Goal: Task Accomplishment & Management: Manage account settings

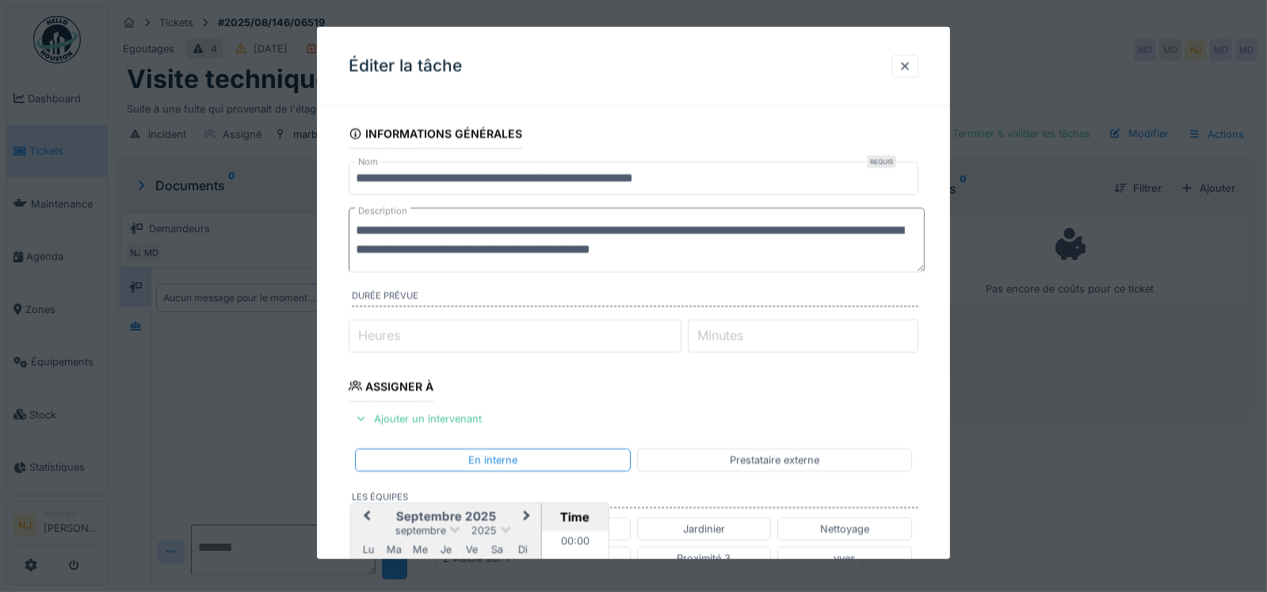
scroll to position [986, 0]
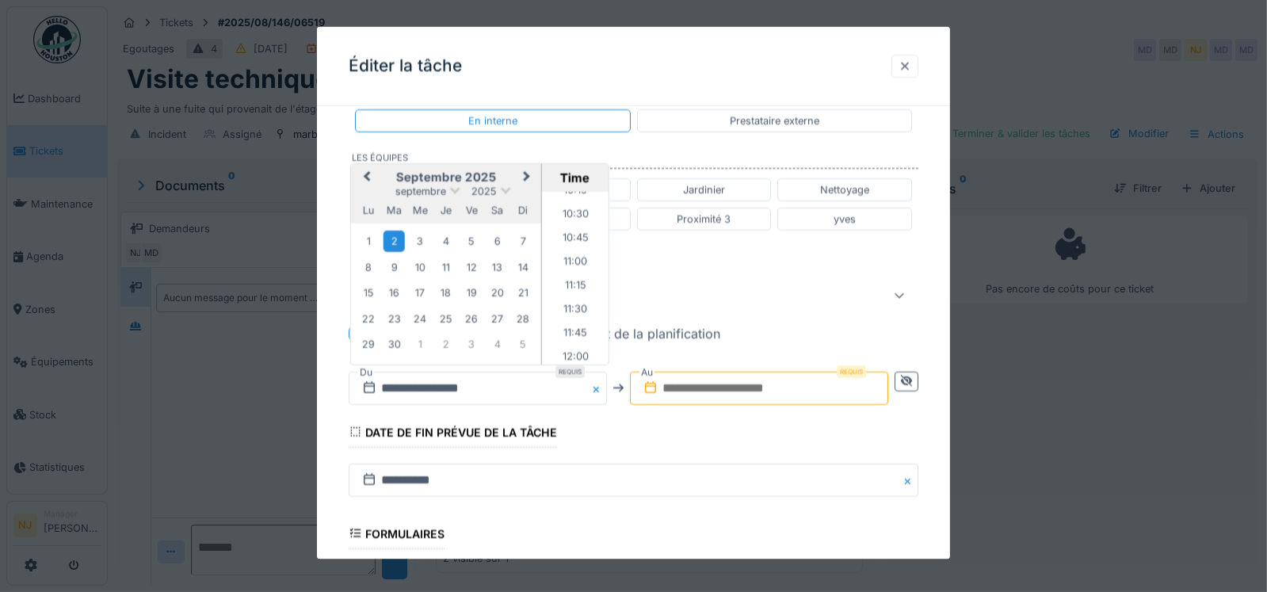
click at [911, 62] on div at bounding box center [904, 66] width 13 height 15
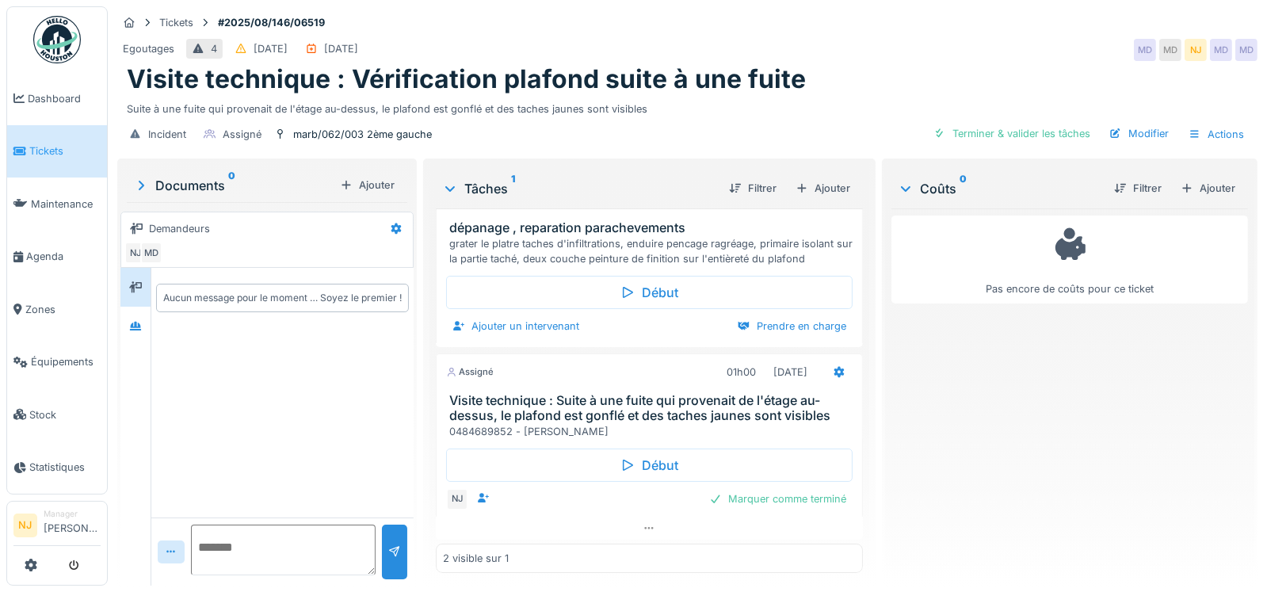
scroll to position [0, 0]
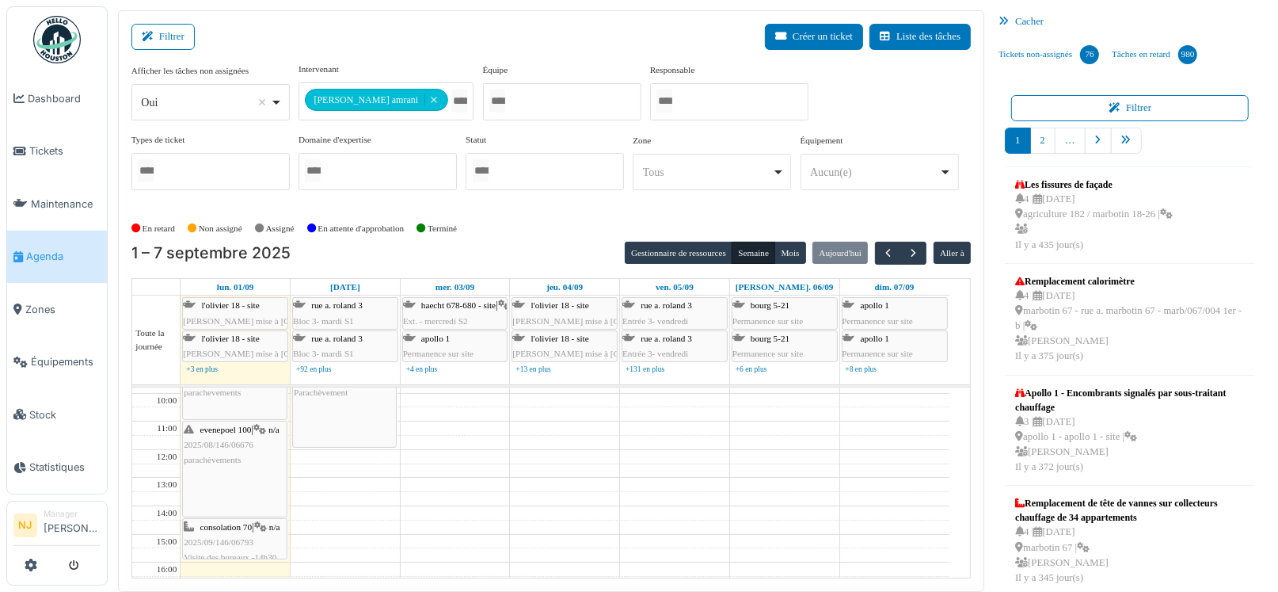
click at [397, 463] on td at bounding box center [565, 470] width 769 height 14
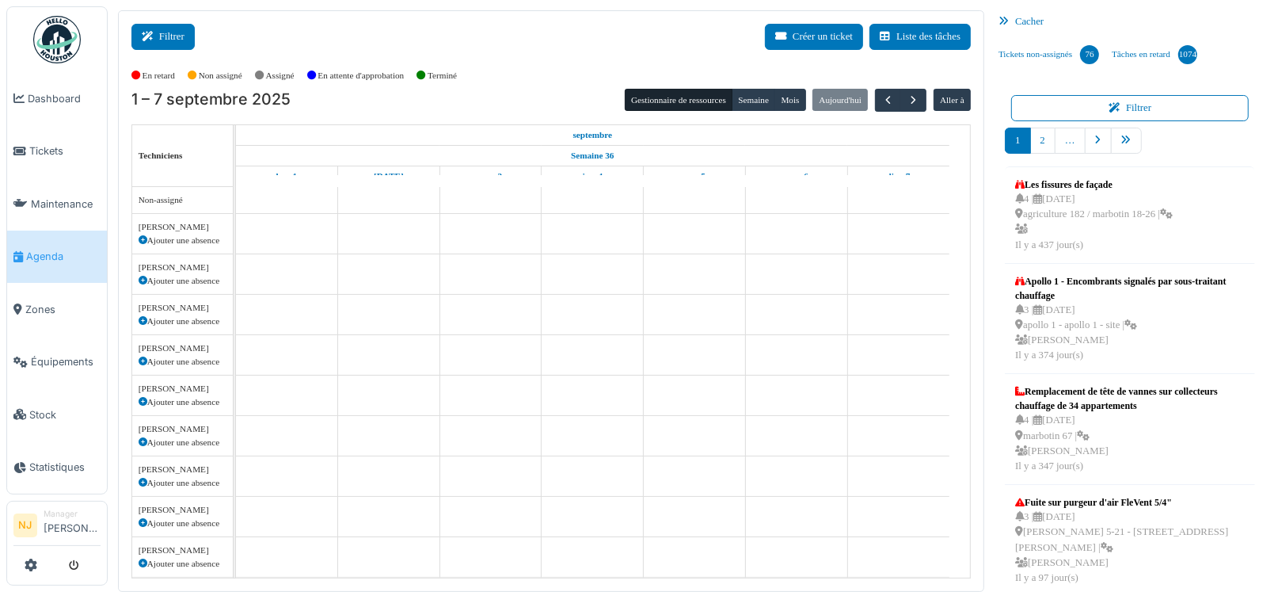
click at [166, 37] on button "Filtrer" at bounding box center [162, 37] width 63 height 26
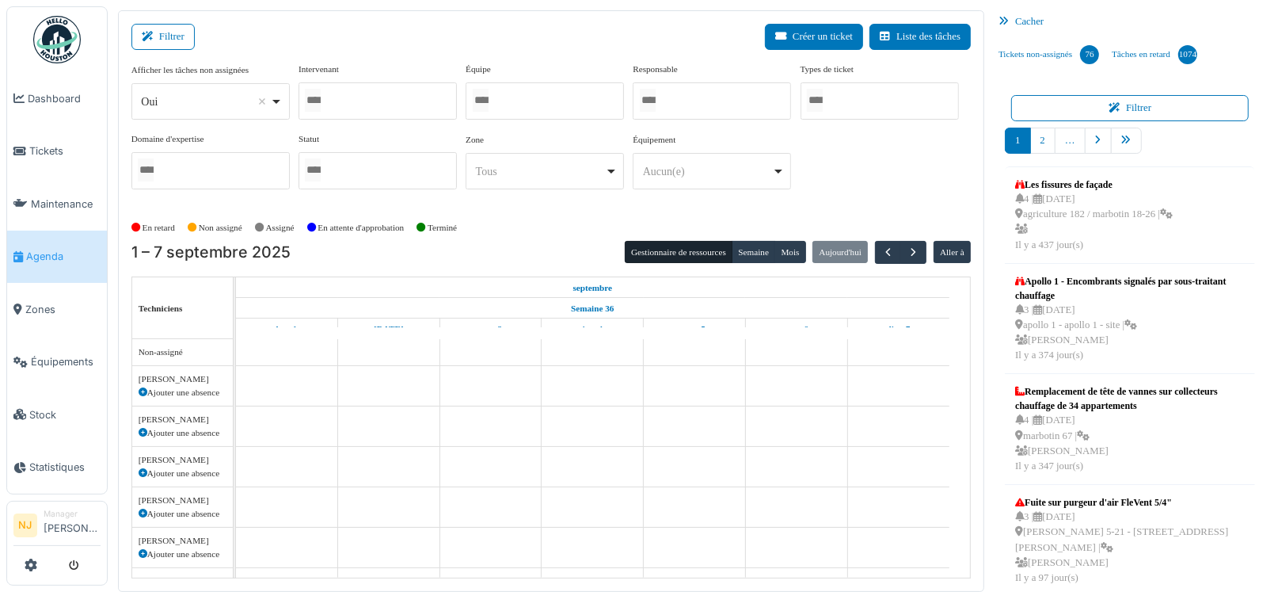
click at [527, 92] on div at bounding box center [545, 100] width 158 height 37
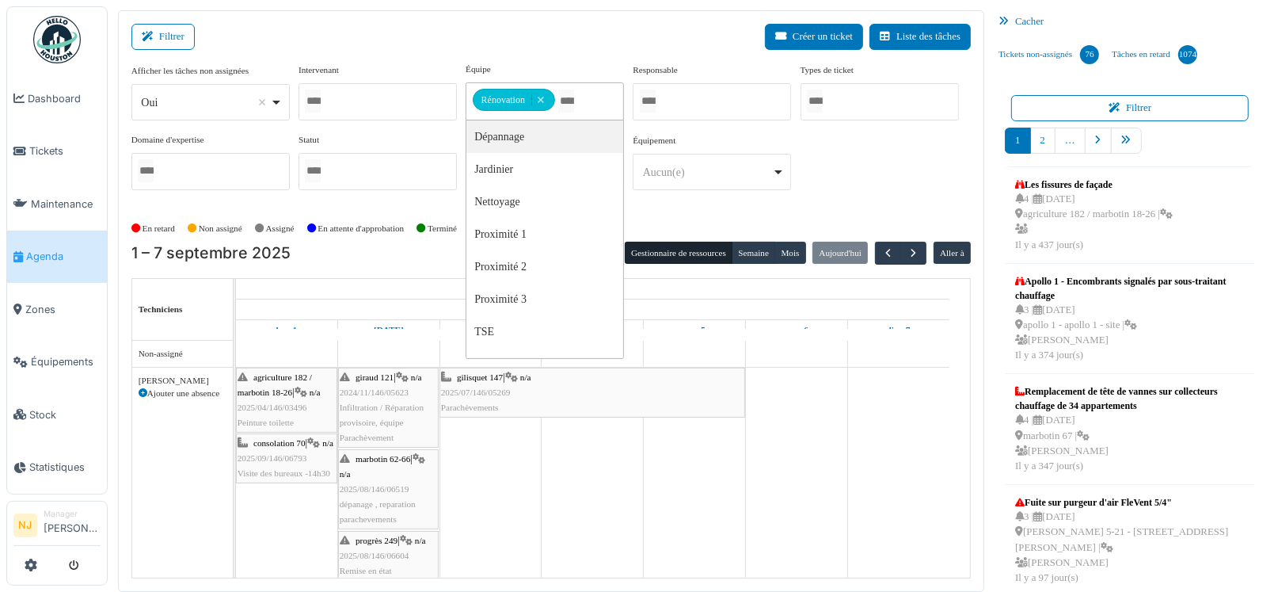
click at [565, 32] on div "Filtrer Créer un ticket Liste des tâches" at bounding box center [551, 43] width 840 height 39
click at [278, 404] on span "2025/04/146/03496" at bounding box center [273, 407] width 70 height 10
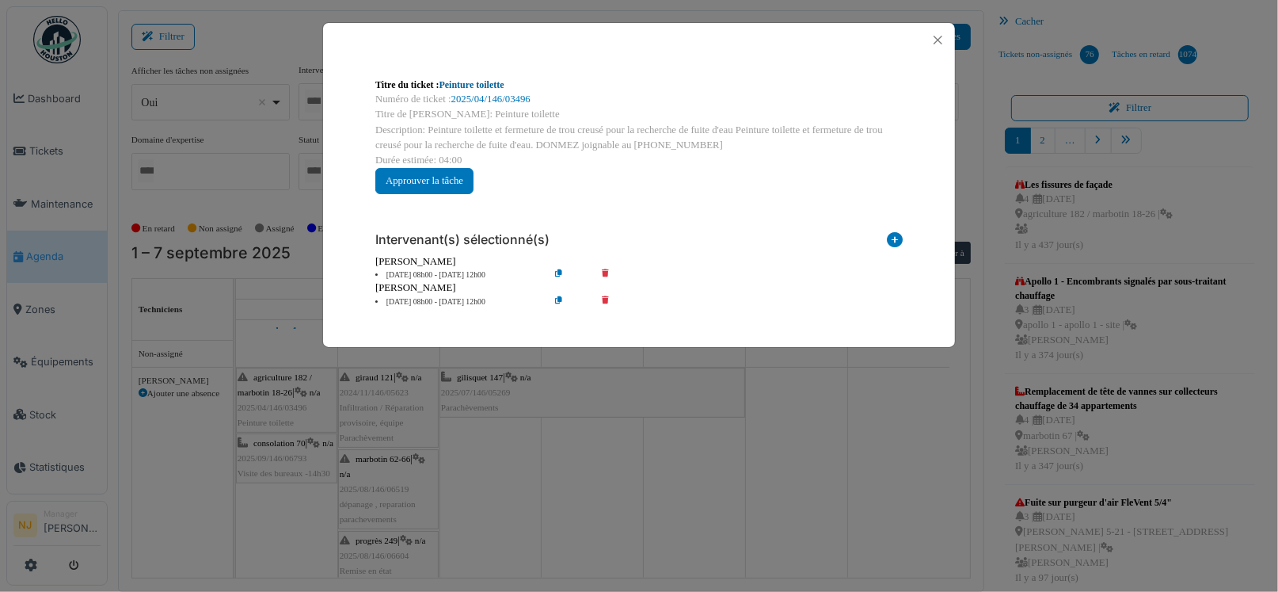
click at [492, 83] on link "Peinture toilette" at bounding box center [472, 84] width 65 height 11
click at [940, 37] on button "Close" at bounding box center [938, 39] width 21 height 21
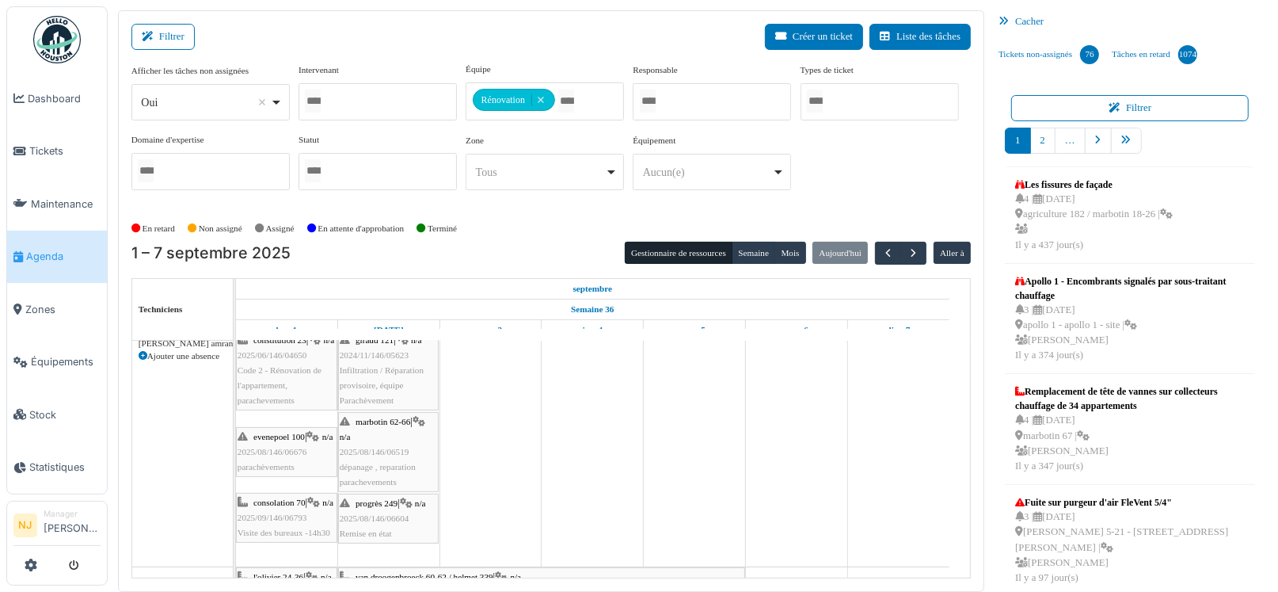
scroll to position [475, 0]
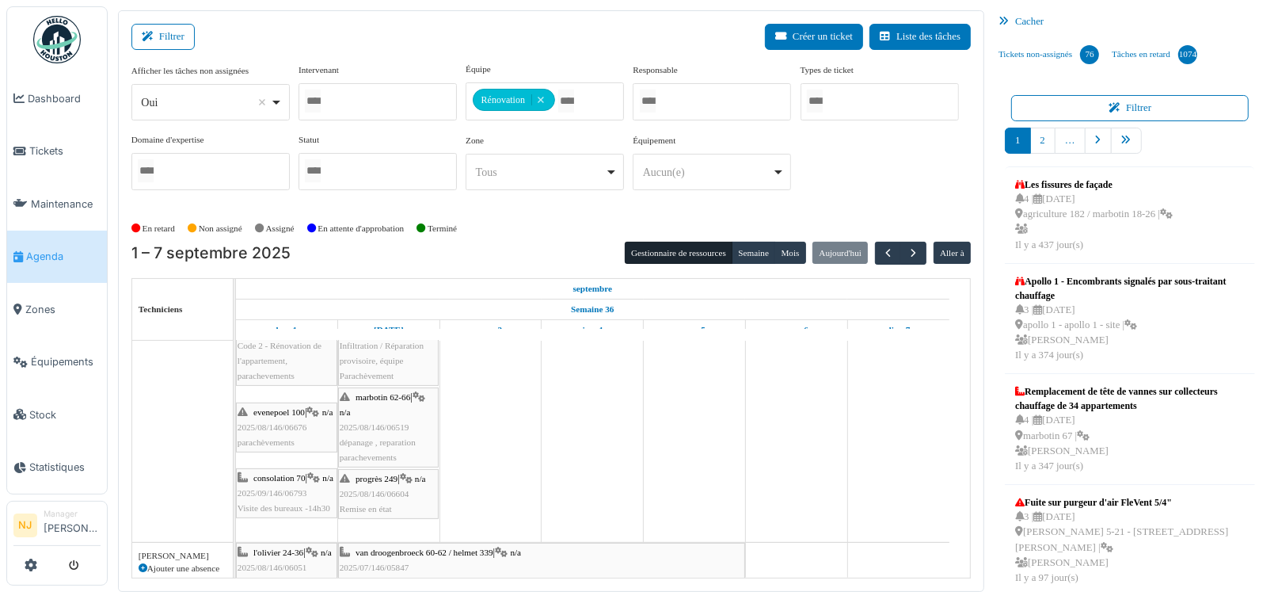
click at [286, 429] on div "evenepoel 100 | n/a 2025/08/146/06676 parachèvements" at bounding box center [287, 428] width 98 height 46
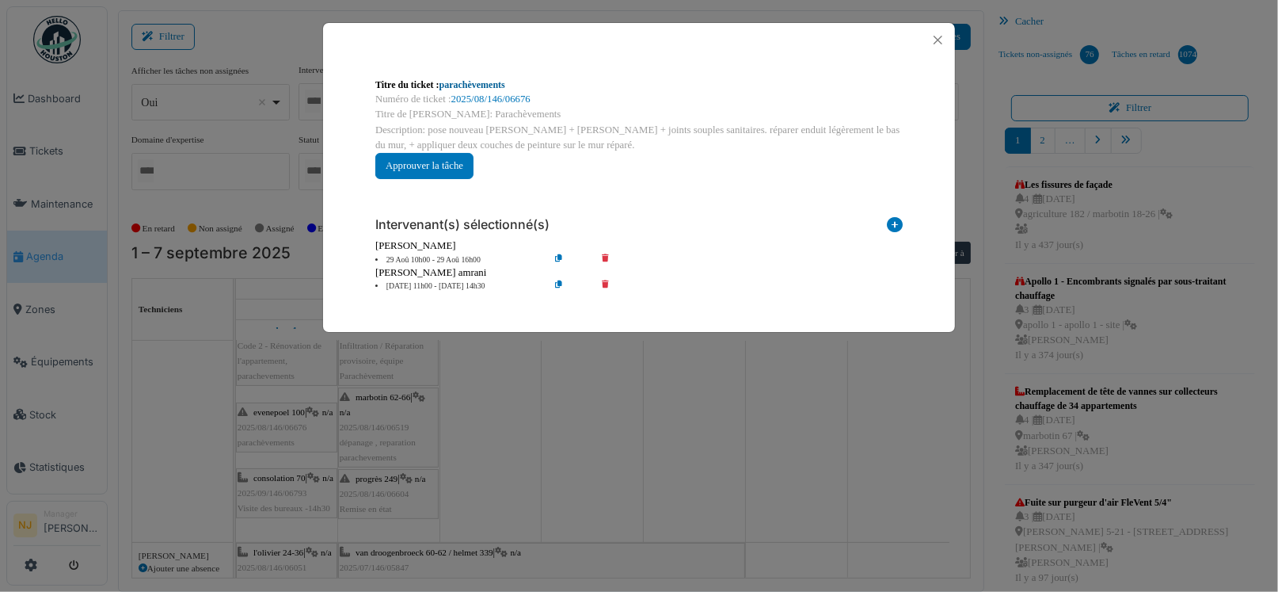
click at [477, 83] on link "parachèvements" at bounding box center [473, 84] width 66 height 11
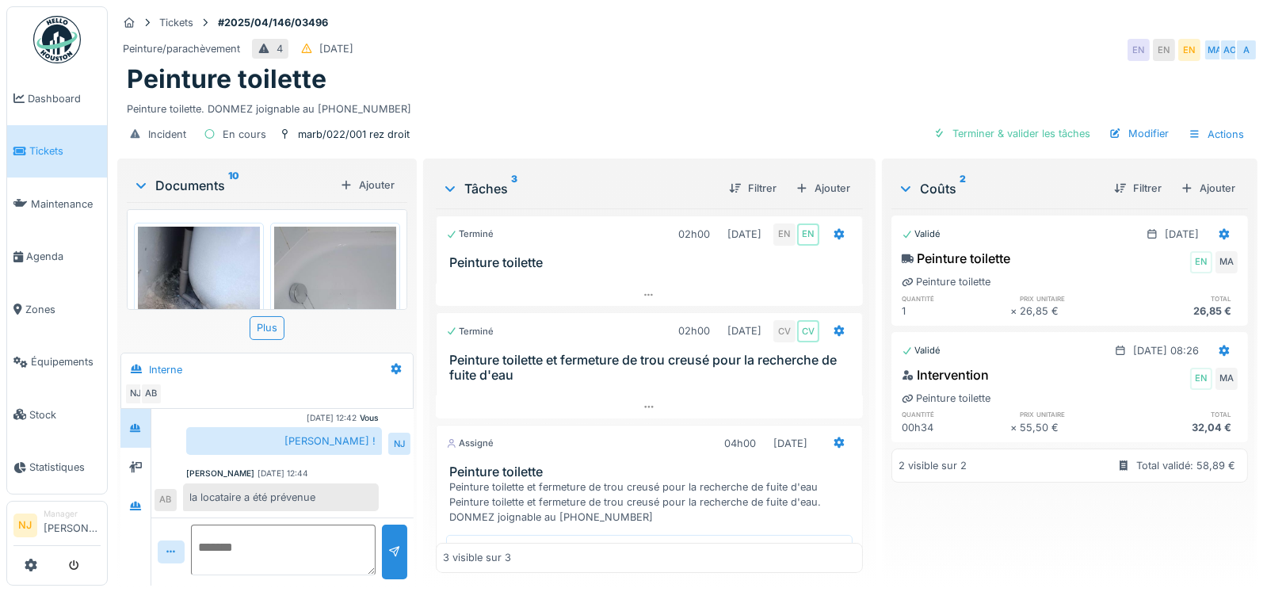
scroll to position [12, 0]
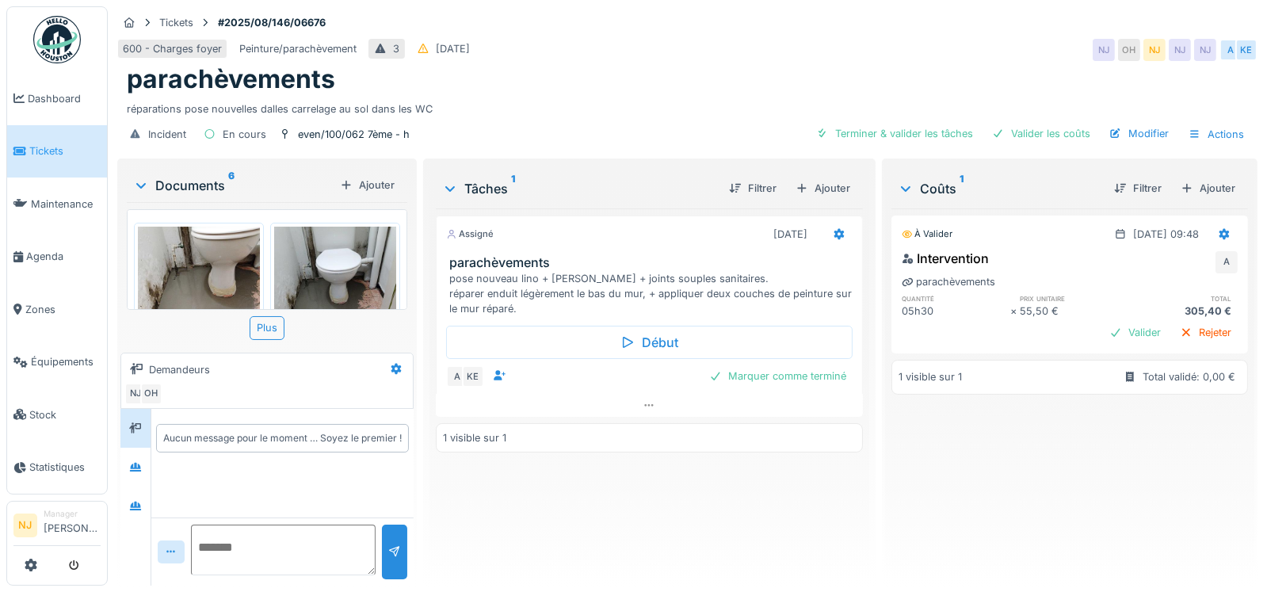
scroll to position [12, 0]
click at [642, 400] on icon at bounding box center [648, 405] width 13 height 10
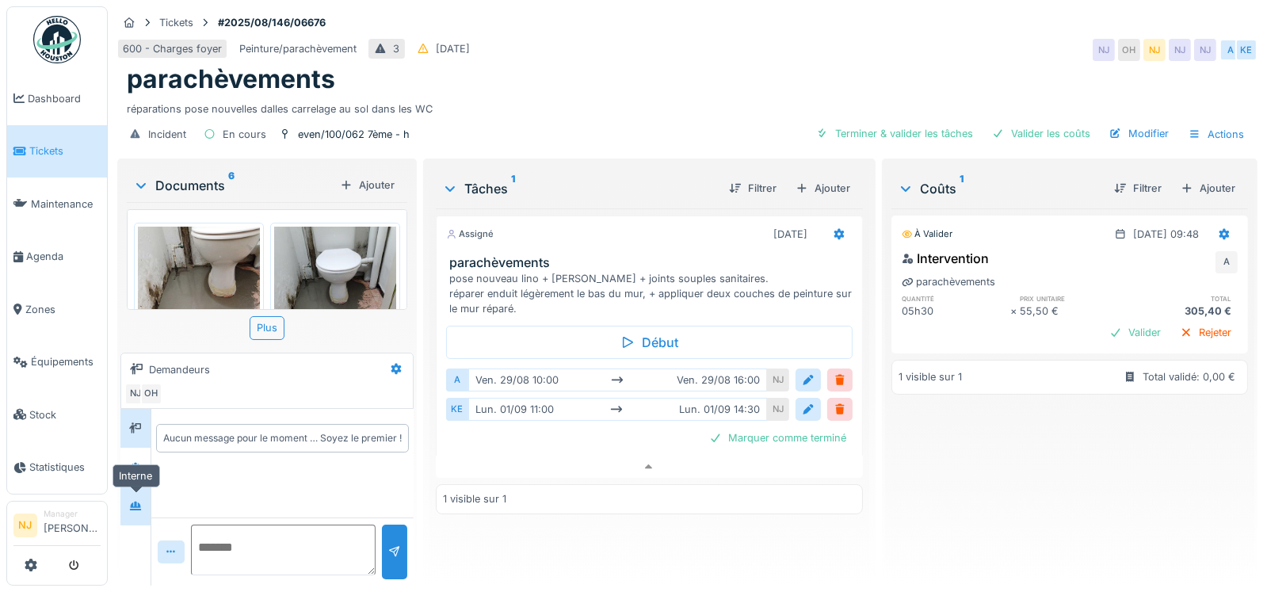
click at [134, 501] on icon at bounding box center [135, 505] width 11 height 9
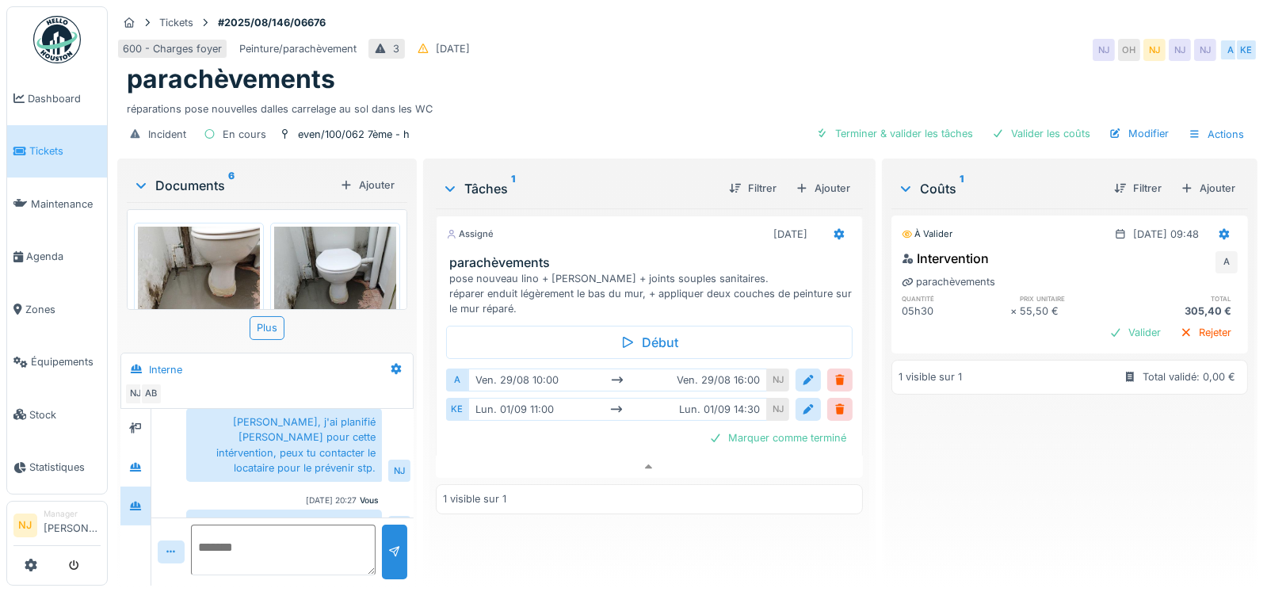
scroll to position [107, 0]
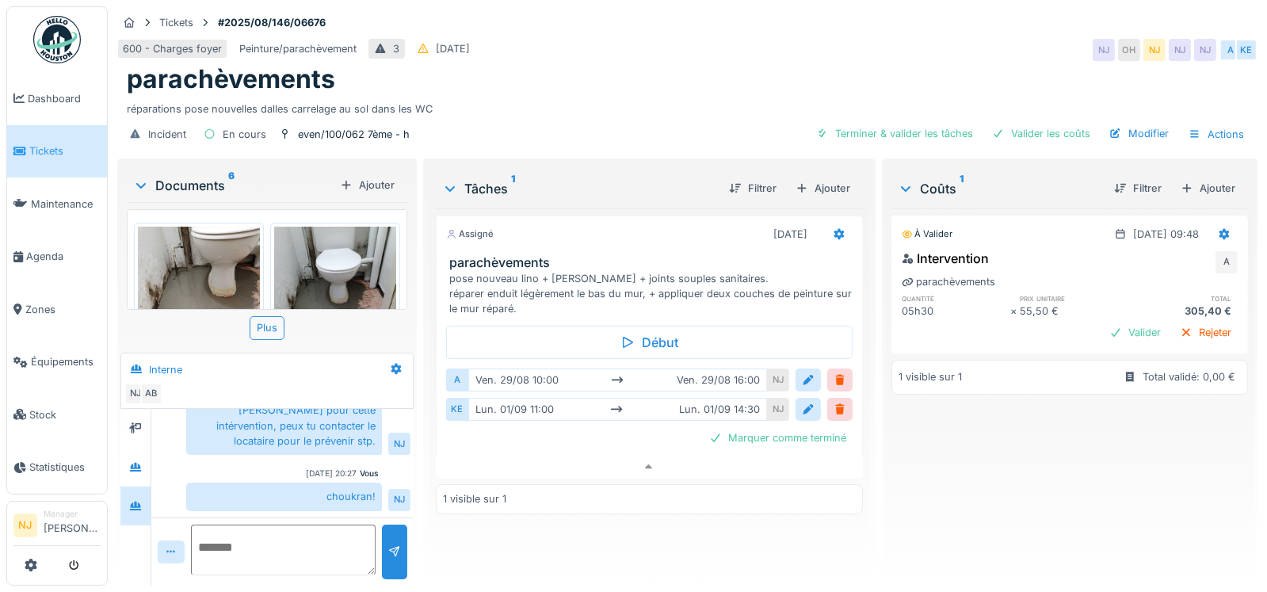
click at [230, 531] on textarea at bounding box center [283, 549] width 185 height 51
click at [244, 554] on textarea "**********" at bounding box center [281, 549] width 181 height 51
type textarea "**********"
click at [45, 249] on span "Agenda" at bounding box center [63, 256] width 74 height 15
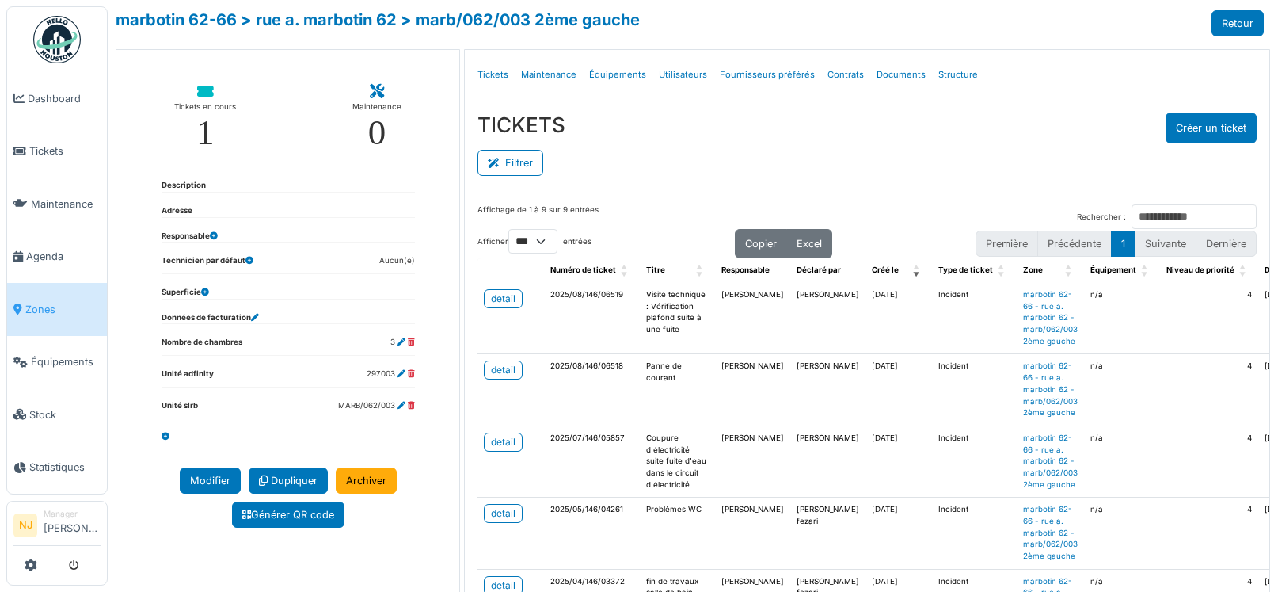
select select "***"
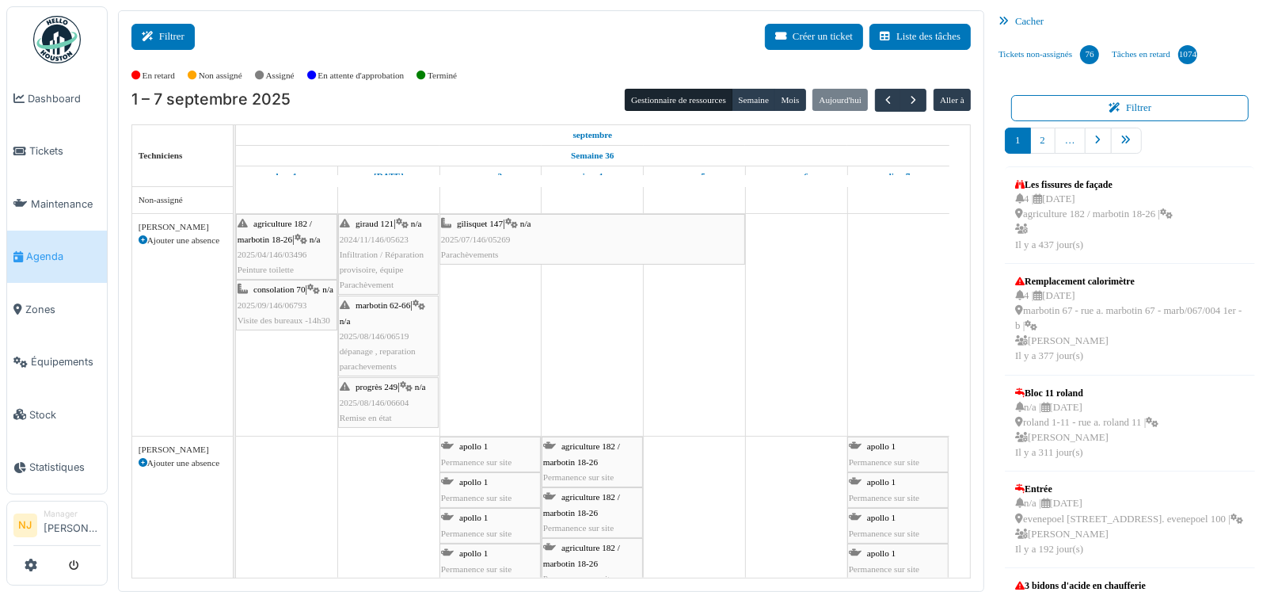
click at [173, 33] on button "Filtrer" at bounding box center [162, 37] width 63 height 26
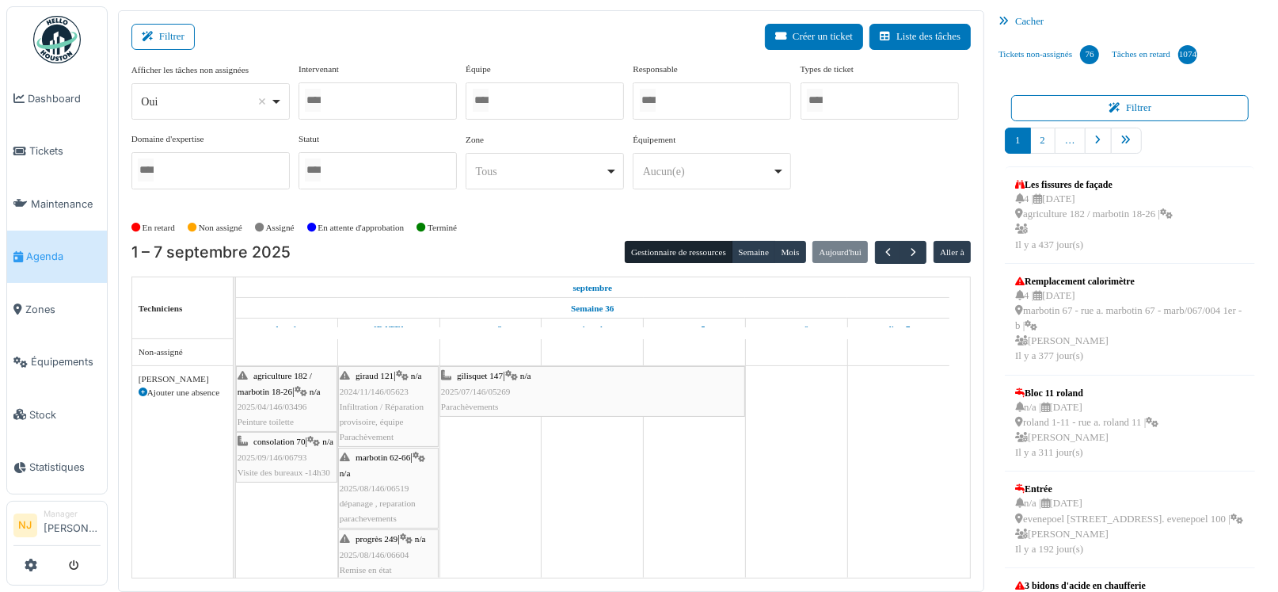
click at [489, 101] on input "Tous" at bounding box center [481, 100] width 16 height 23
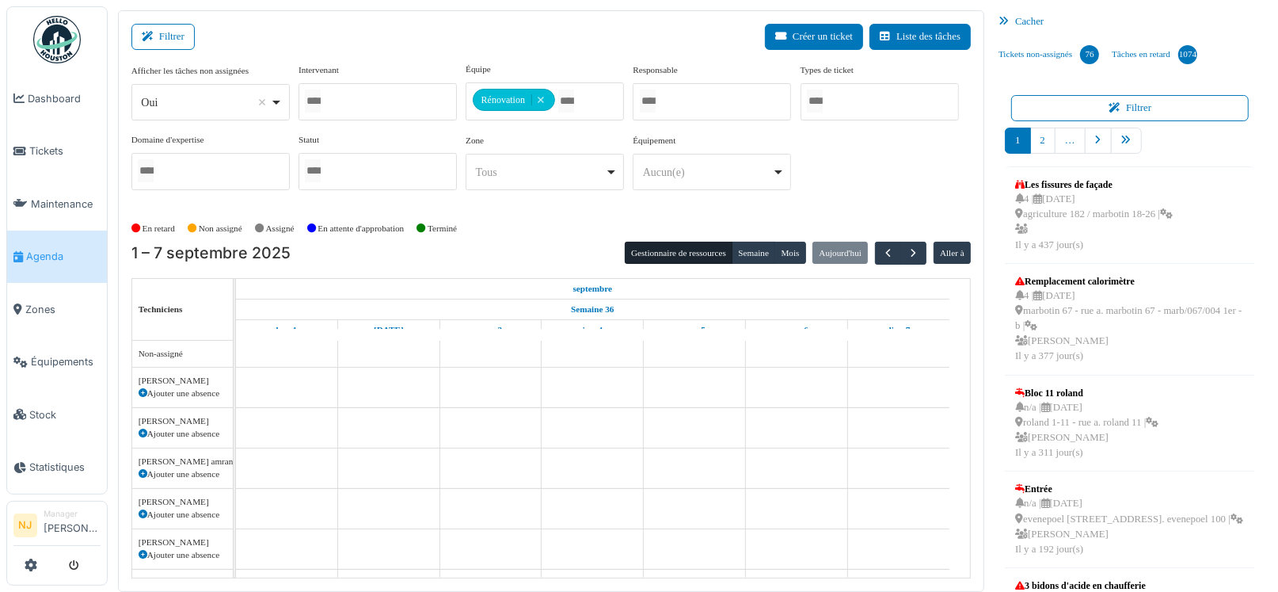
click at [547, 40] on div "Filtrer Créer un ticket Liste des tâches" at bounding box center [551, 43] width 840 height 39
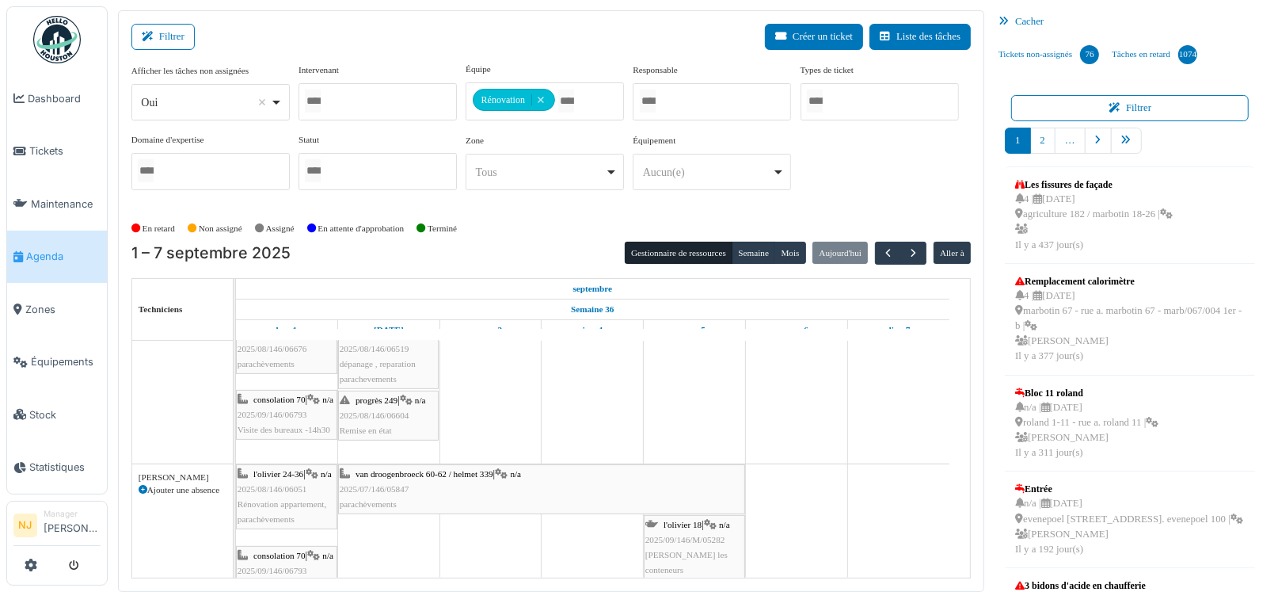
scroll to position [608, 0]
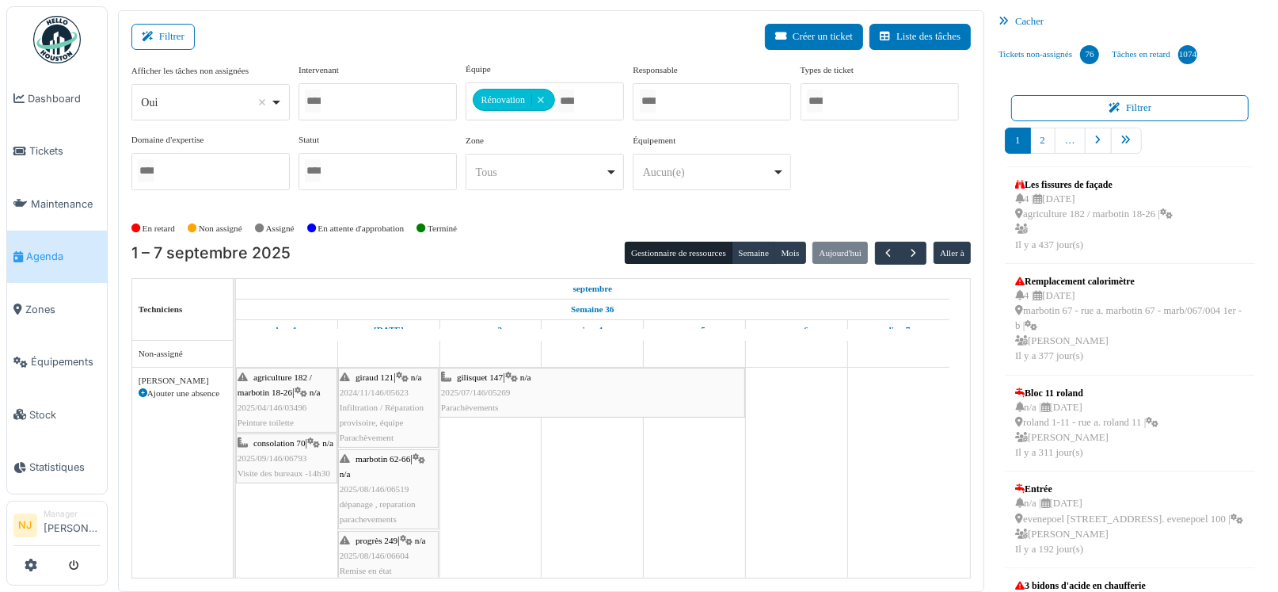
click at [278, 391] on span "agriculture 182 / marbotin 18-26" at bounding box center [275, 384] width 74 height 25
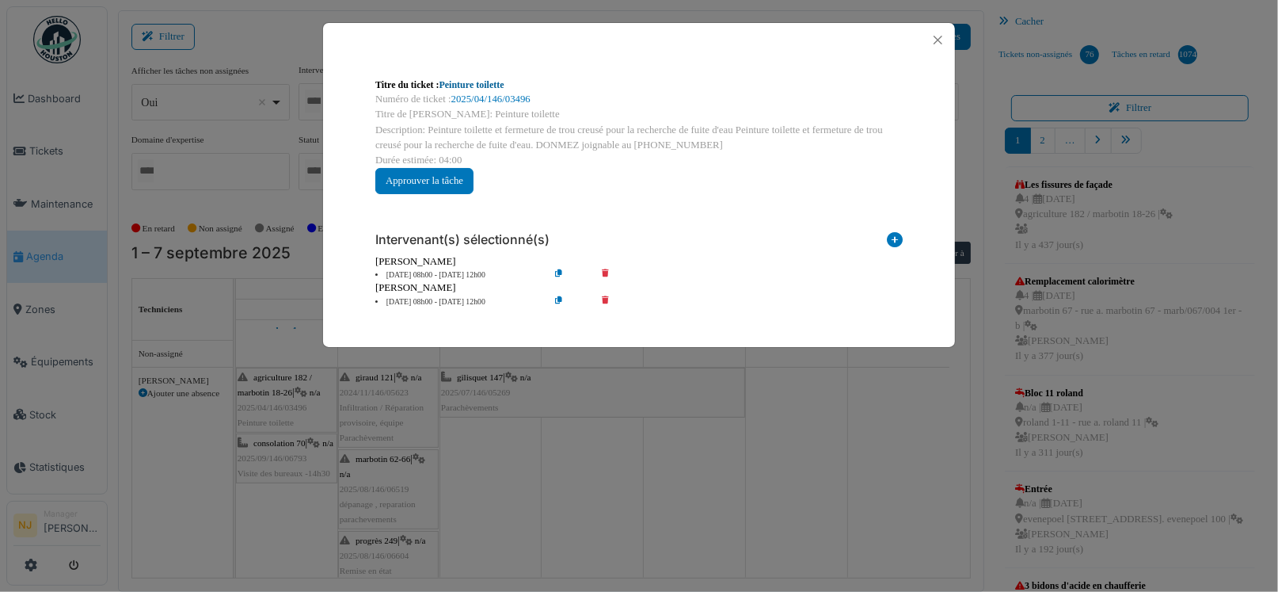
click at [481, 86] on link "Peinture toilette" at bounding box center [472, 84] width 65 height 11
click at [939, 37] on button "Close" at bounding box center [938, 39] width 21 height 21
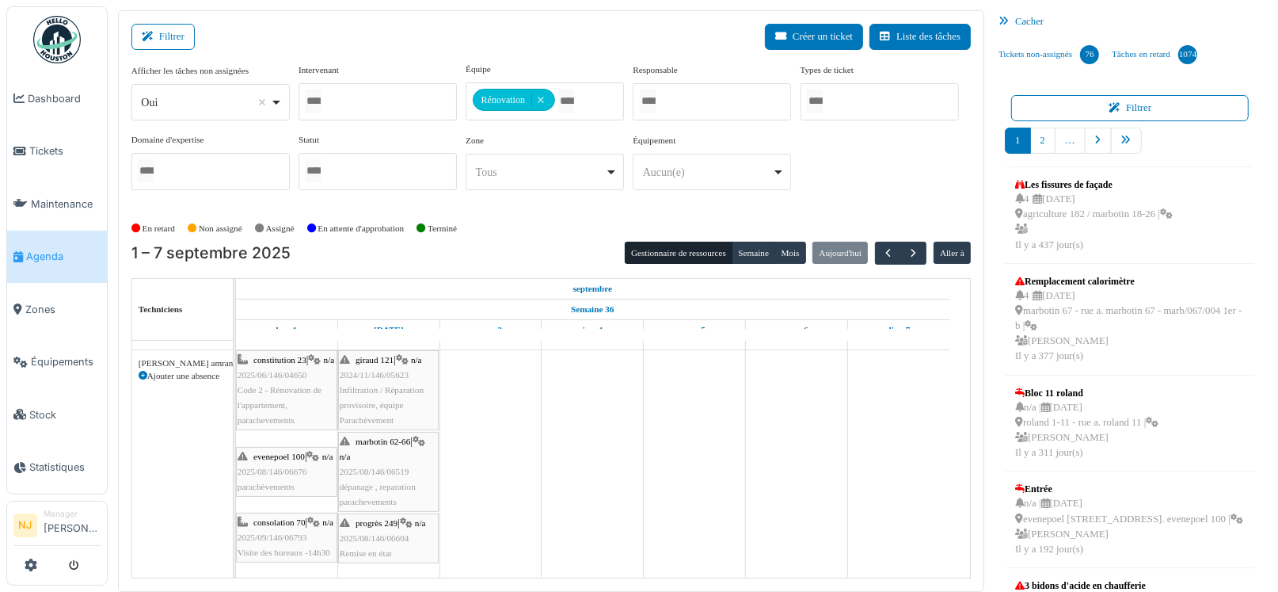
scroll to position [395, 0]
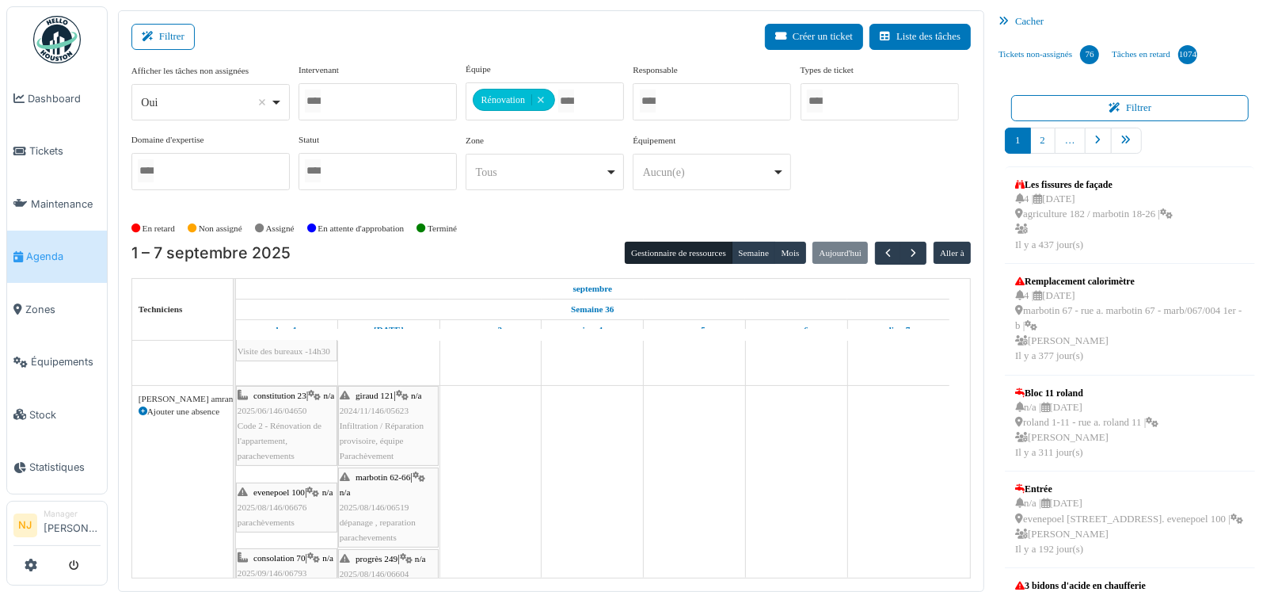
click at [288, 501] on div "evenepoel 100 | n/a 2025/08/146/06676 parachèvements" at bounding box center [287, 508] width 98 height 46
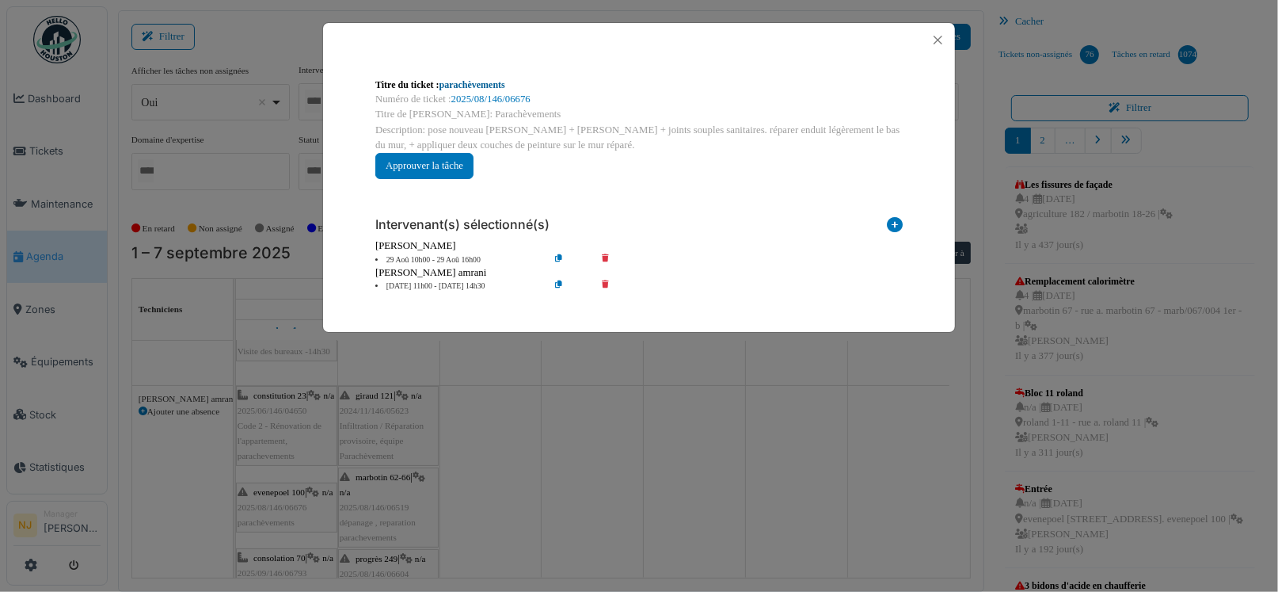
click at [470, 86] on link "parachèvements" at bounding box center [473, 84] width 66 height 11
click at [939, 32] on button "Close" at bounding box center [938, 39] width 21 height 21
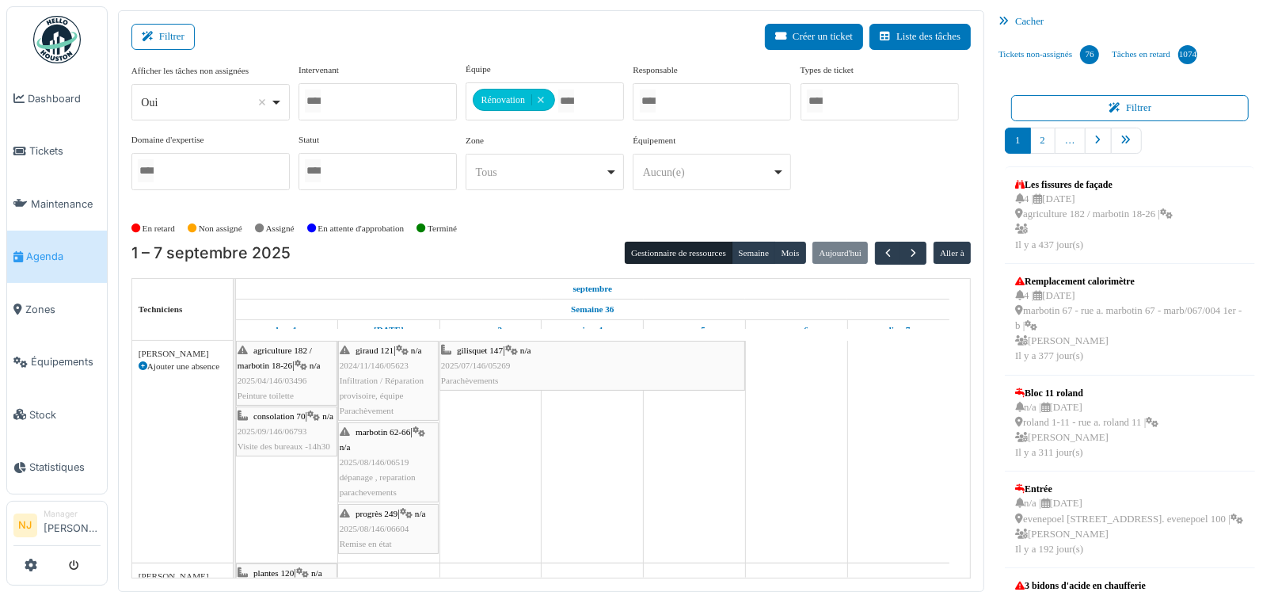
scroll to position [0, 0]
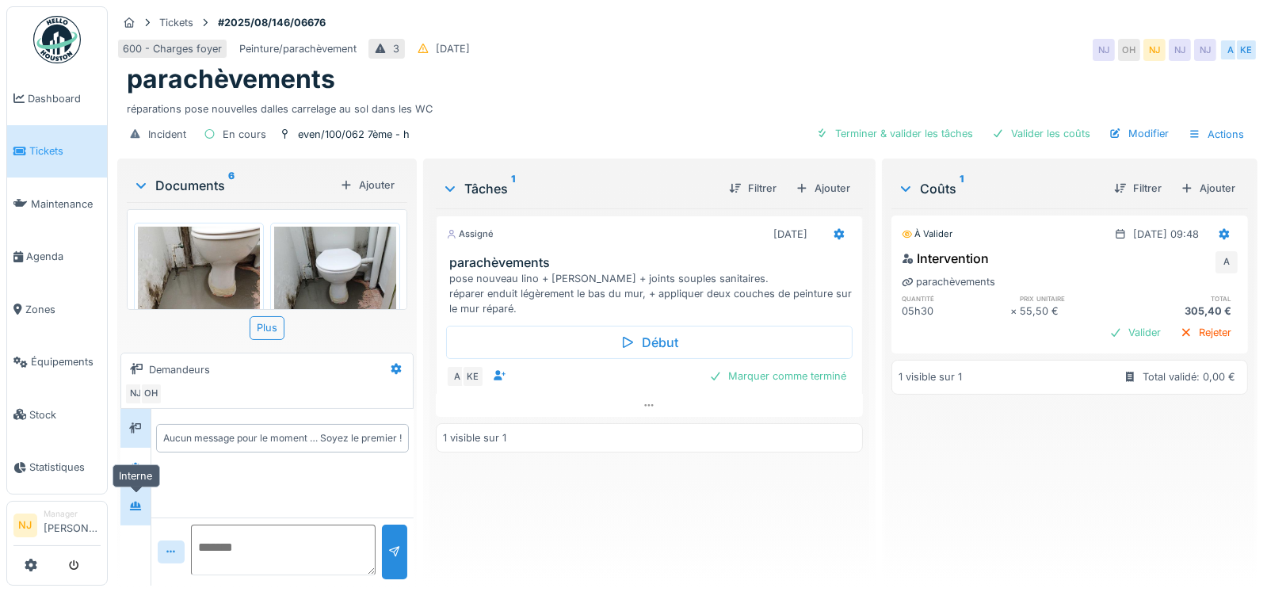
click at [134, 505] on icon at bounding box center [135, 505] width 11 height 9
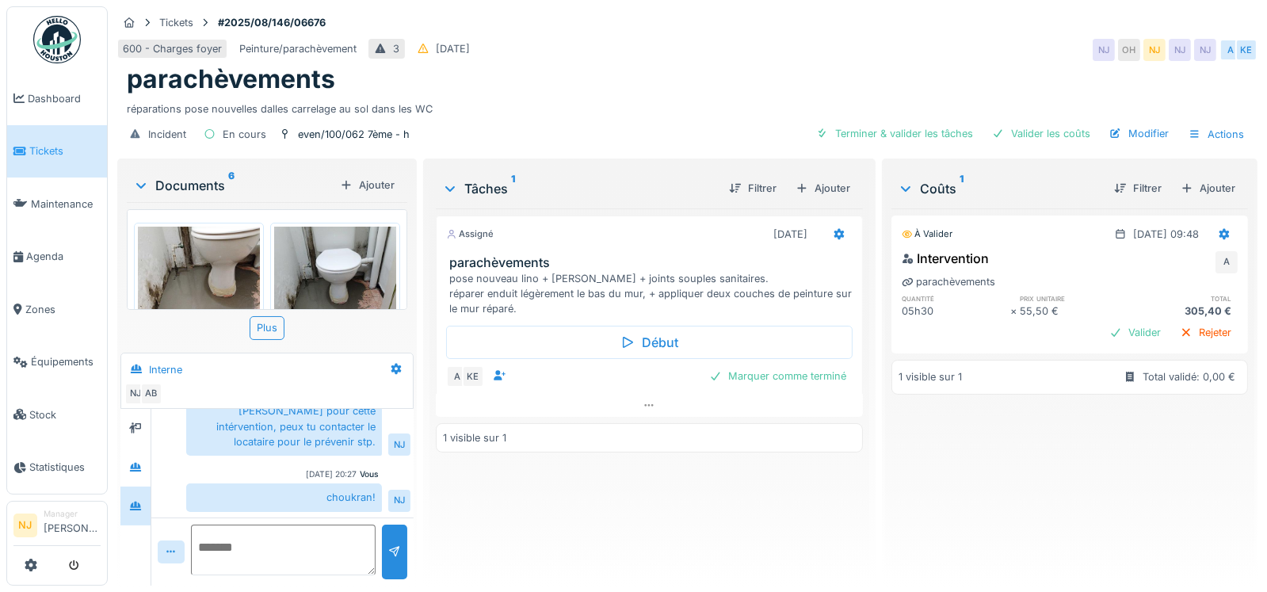
scroll to position [12, 0]
click at [211, 524] on textarea at bounding box center [283, 549] width 185 height 51
click at [247, 554] on textarea "**********" at bounding box center [281, 549] width 181 height 51
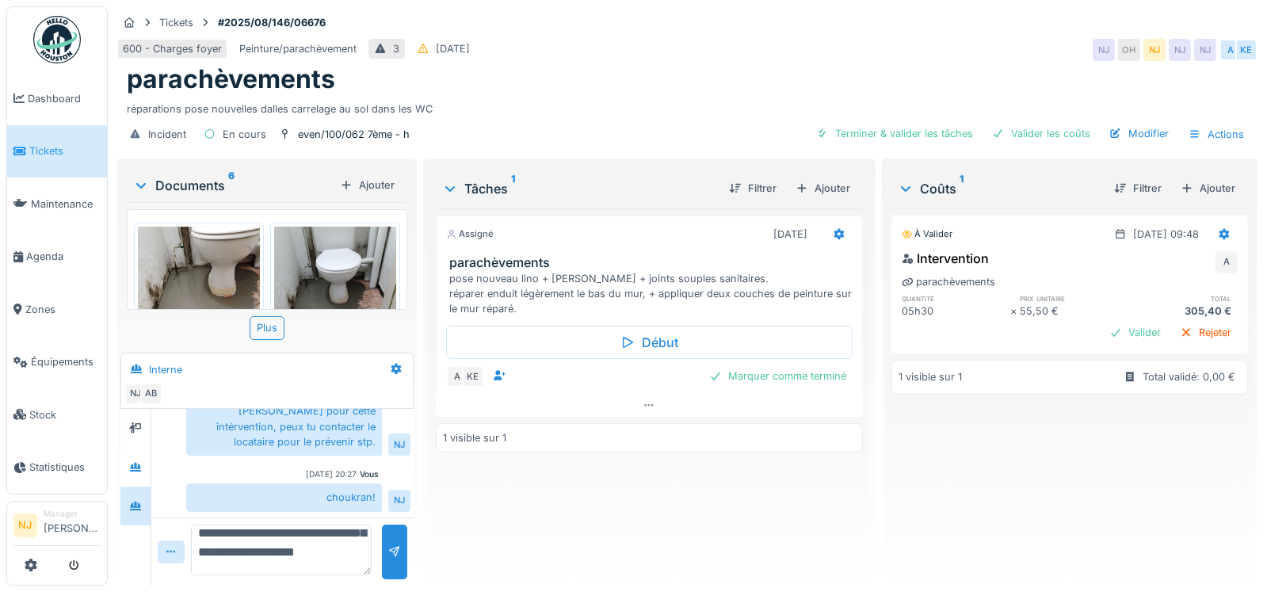
click at [303, 554] on textarea "**********" at bounding box center [281, 549] width 181 height 51
click at [257, 537] on textarea "**********" at bounding box center [281, 549] width 181 height 51
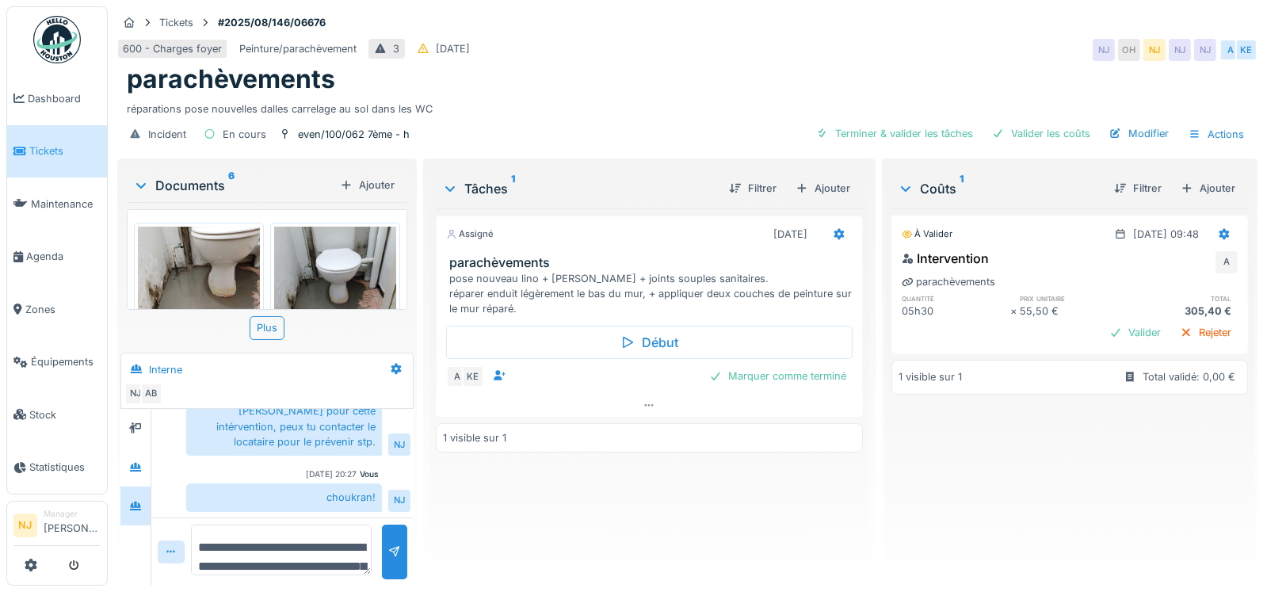
click at [206, 533] on textarea "**********" at bounding box center [281, 549] width 181 height 51
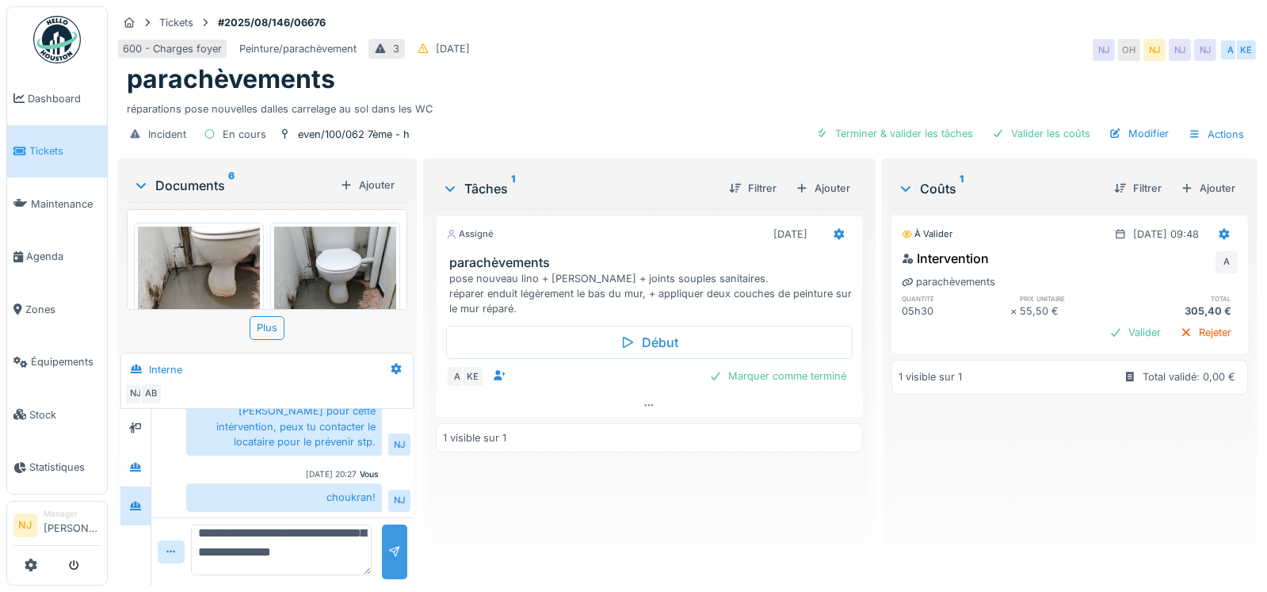
type textarea "**********"
click at [390, 544] on div at bounding box center [394, 551] width 13 height 15
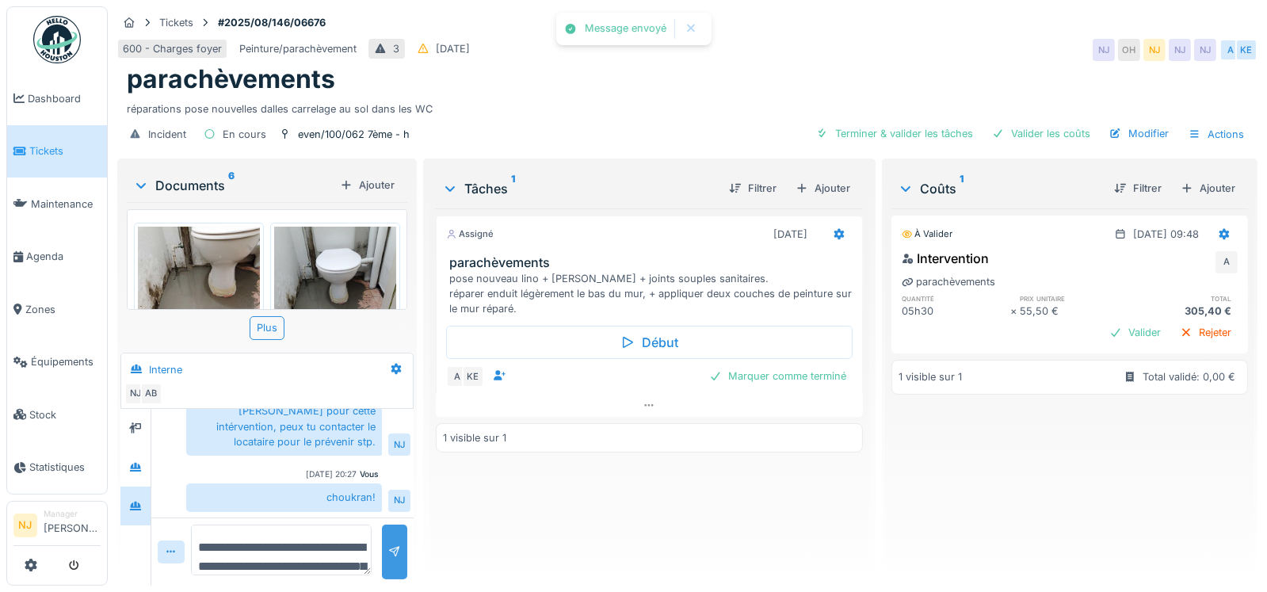
scroll to position [207, 0]
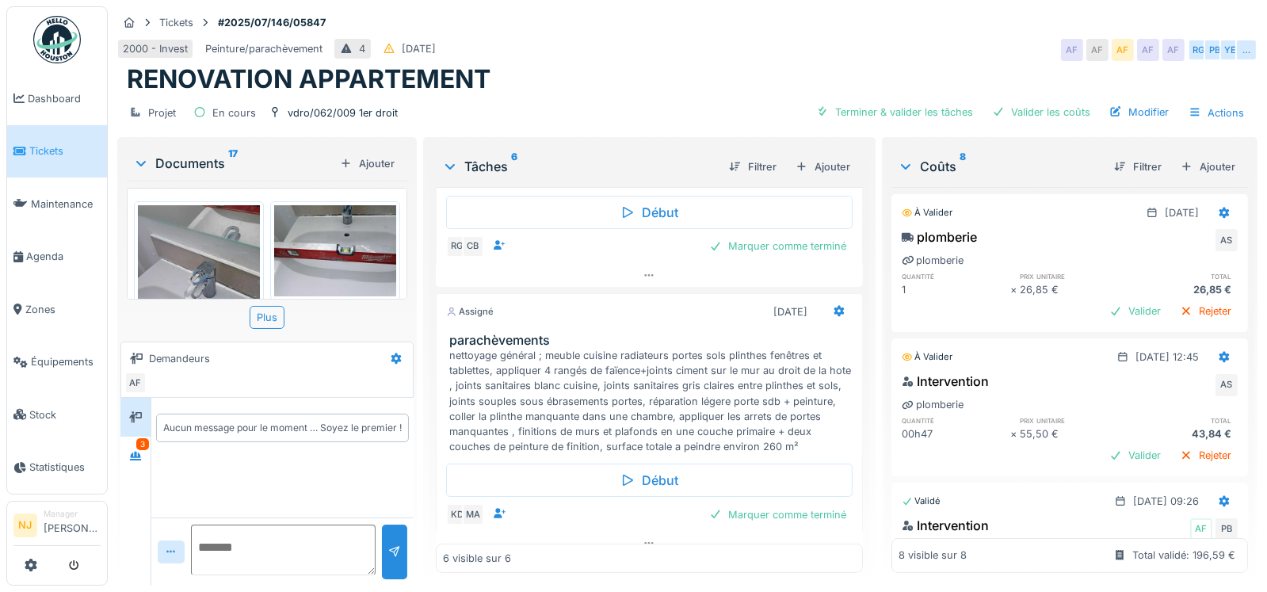
scroll to position [1003, 0]
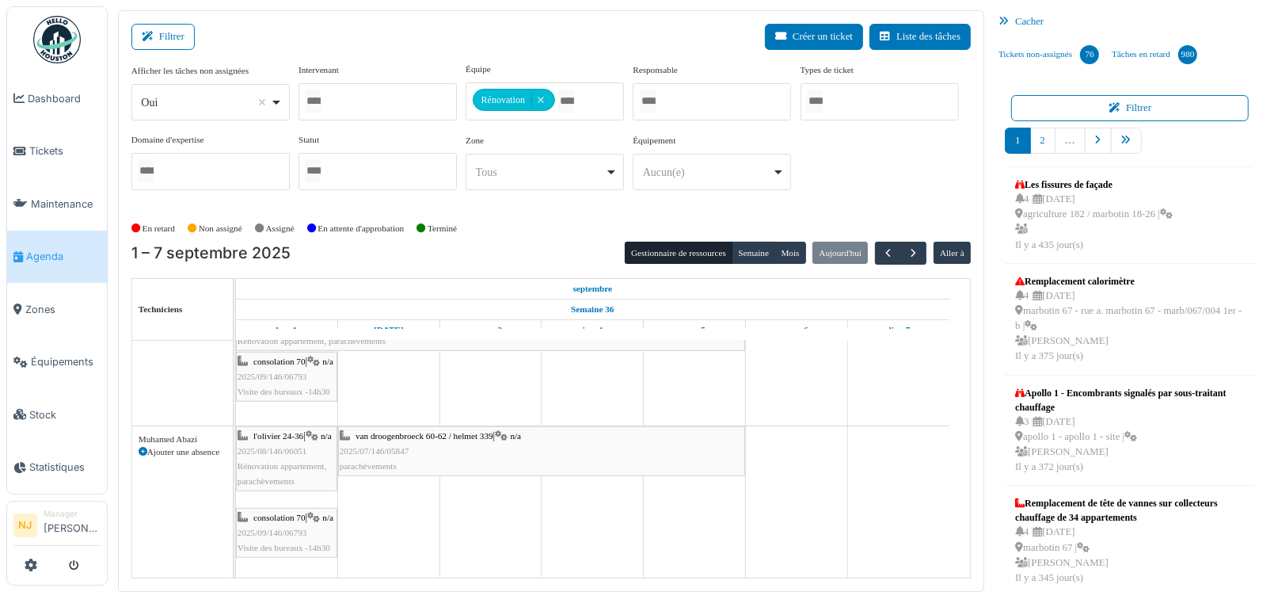
scroll to position [17, 0]
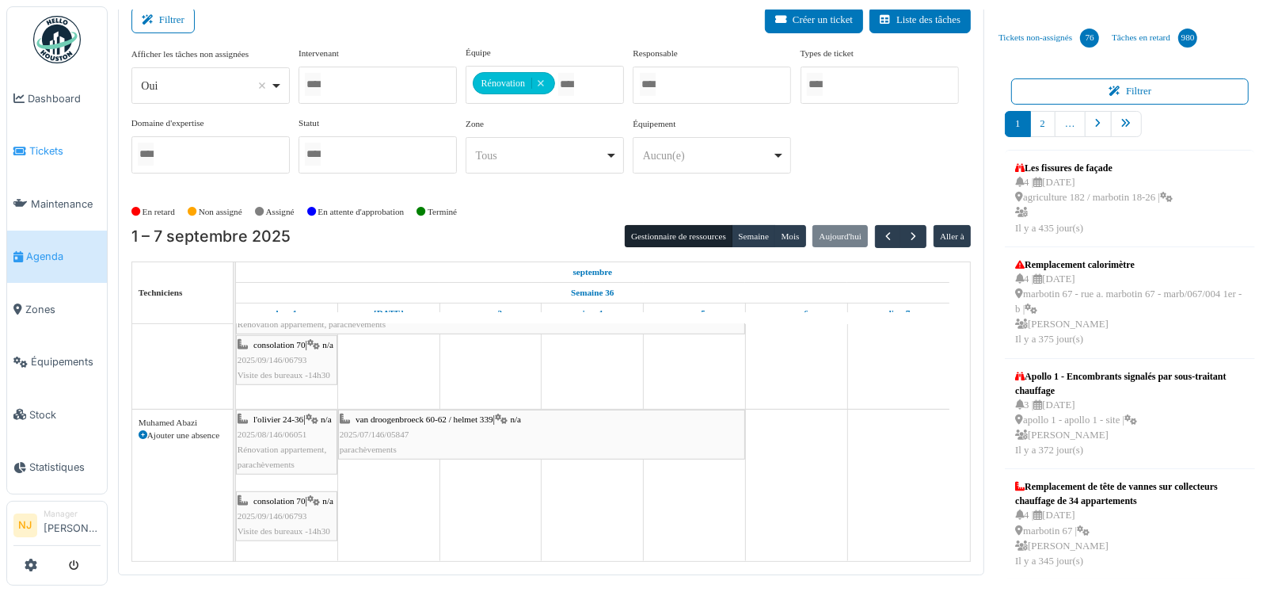
click at [40, 146] on span "Tickets" at bounding box center [64, 150] width 71 height 15
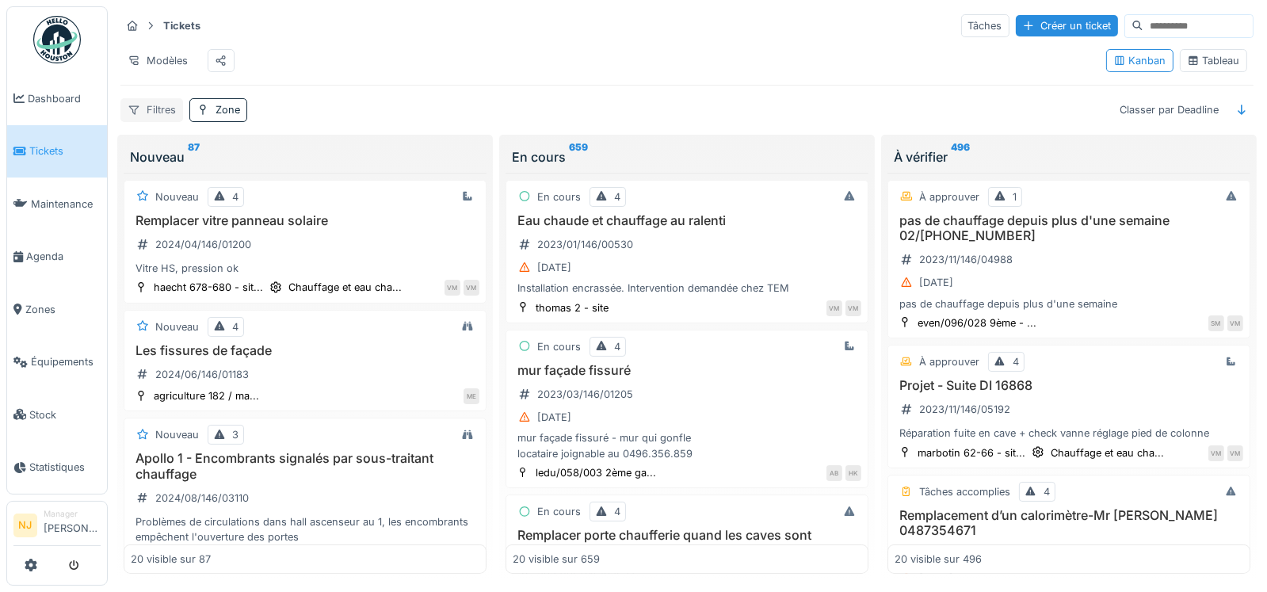
click at [154, 121] on div "Filtres" at bounding box center [151, 109] width 63 height 23
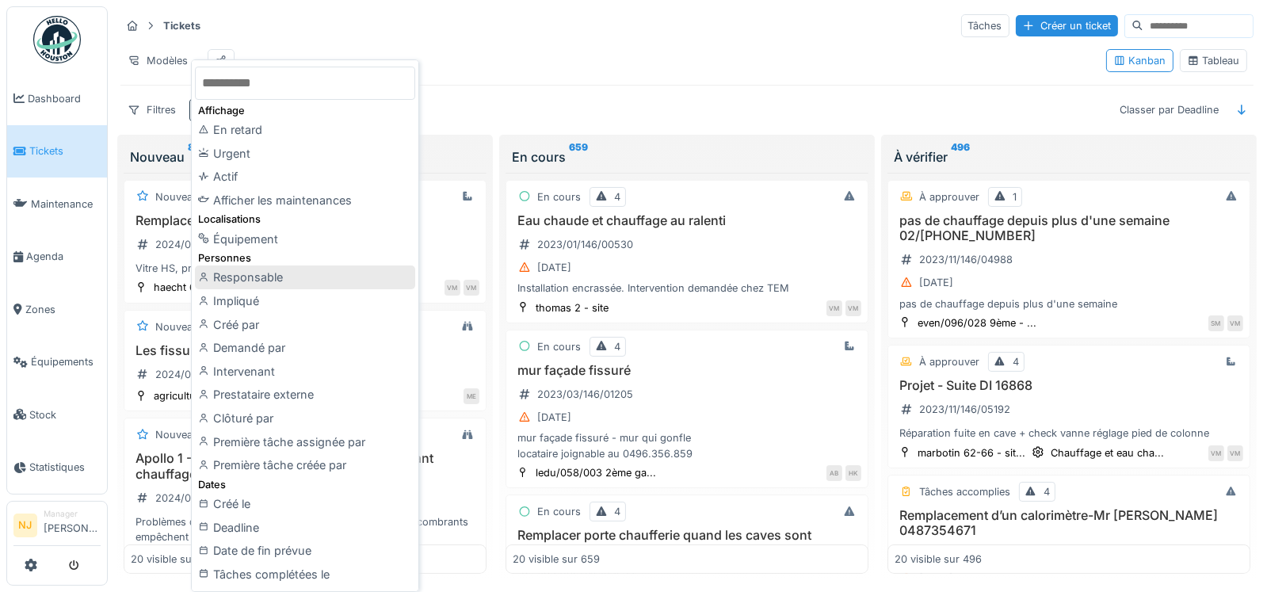
click at [246, 276] on div "Responsable" at bounding box center [305, 277] width 220 height 24
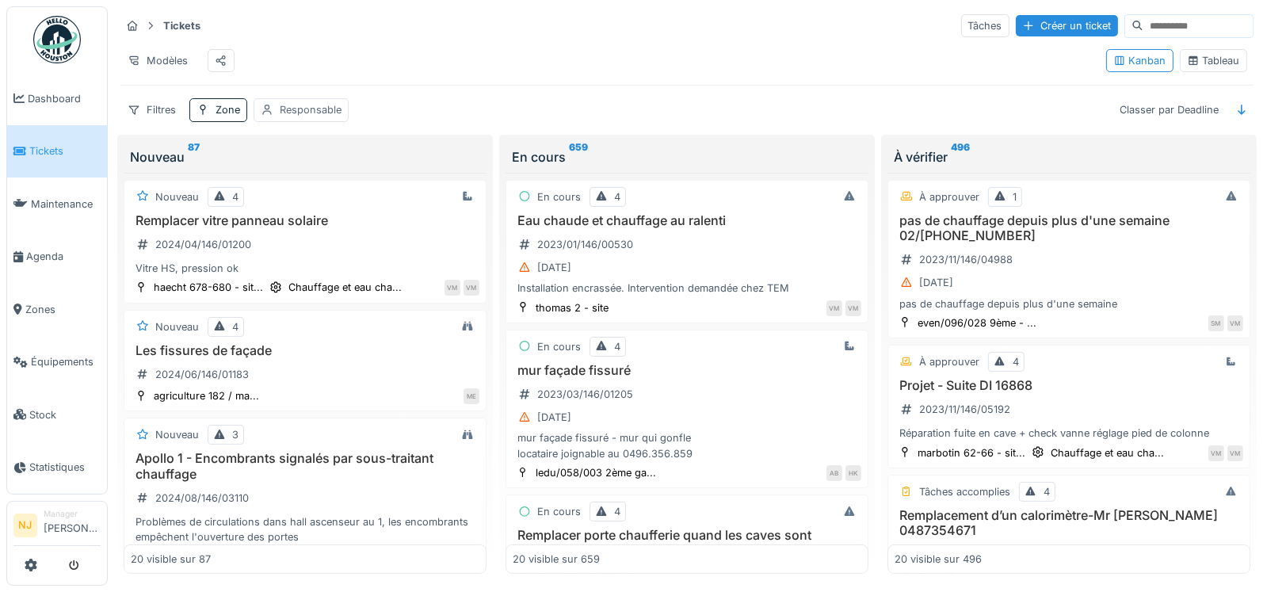
click at [319, 117] on div "Responsable" at bounding box center [311, 109] width 62 height 15
click at [311, 225] on div "Moi-même" at bounding box center [306, 225] width 51 height 15
type input "*****"
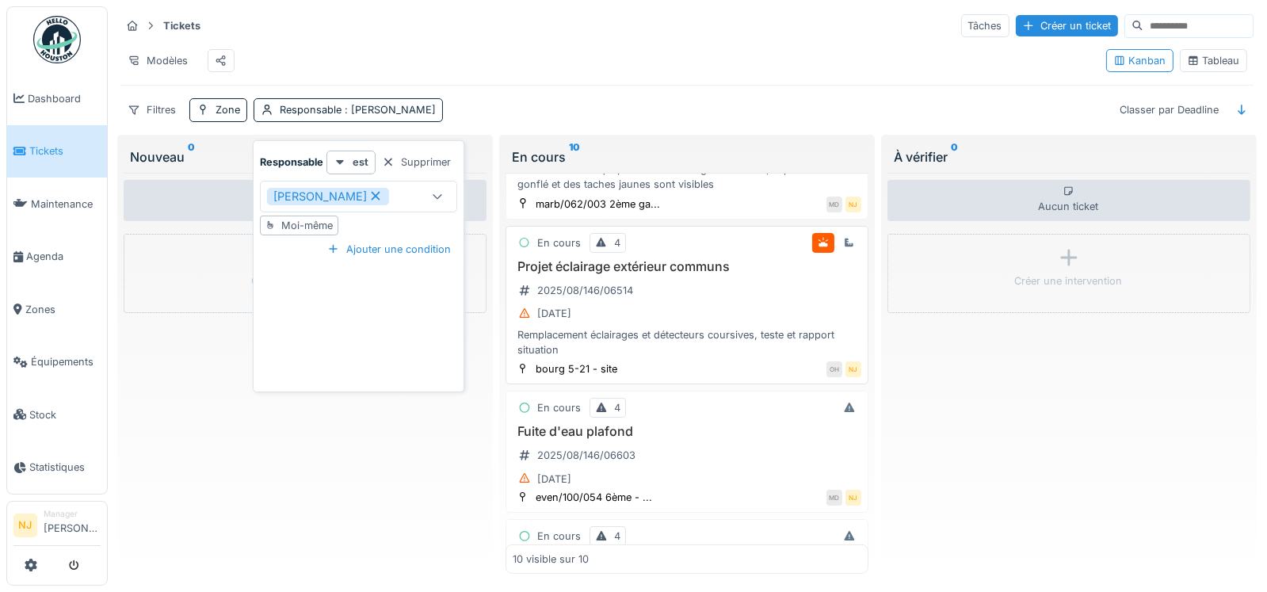
scroll to position [395, 0]
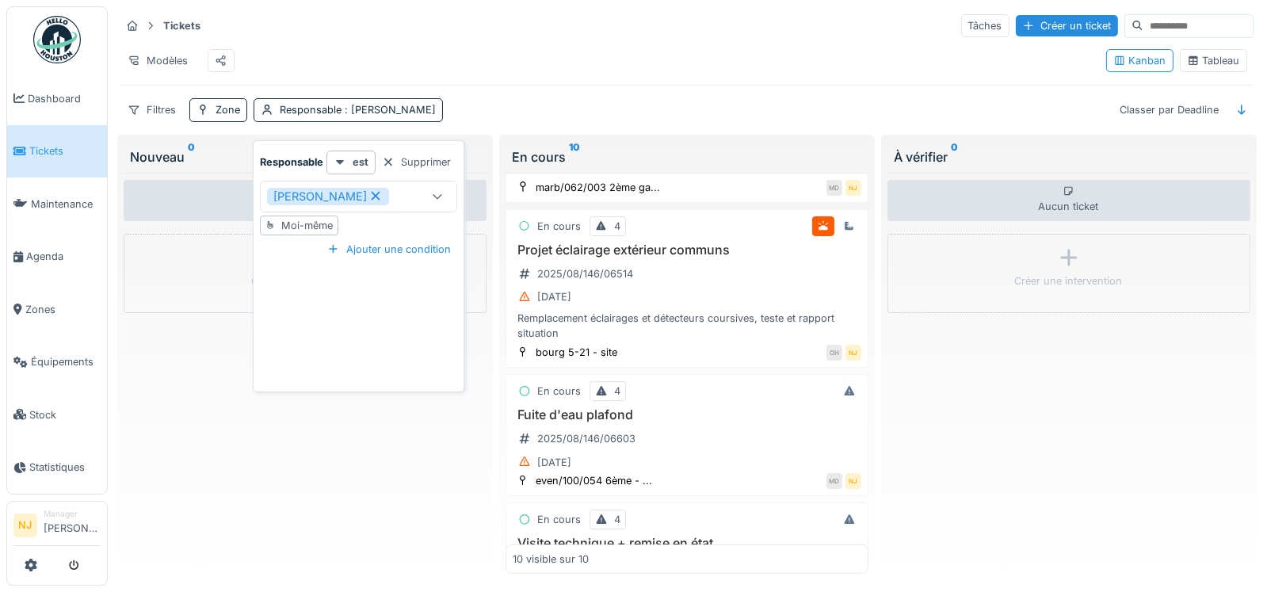
click at [524, 70] on div "Modèles" at bounding box center [606, 61] width 973 height 36
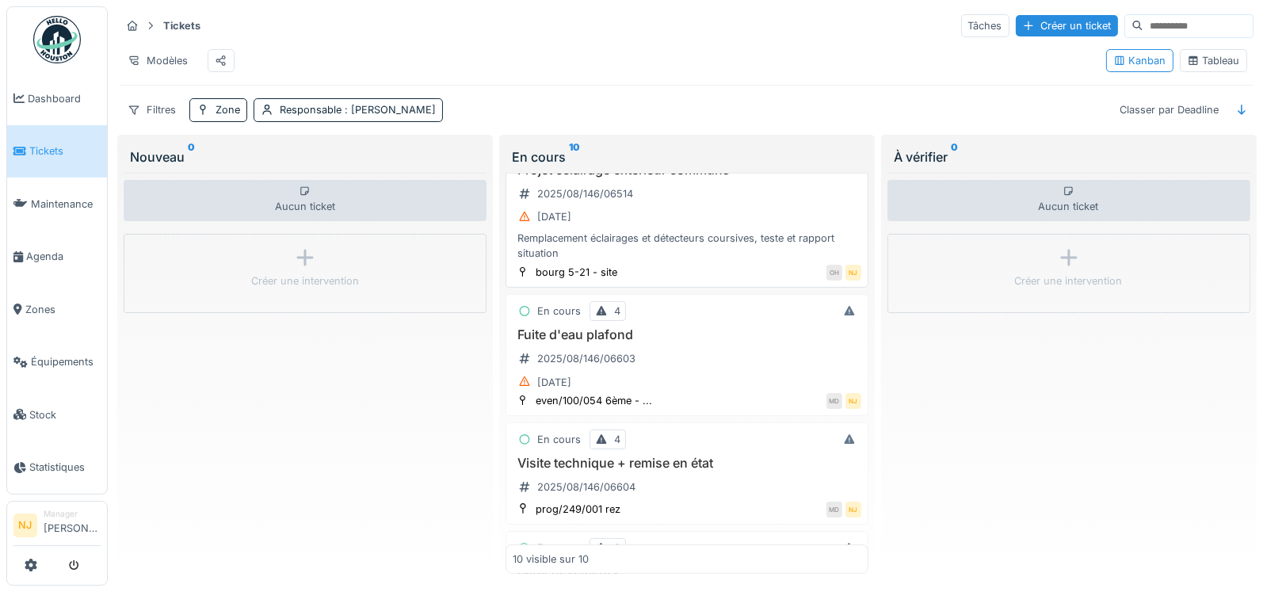
scroll to position [554, 0]
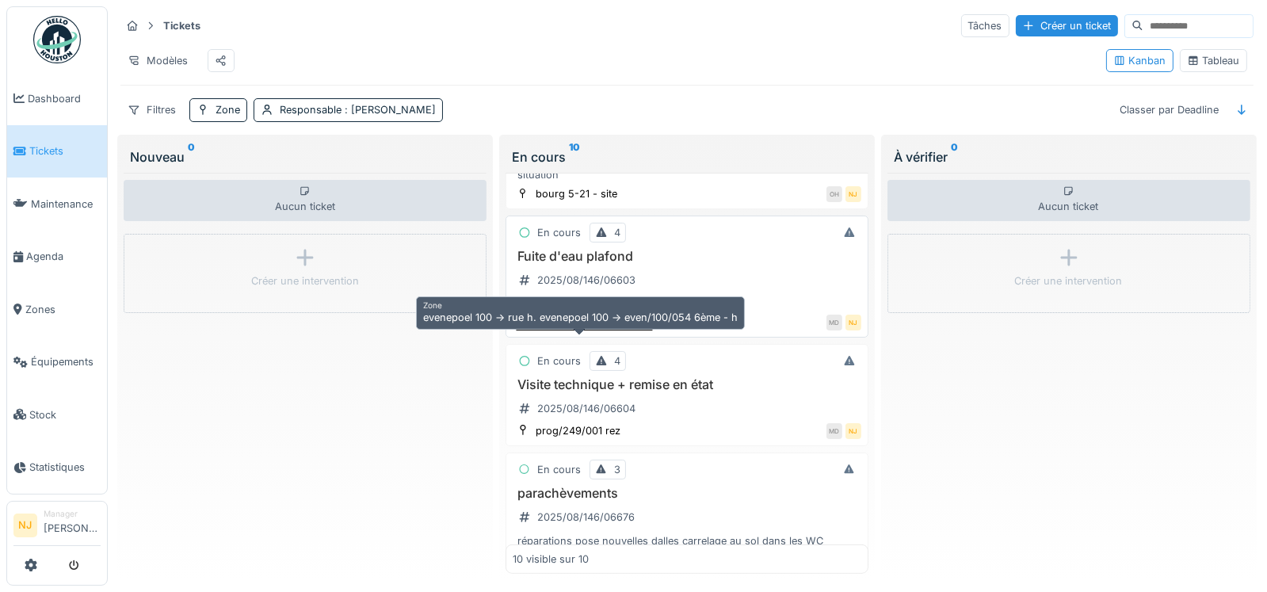
click at [592, 329] on div "even/100/054 6ème - ..." at bounding box center [593, 321] width 116 height 15
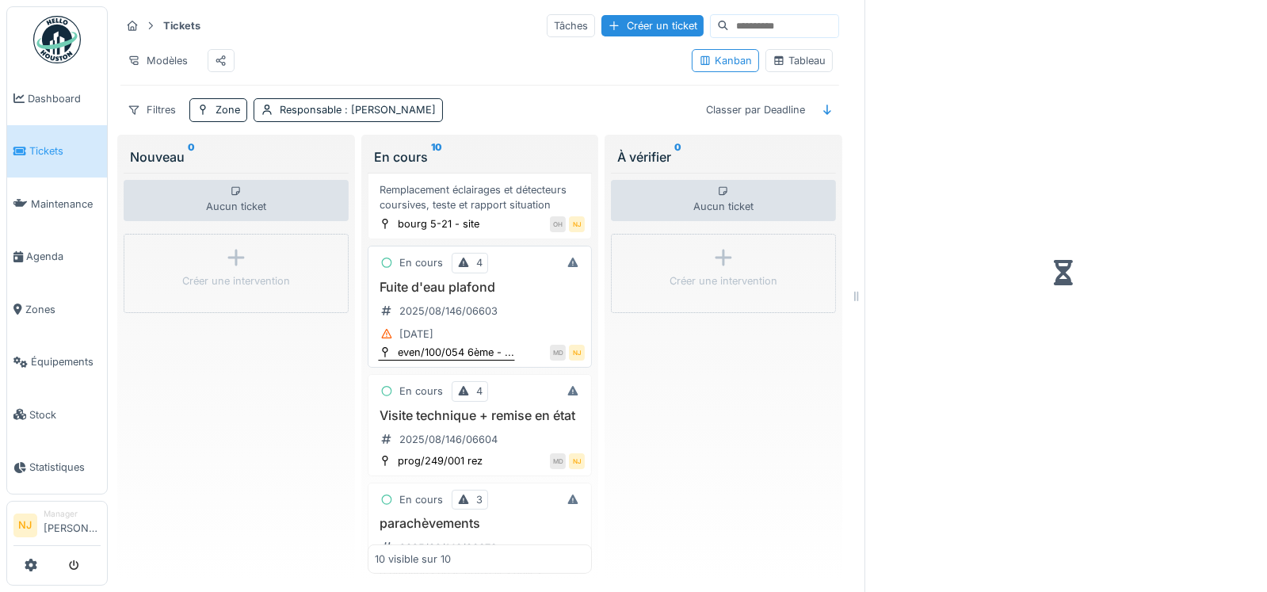
scroll to position [600, 0]
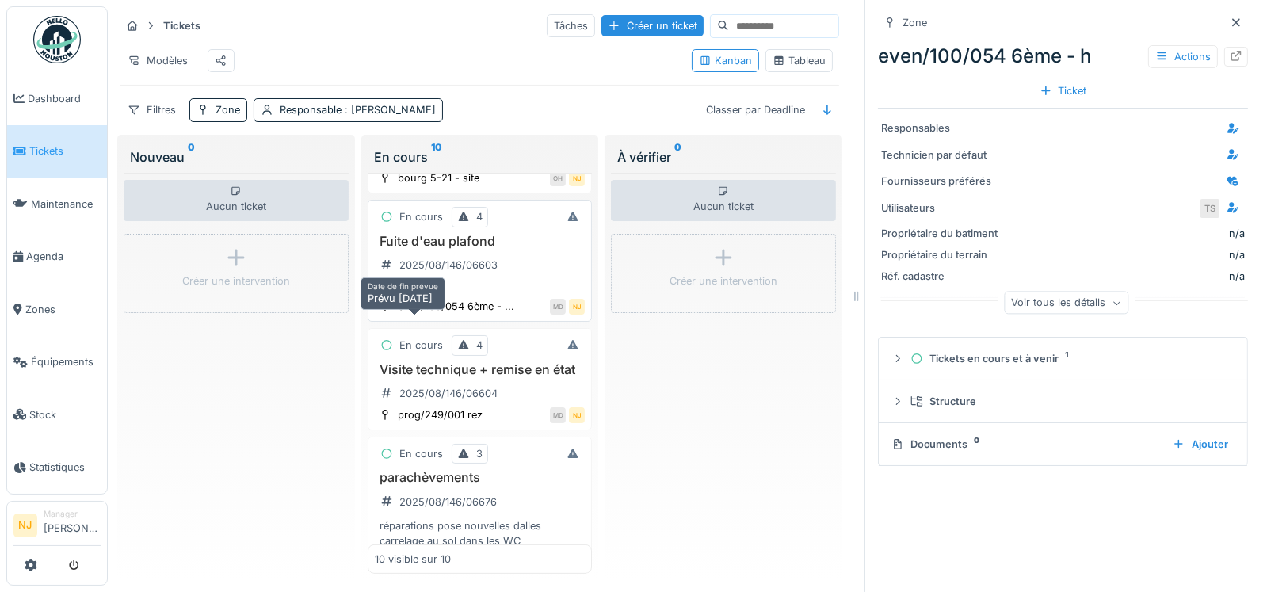
click at [439, 298] on div "[DATE]" at bounding box center [407, 288] width 64 height 20
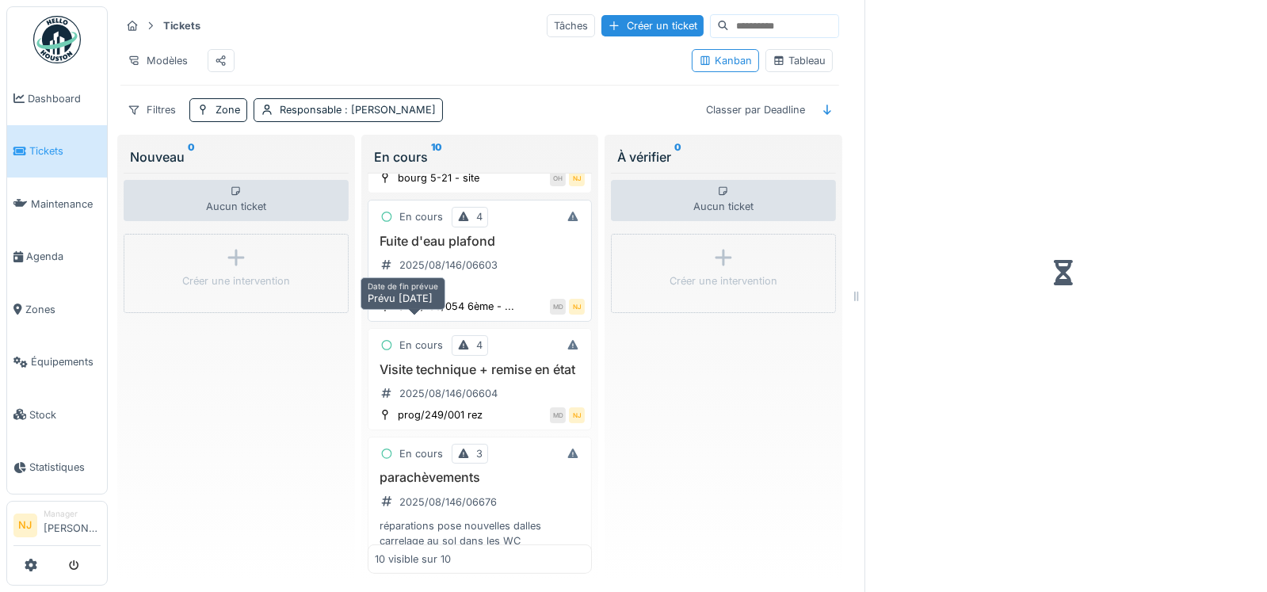
click at [439, 298] on div "[DATE]" at bounding box center [407, 288] width 64 height 20
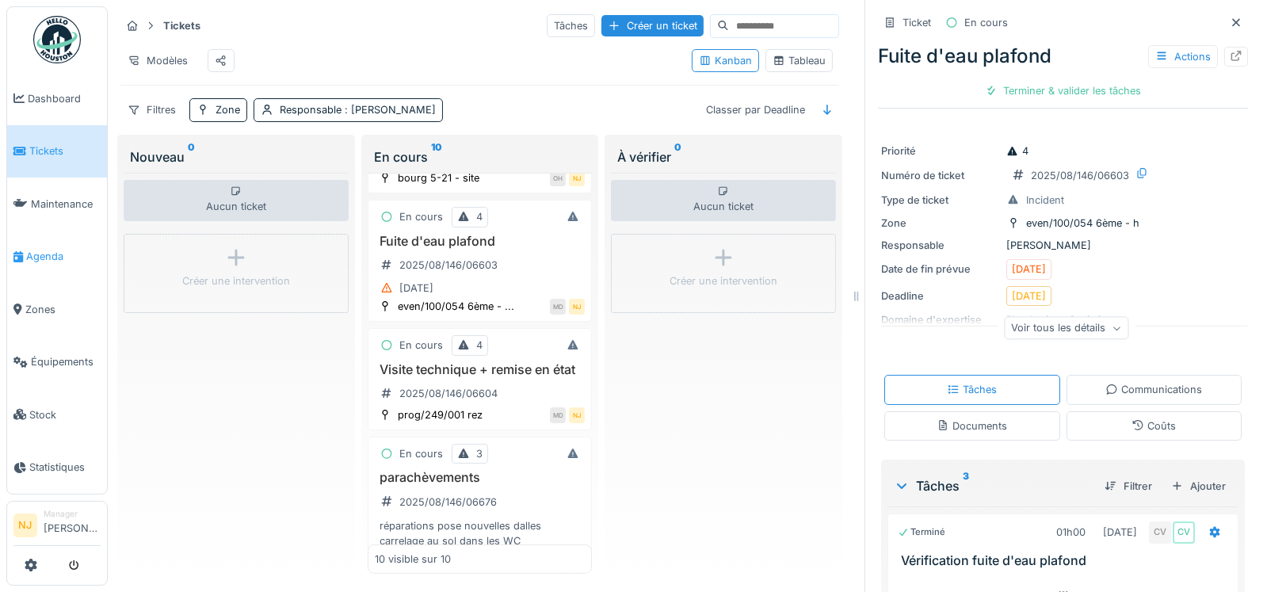
click at [39, 249] on span "Agenda" at bounding box center [63, 256] width 74 height 15
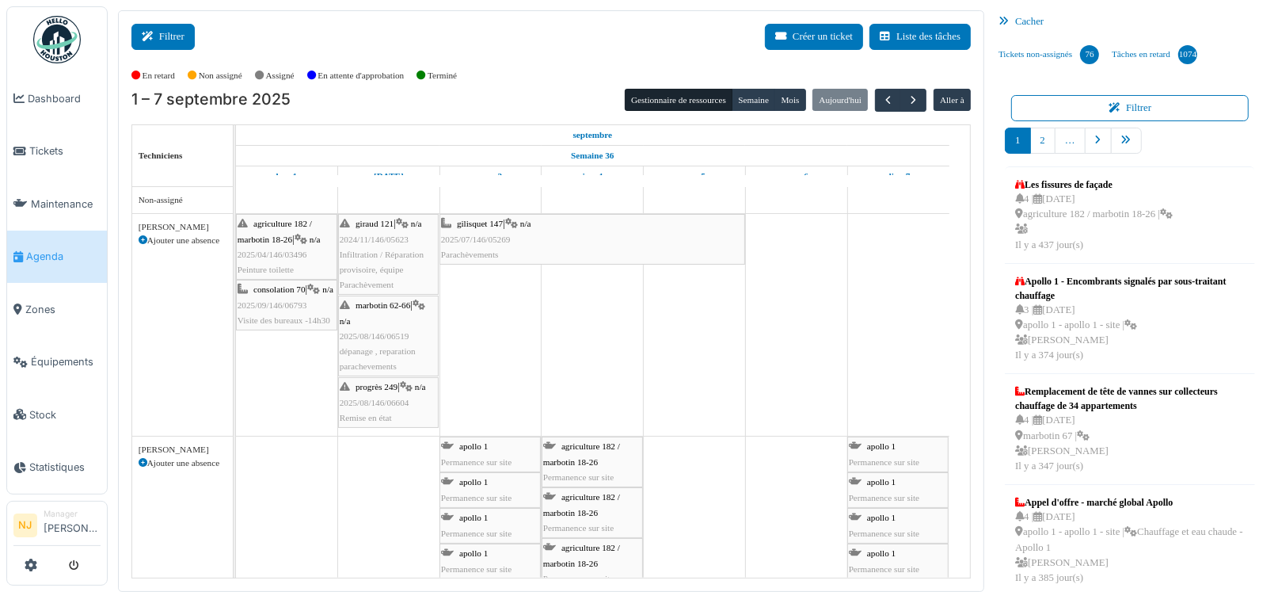
click at [170, 35] on button "Filtrer" at bounding box center [162, 37] width 63 height 26
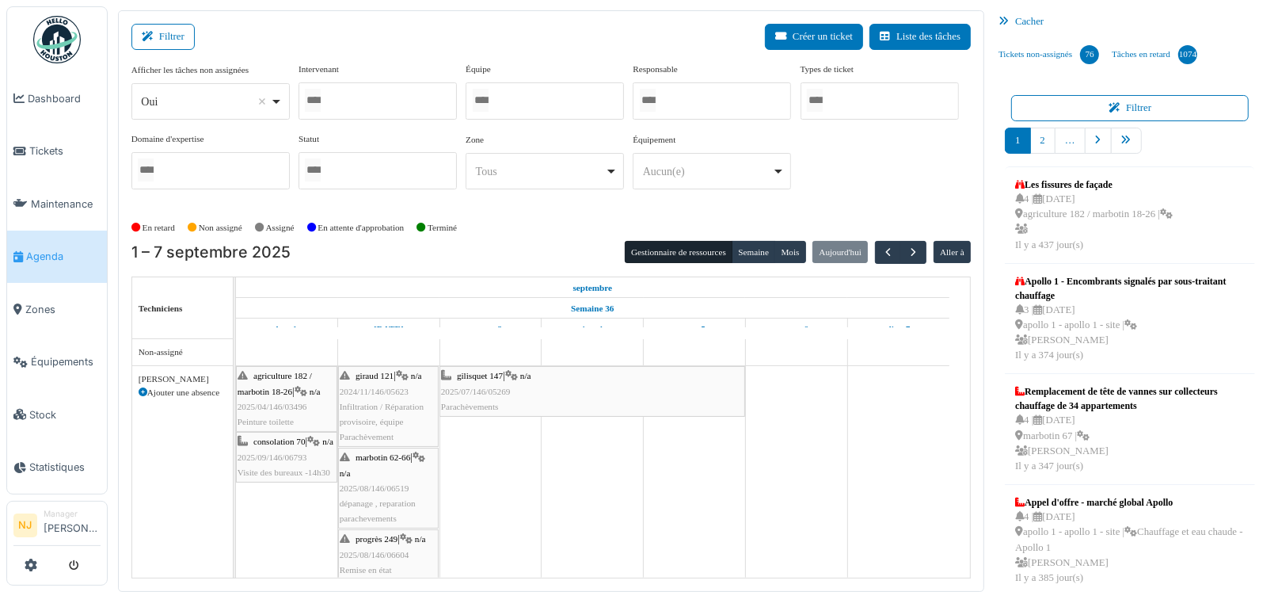
click at [353, 97] on div at bounding box center [378, 100] width 158 height 37
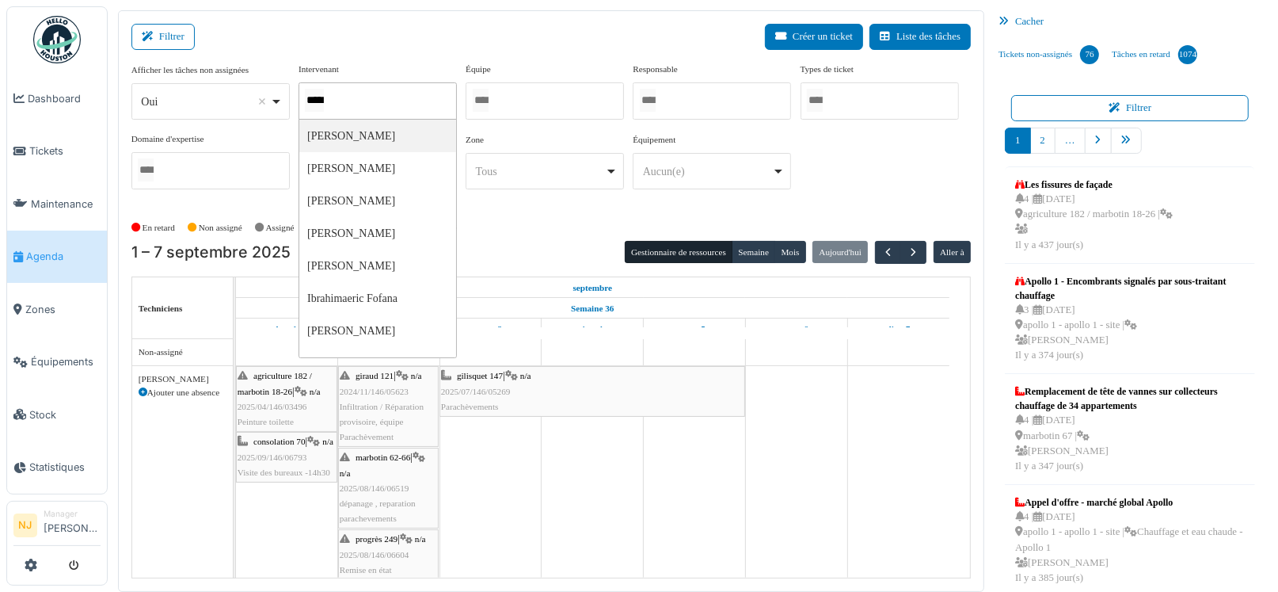
type input "******"
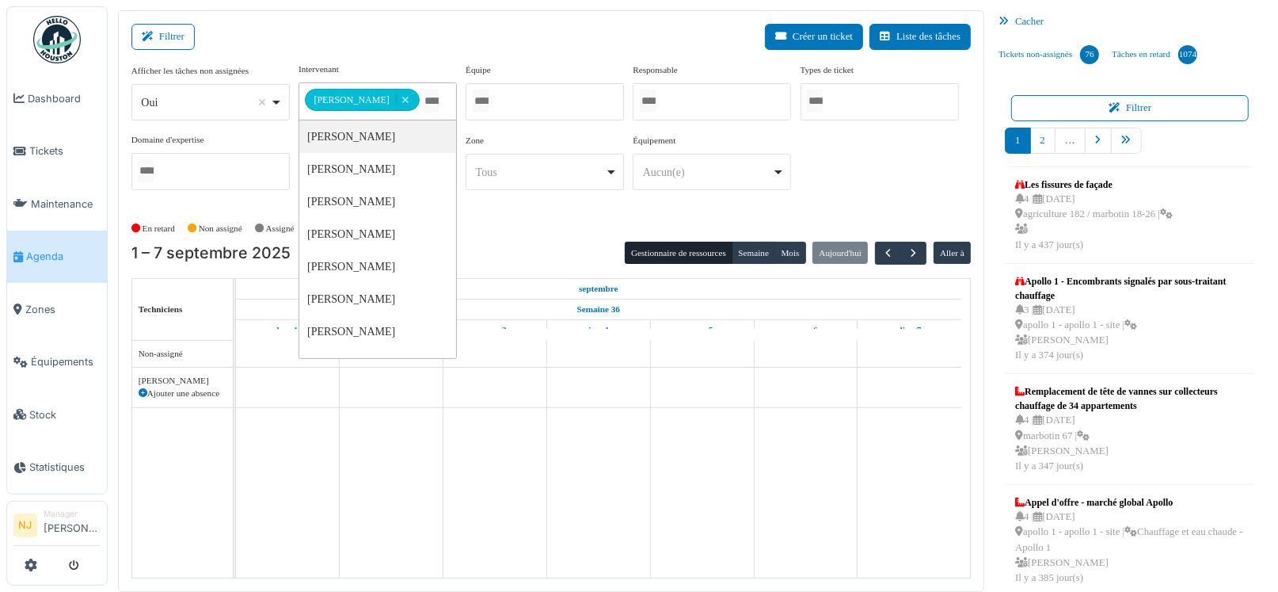
click at [373, 25] on div "Filtrer Créer un ticket Liste des tâches" at bounding box center [551, 43] width 840 height 39
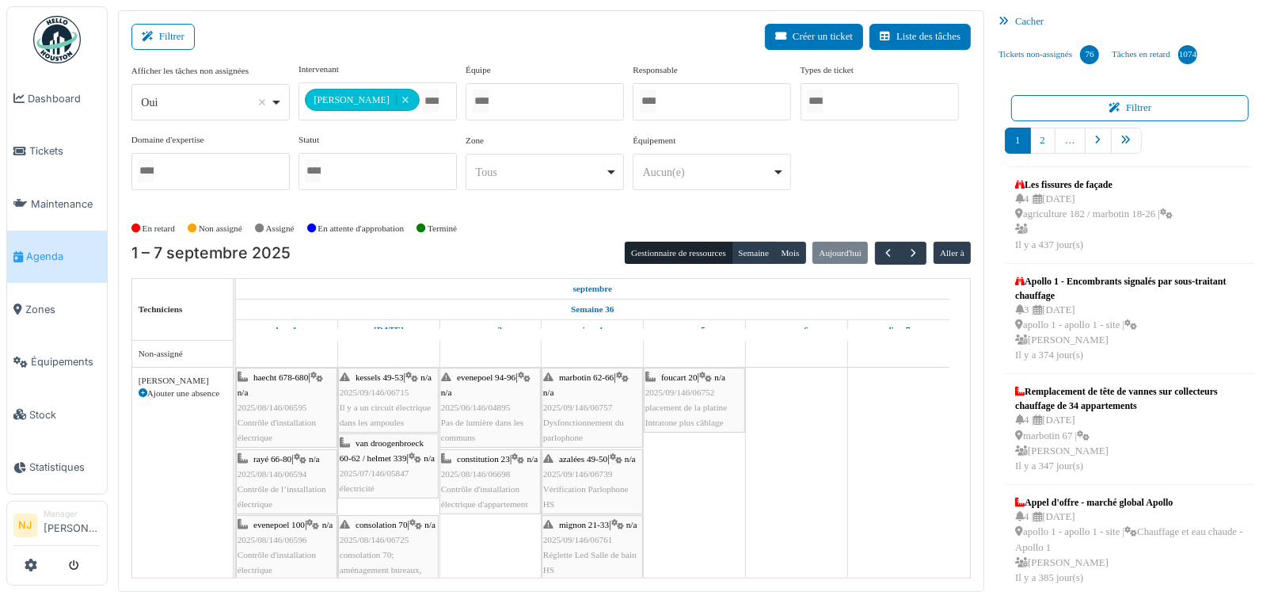
click at [271, 407] on span "2025/08/146/06595" at bounding box center [273, 407] width 70 height 10
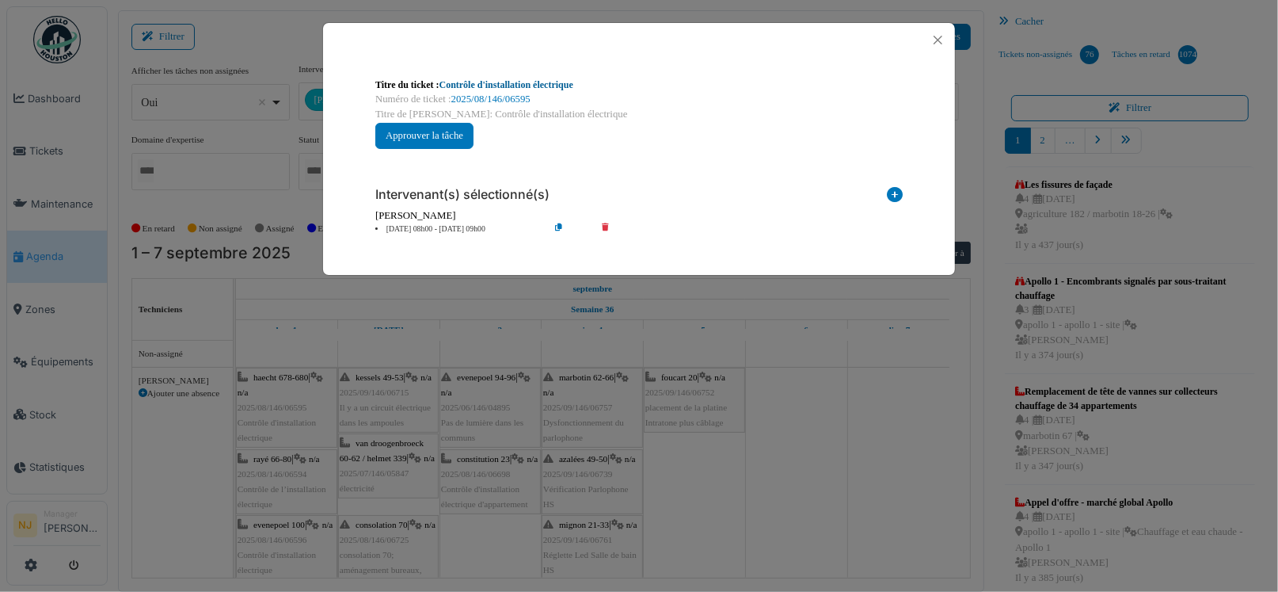
click at [492, 83] on link "Contrôle d'installation électrique" at bounding box center [507, 84] width 134 height 11
click at [939, 40] on button "Close" at bounding box center [938, 39] width 21 height 21
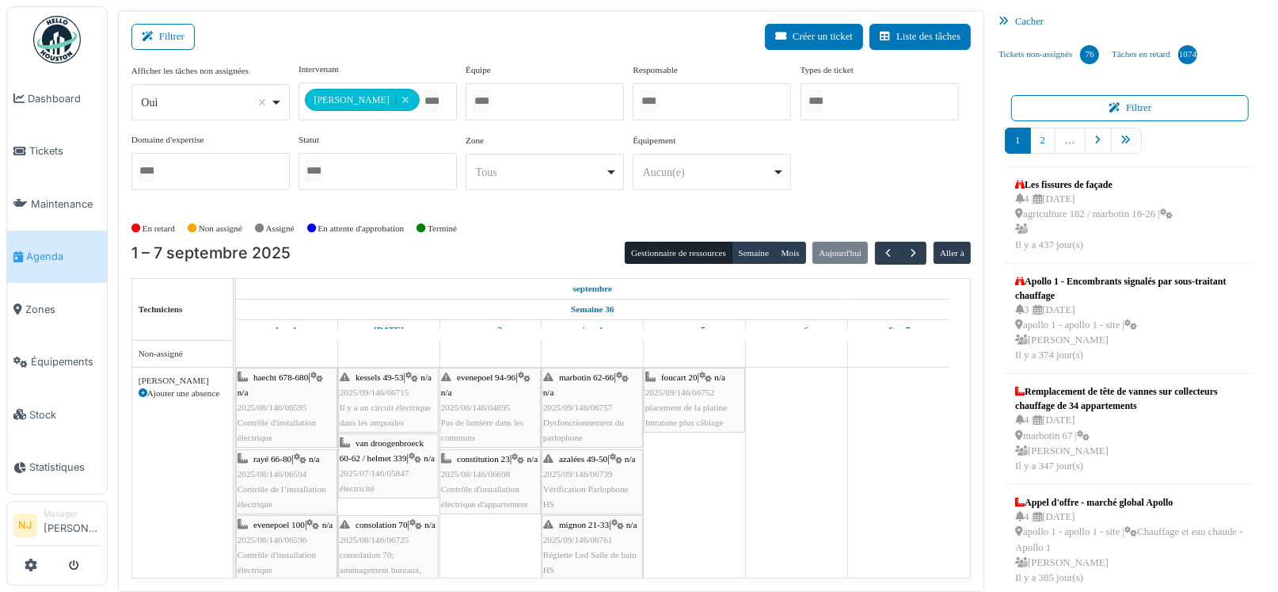
scroll to position [78, 0]
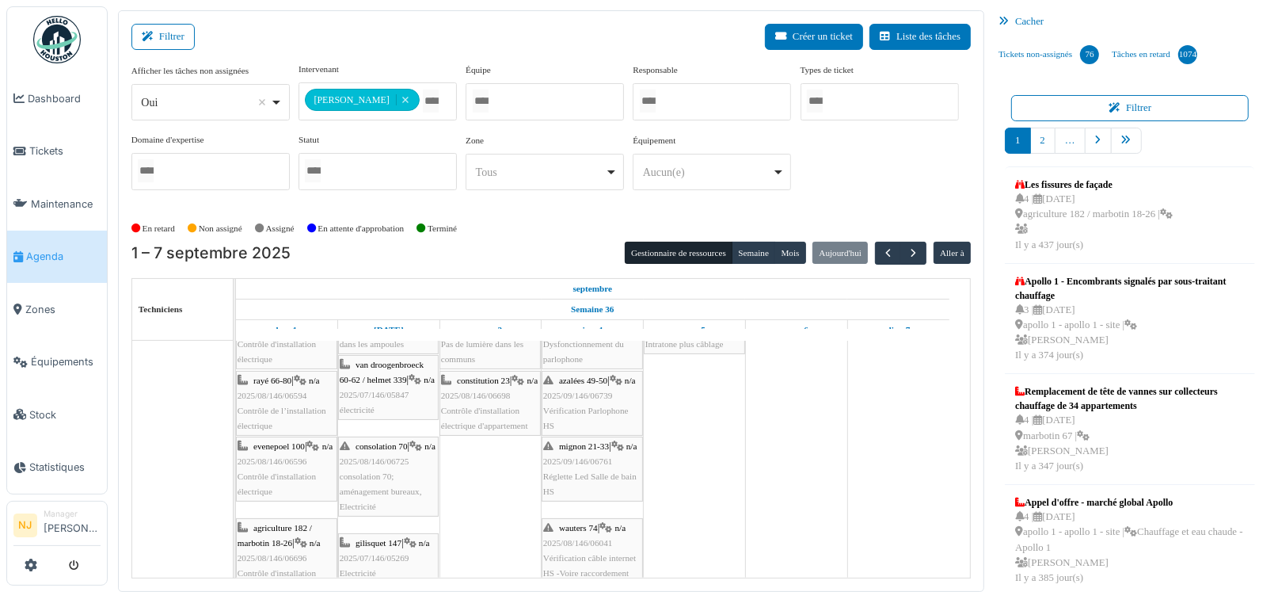
click at [285, 407] on span "Contrôle de l’installation électrique" at bounding box center [282, 418] width 89 height 25
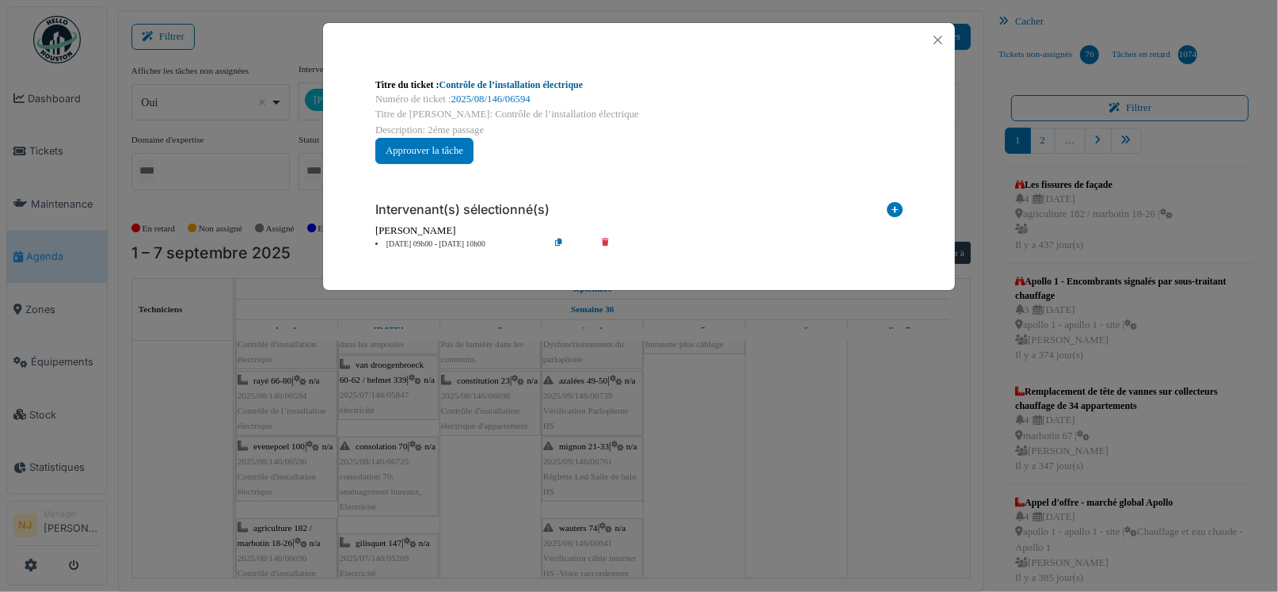
click at [502, 83] on link "Contrôle de l’installation électrique" at bounding box center [512, 84] width 144 height 11
click at [938, 39] on button "Close" at bounding box center [938, 39] width 21 height 21
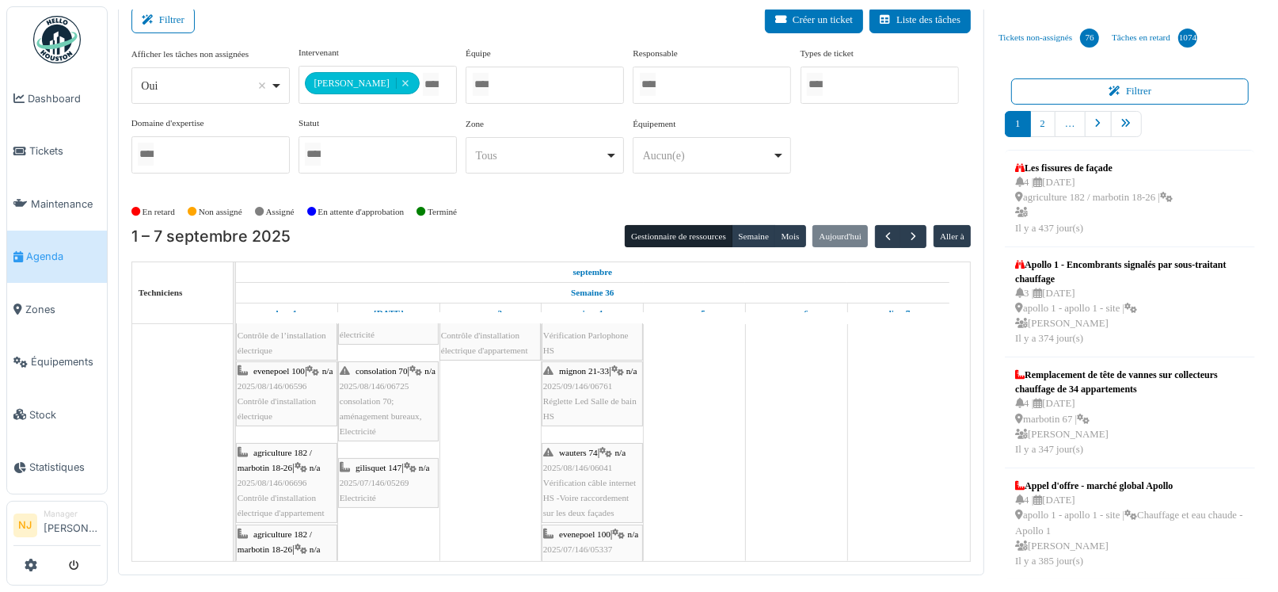
scroll to position [0, 0]
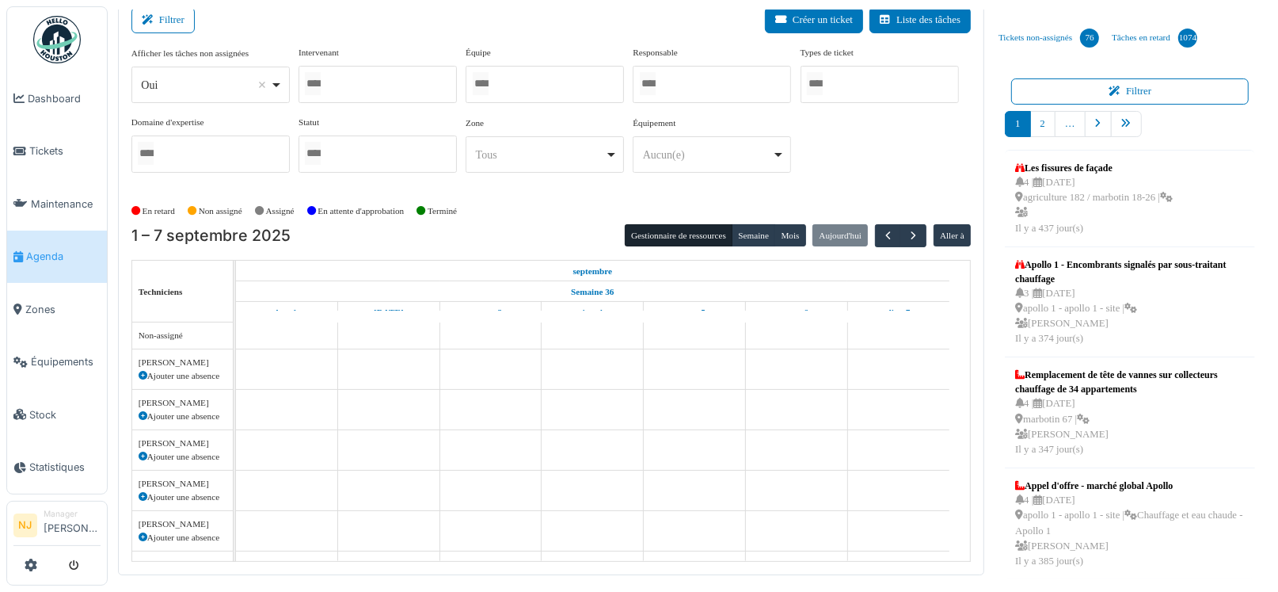
click at [370, 83] on div at bounding box center [378, 84] width 158 height 37
click at [378, 33] on div "Filtrer Créer un ticket Liste des tâches" at bounding box center [551, 26] width 840 height 39
click at [179, 19] on button "Filtrer" at bounding box center [162, 20] width 63 height 26
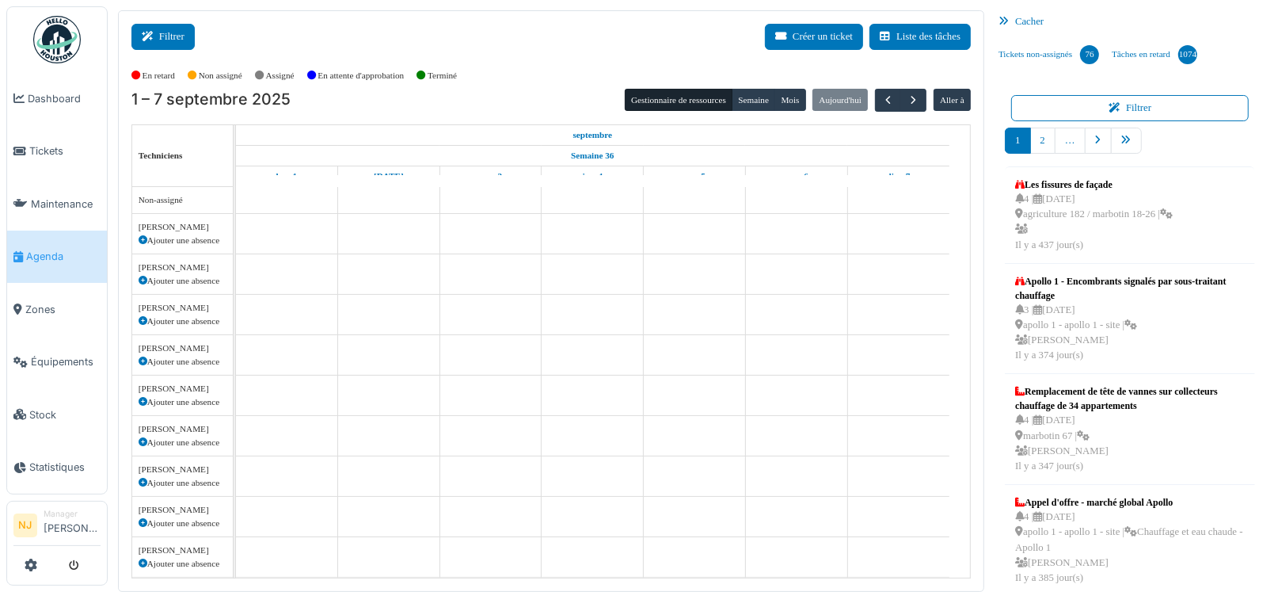
click at [162, 32] on button "Filtrer" at bounding box center [162, 37] width 63 height 26
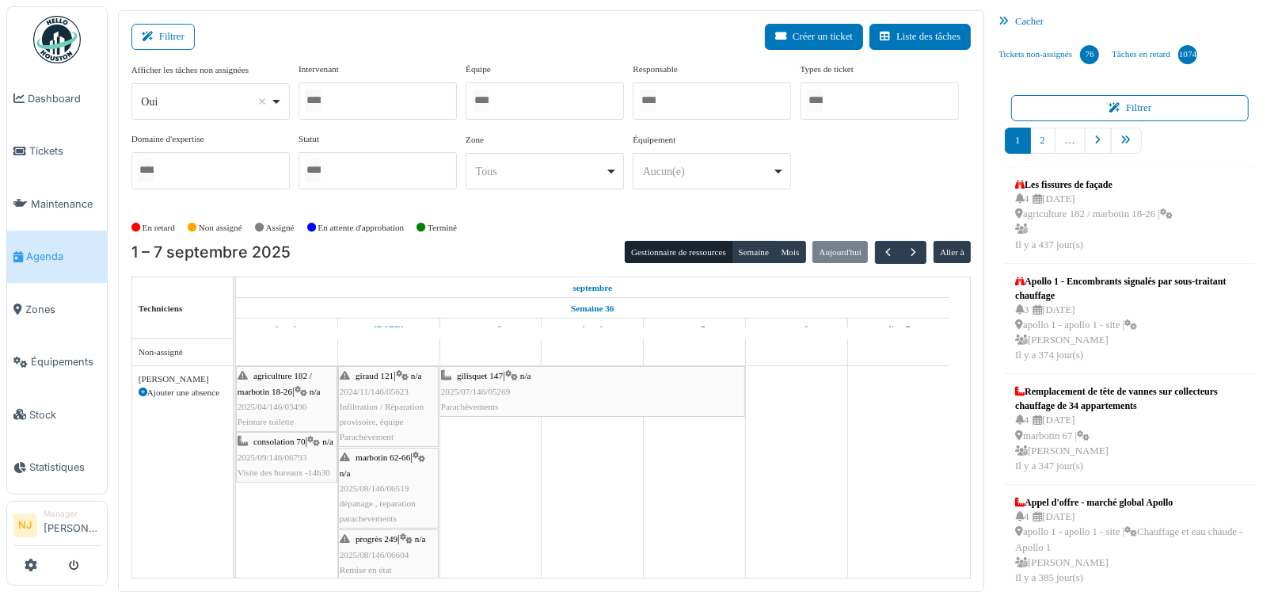
click at [489, 90] on input "Tous" at bounding box center [481, 100] width 16 height 23
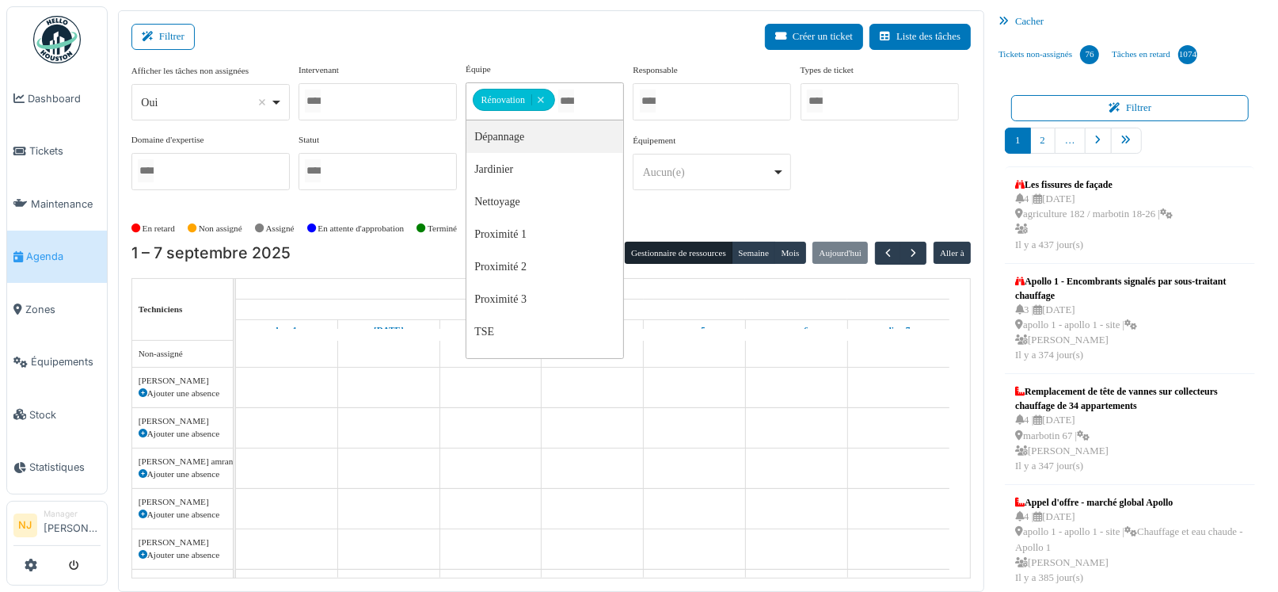
click at [516, 37] on div "Filtrer Créer un ticket Liste des tâches" at bounding box center [551, 43] width 840 height 39
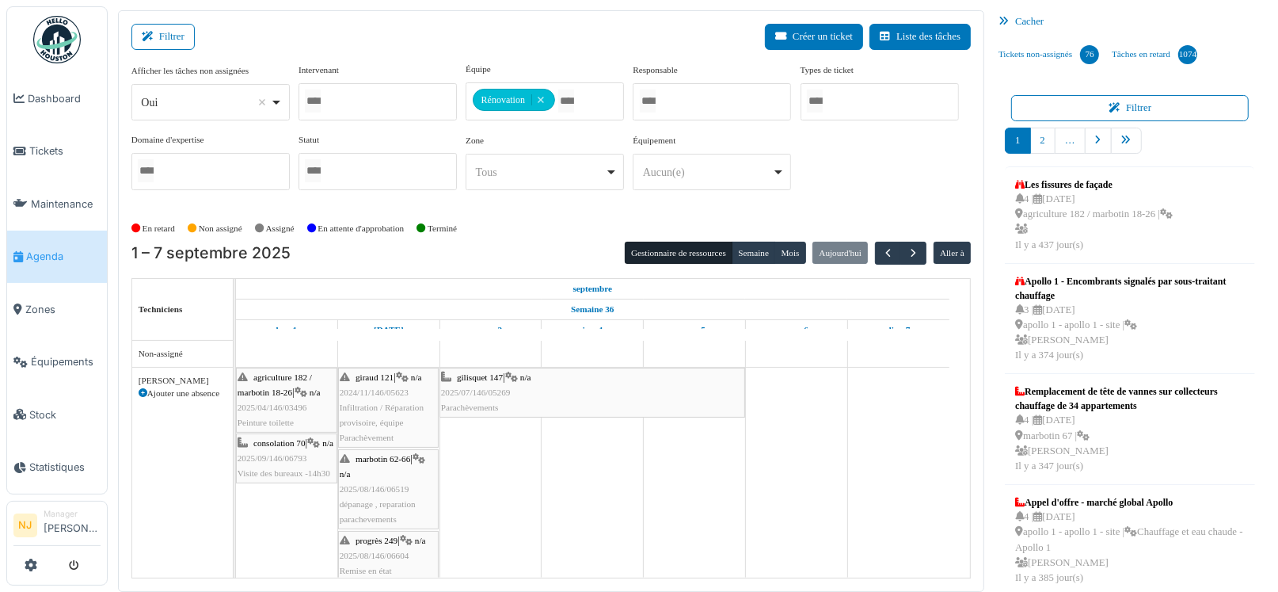
click at [378, 489] on span "2025/08/146/06519" at bounding box center [375, 489] width 70 height 10
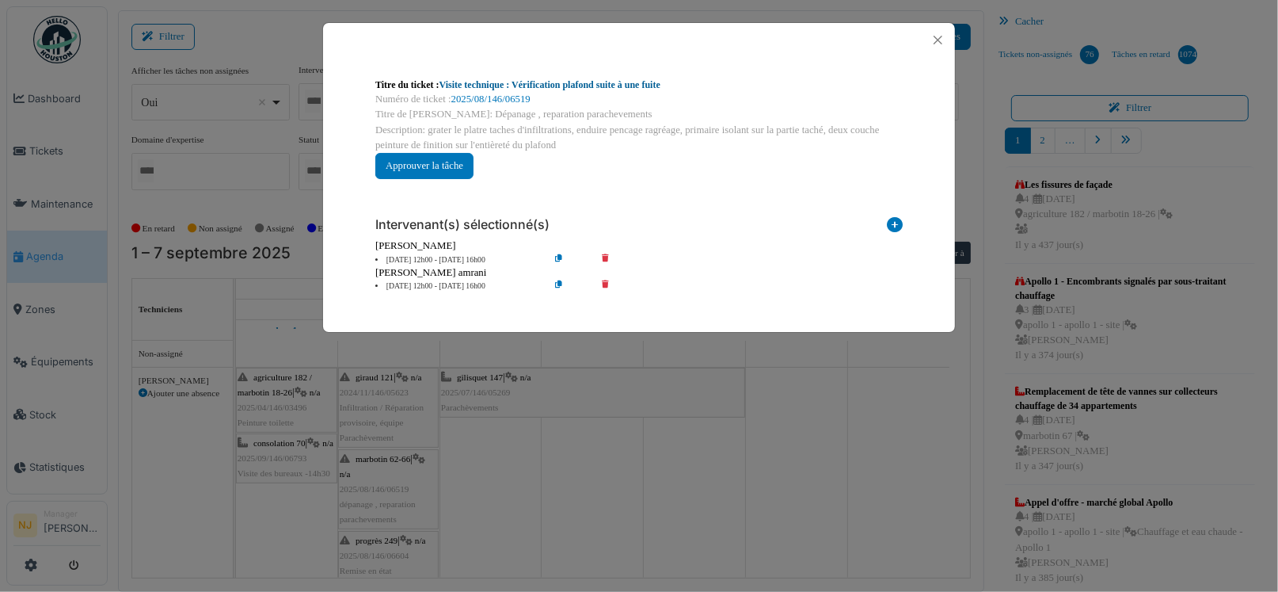
click at [573, 84] on link "Visite technique : Vérification plafond suite à une fuite" at bounding box center [550, 84] width 221 height 11
click at [938, 41] on button "Close" at bounding box center [938, 39] width 21 height 21
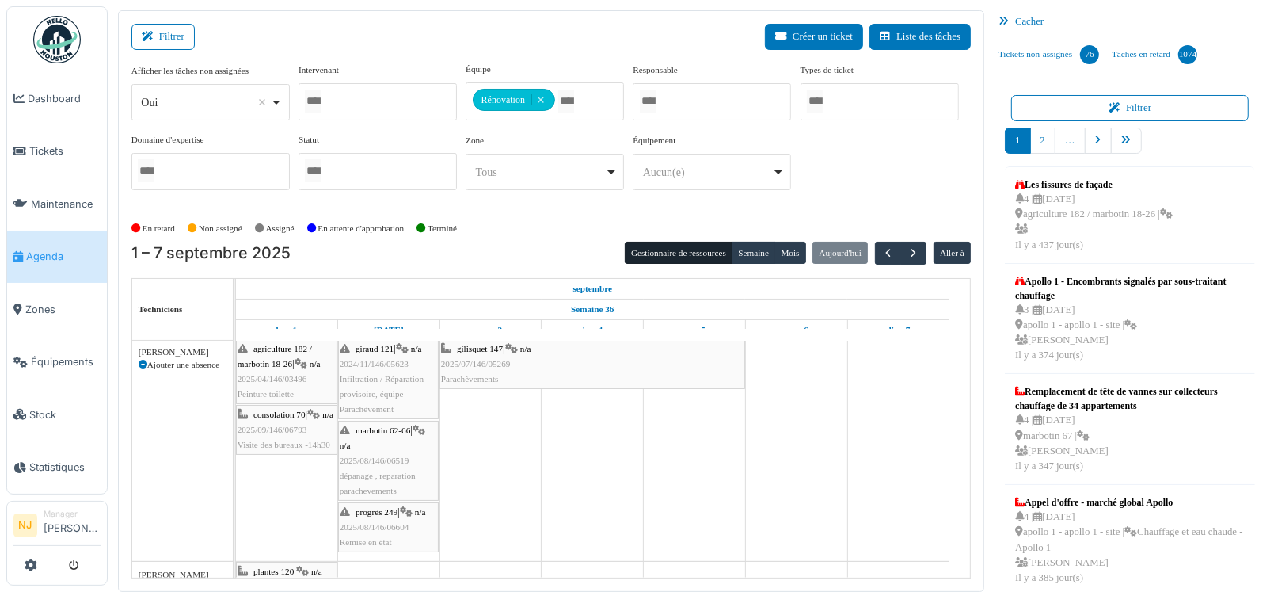
scroll to position [78, 0]
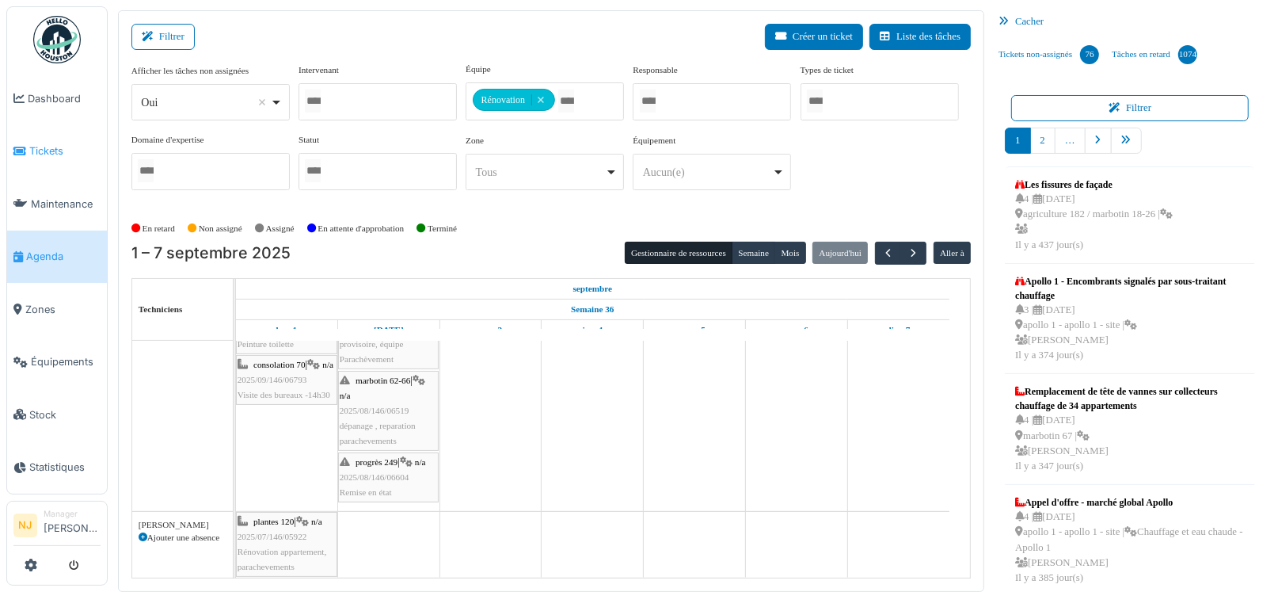
click at [23, 149] on icon at bounding box center [19, 151] width 13 height 11
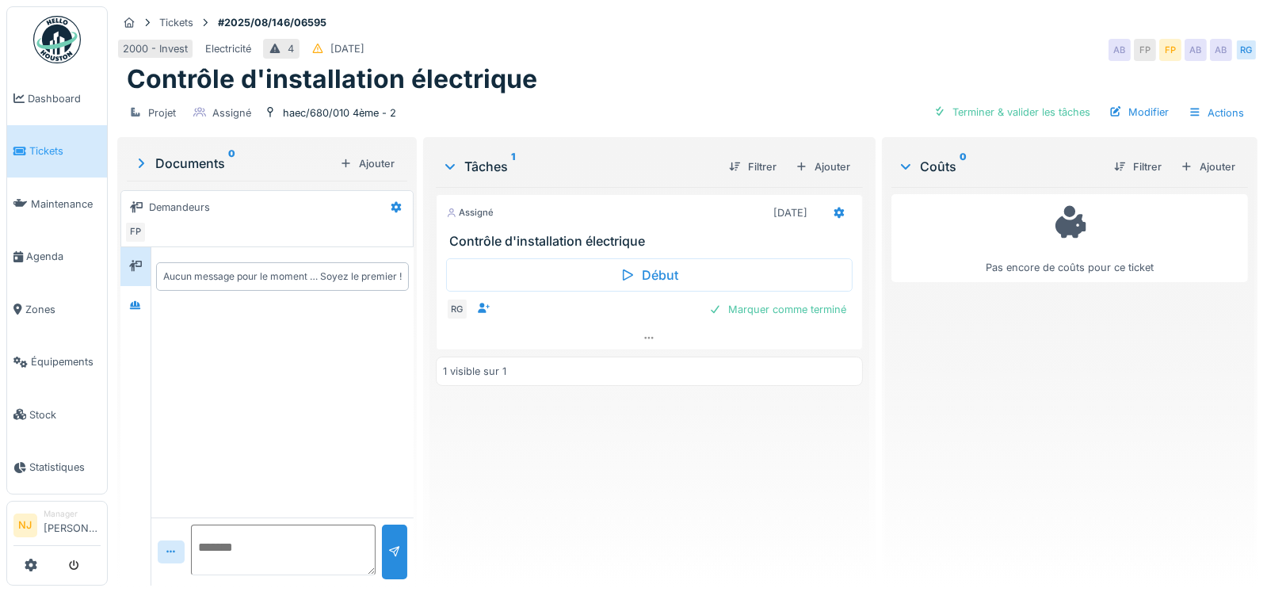
scroll to position [12, 0]
click at [131, 221] on div "FP" at bounding box center [135, 232] width 22 height 22
click at [131, 300] on icon at bounding box center [135, 304] width 11 height 9
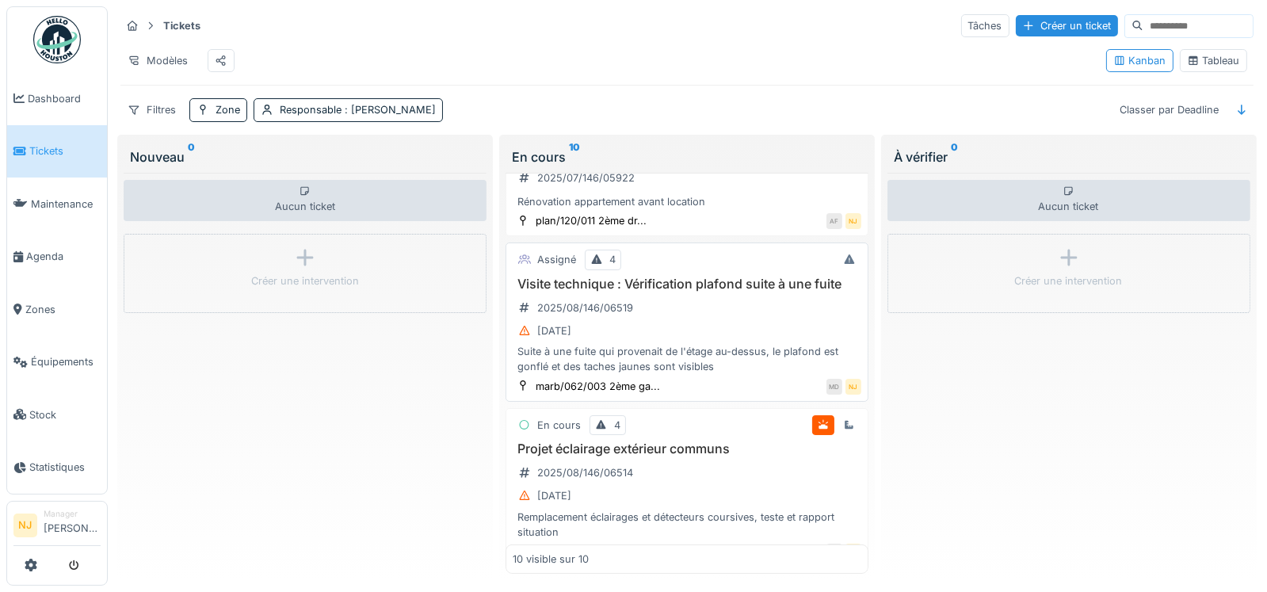
scroll to position [196, 0]
click at [44, 251] on span "Agenda" at bounding box center [63, 256] width 74 height 15
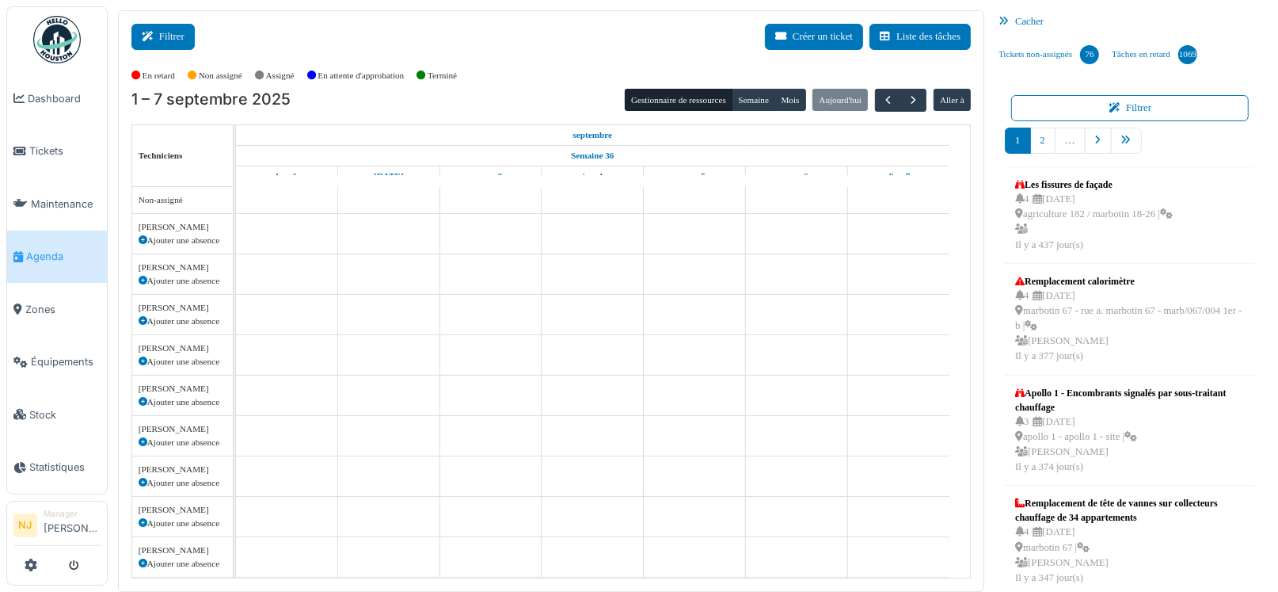
click at [173, 33] on button "Filtrer" at bounding box center [162, 37] width 63 height 26
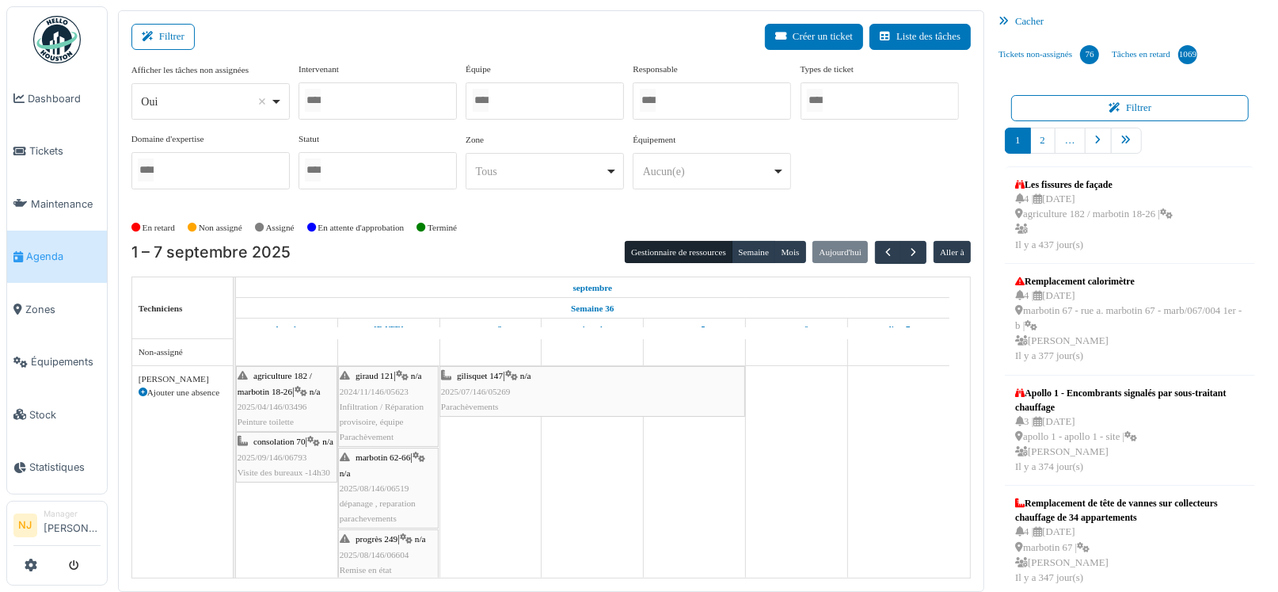
click at [521, 101] on div at bounding box center [545, 100] width 158 height 37
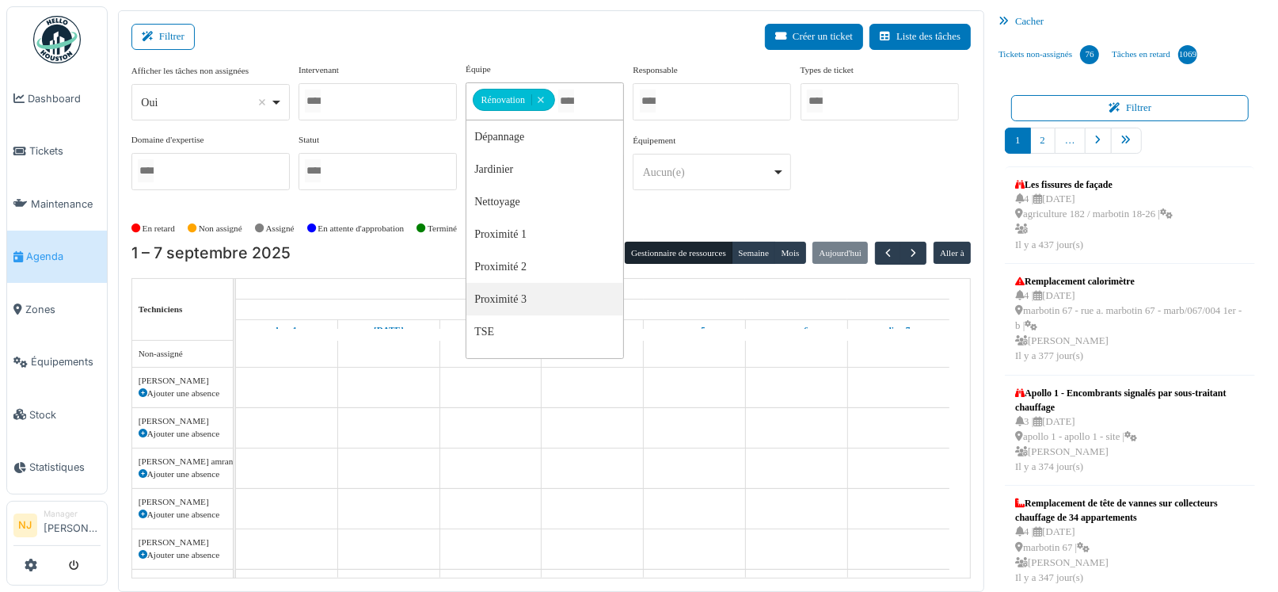
click at [572, 44] on div "Filtrer Créer un ticket Liste des tâches" at bounding box center [551, 43] width 840 height 39
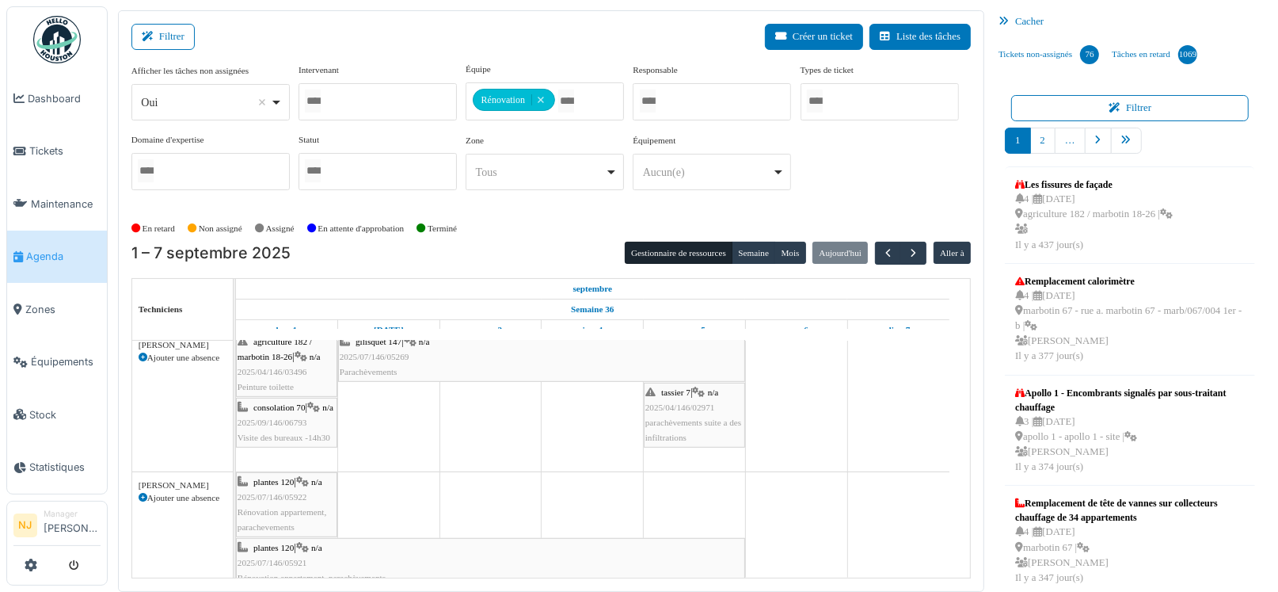
click at [673, 402] on span "2025/04/146/02971" at bounding box center [681, 407] width 70 height 10
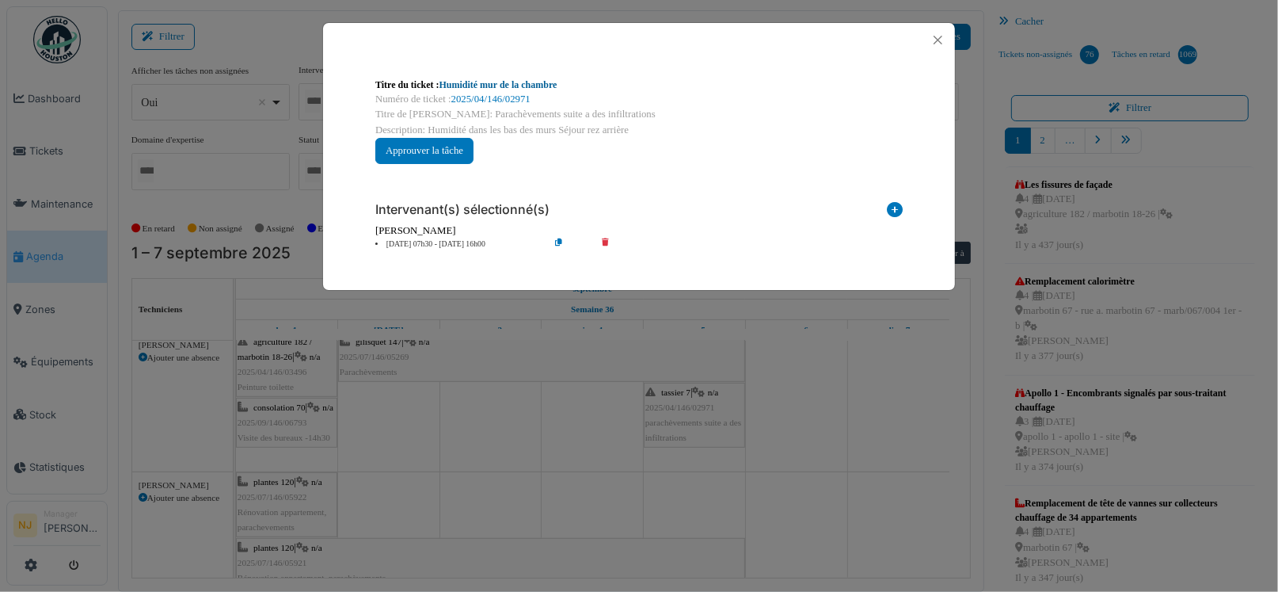
click at [505, 79] on link "Humidité mur de la chambre" at bounding box center [499, 84] width 118 height 11
click at [940, 35] on button "Close" at bounding box center [938, 39] width 21 height 21
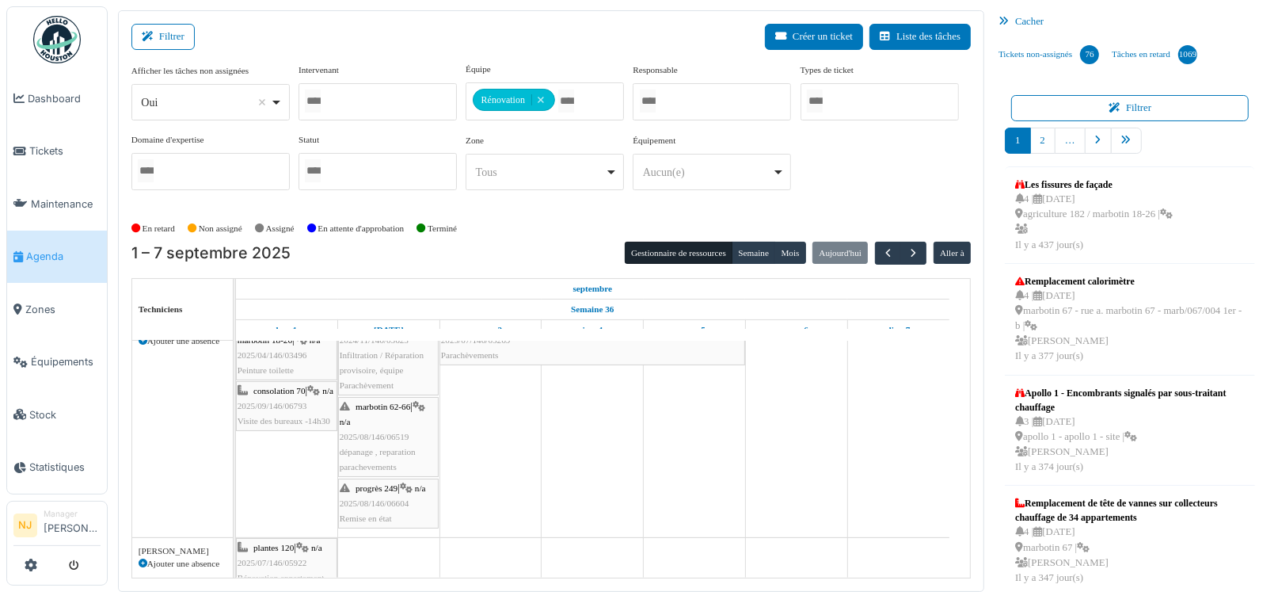
scroll to position [146, 0]
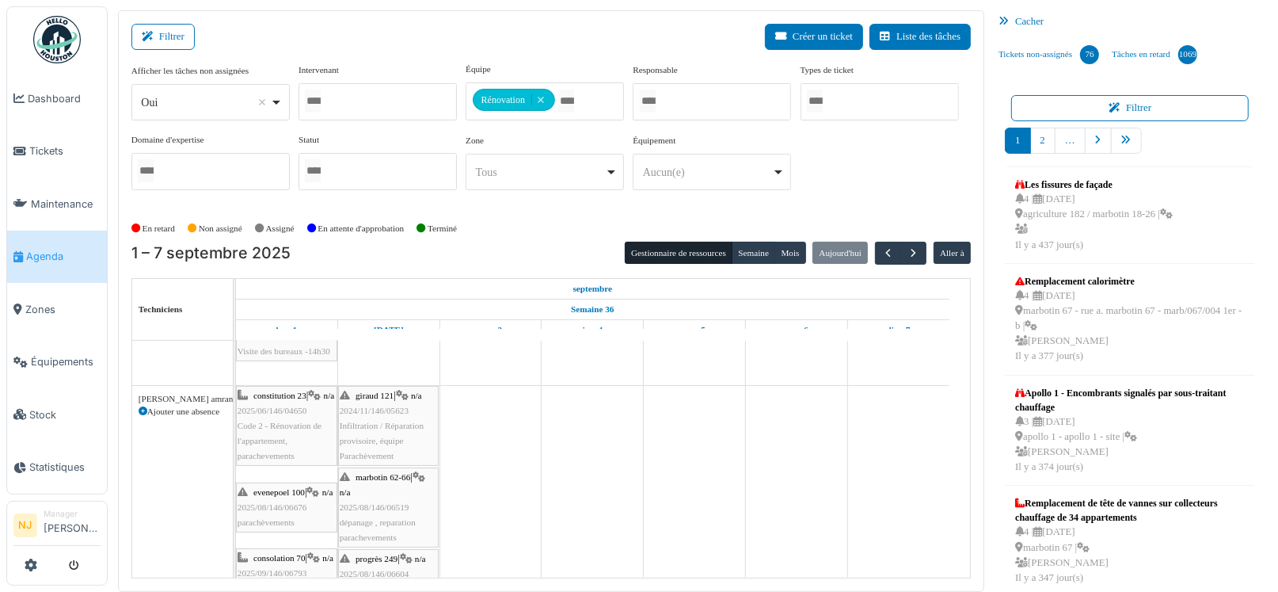
click at [284, 415] on span "2025/06/146/04650" at bounding box center [273, 411] width 70 height 10
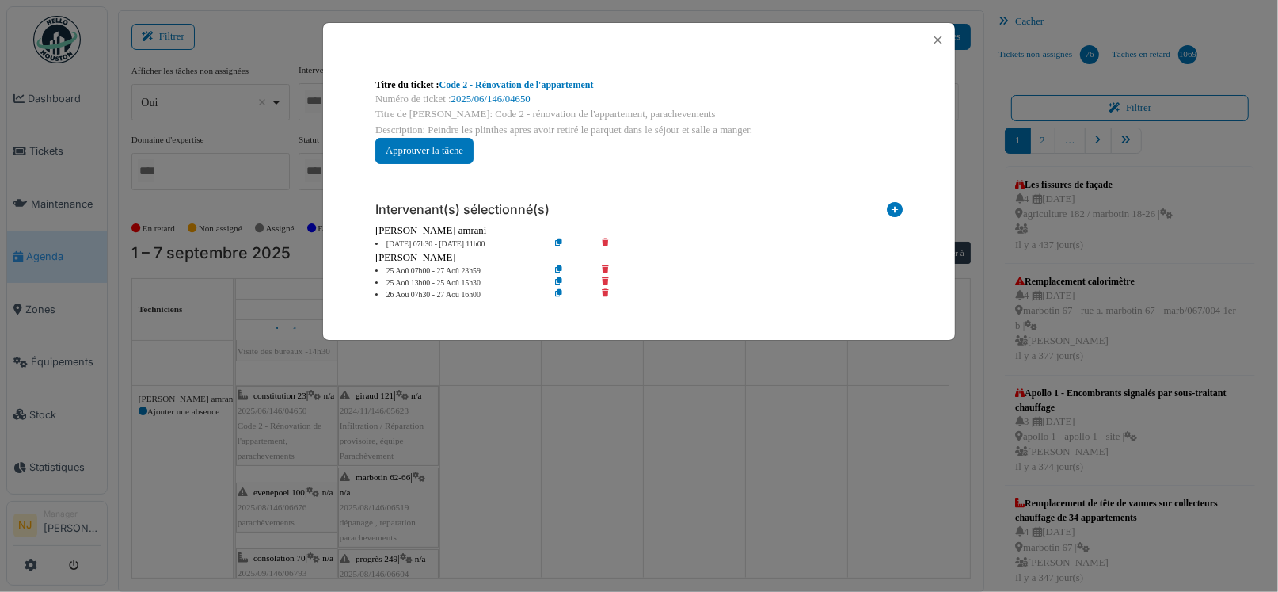
click at [560, 242] on icon at bounding box center [571, 244] width 45 height 12
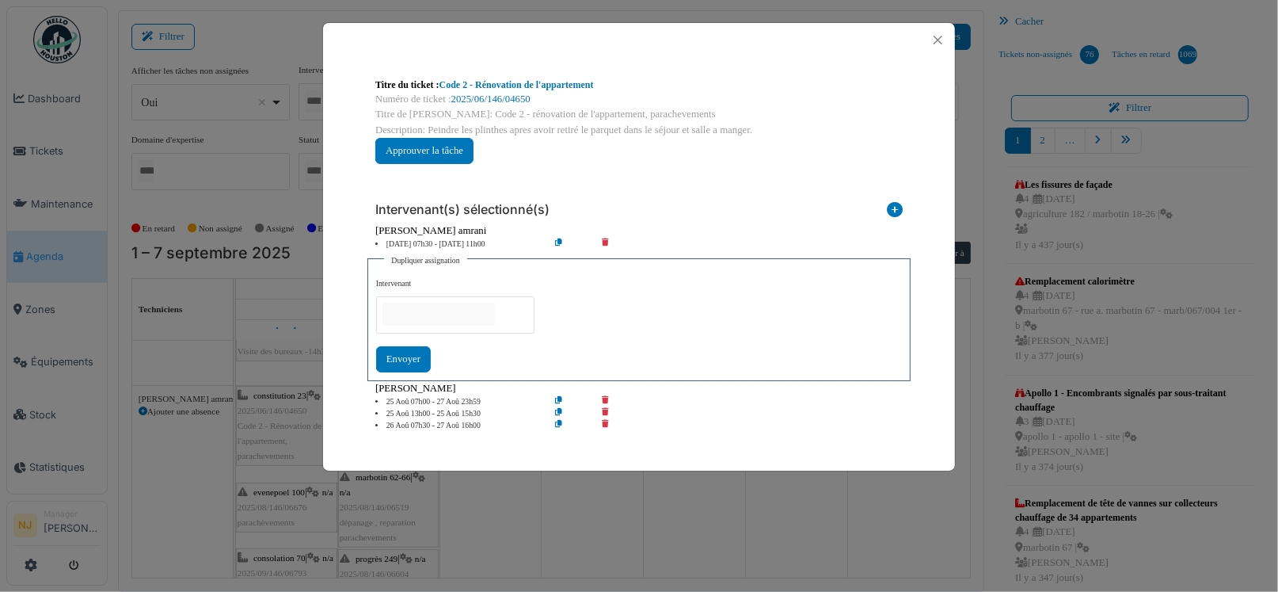
click at [452, 310] on input "null" at bounding box center [439, 314] width 112 height 23
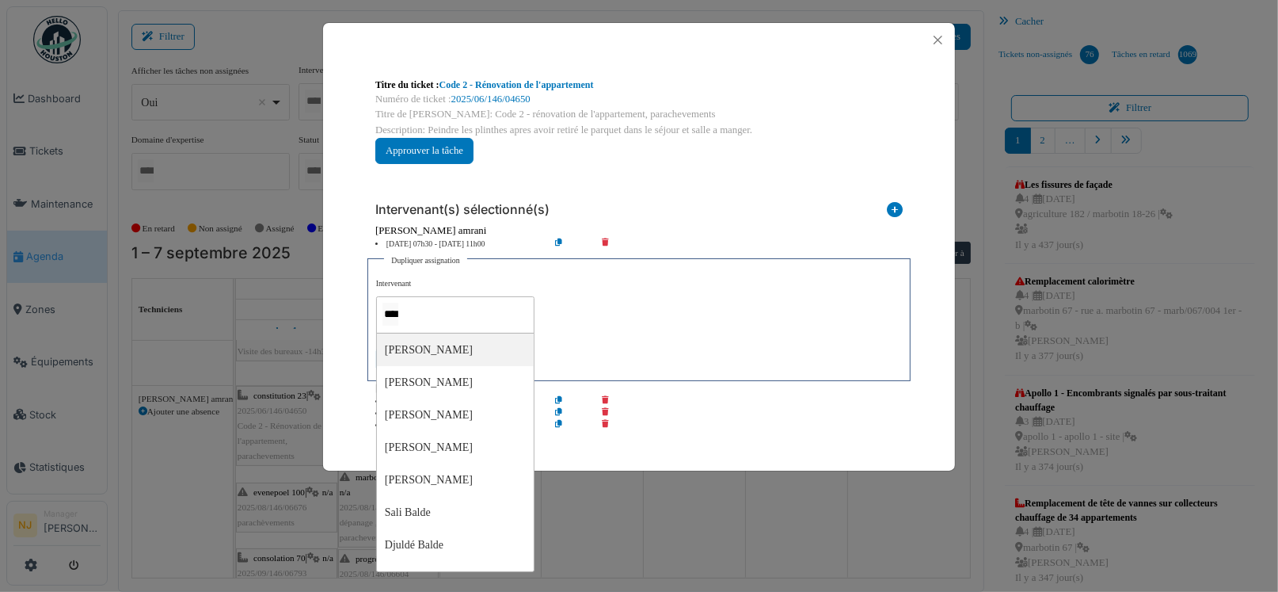
type input "*****"
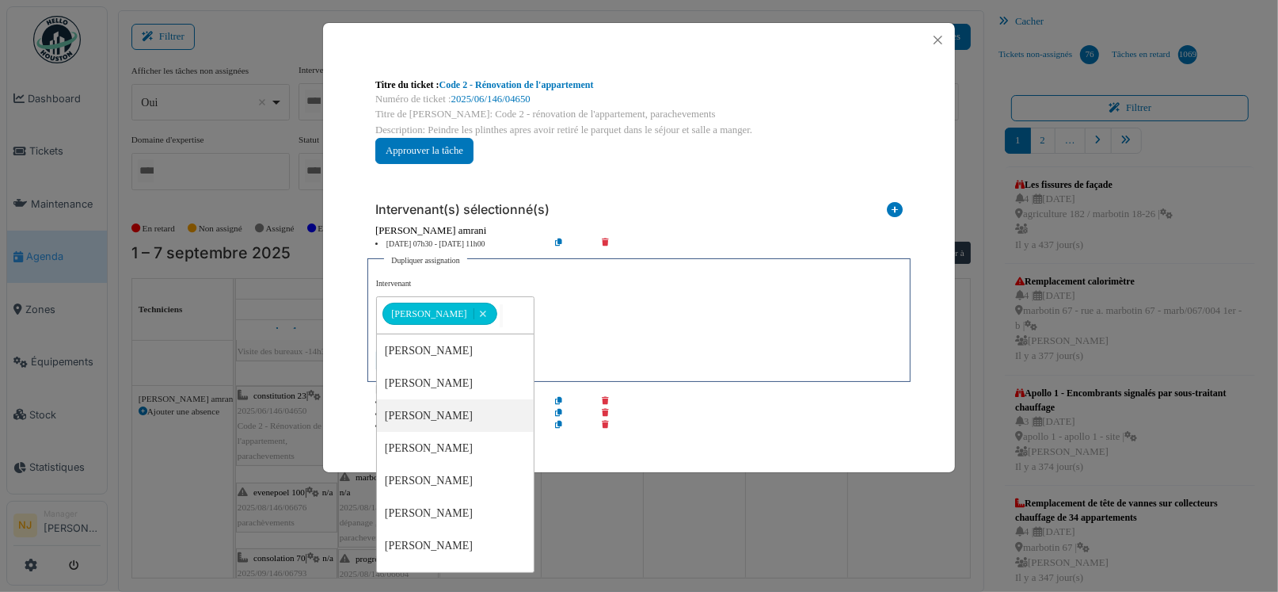
click at [592, 433] on div "Intervenant(s) sélectionné(s) Technicien interne Prestataire externe Gestionnai…" at bounding box center [639, 311] width 553 height 269
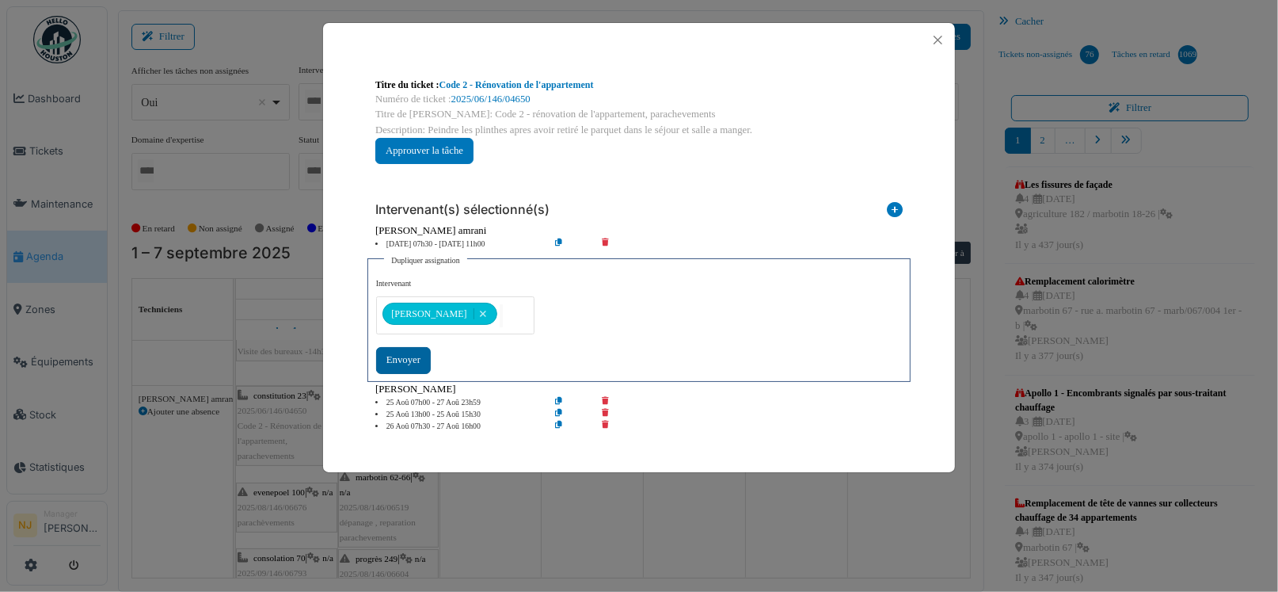
click at [402, 358] on div "Envoyer" at bounding box center [403, 360] width 55 height 26
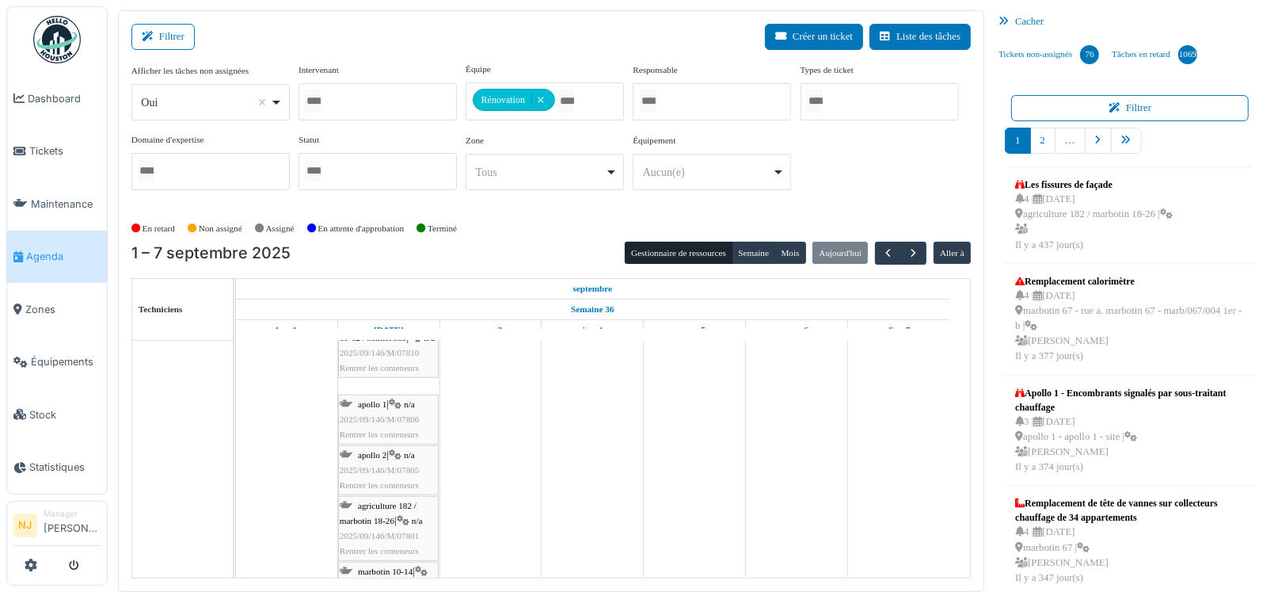
scroll to position [893, 0]
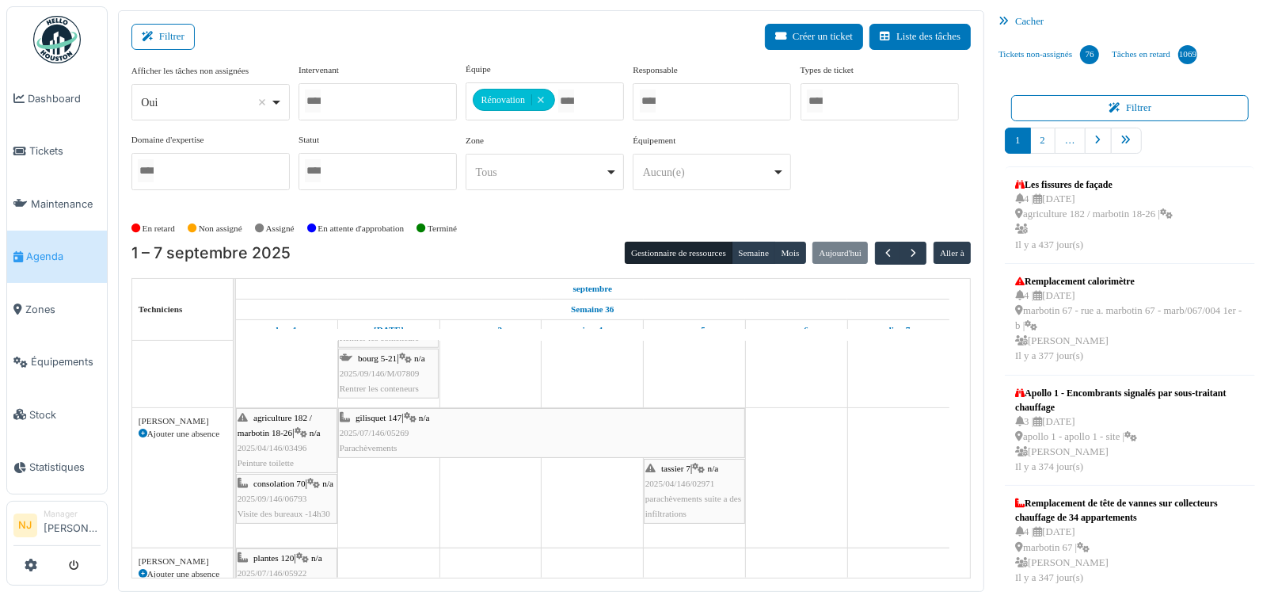
click at [684, 478] on span "2025/04/146/02971" at bounding box center [681, 483] width 70 height 10
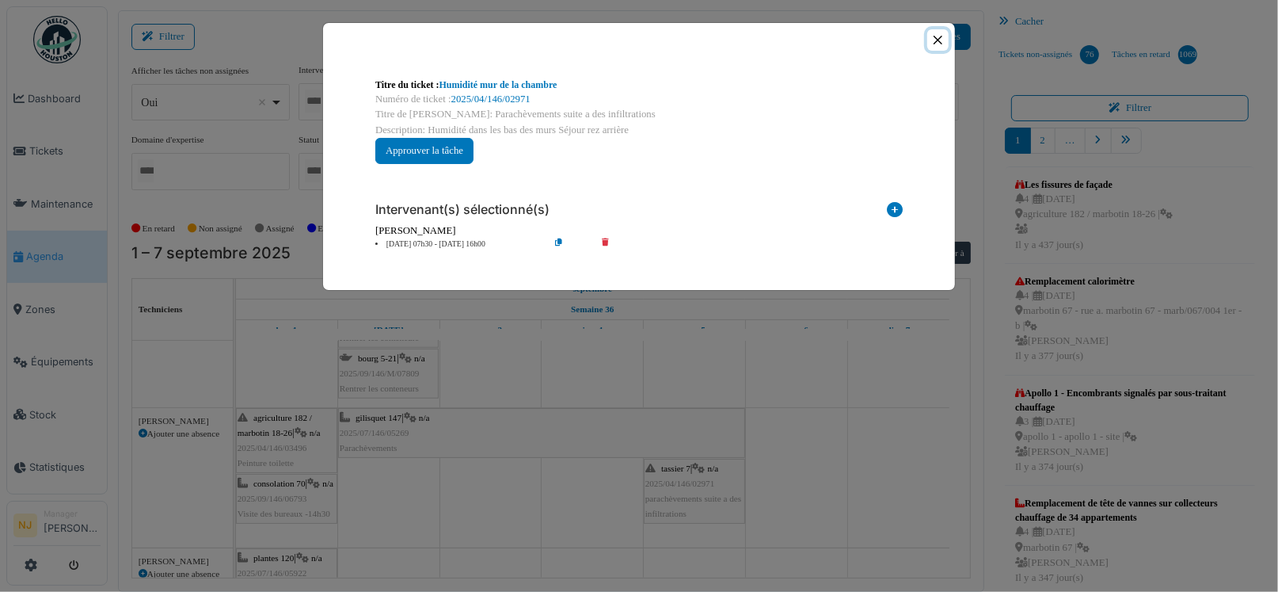
click at [933, 33] on button "Close" at bounding box center [938, 39] width 21 height 21
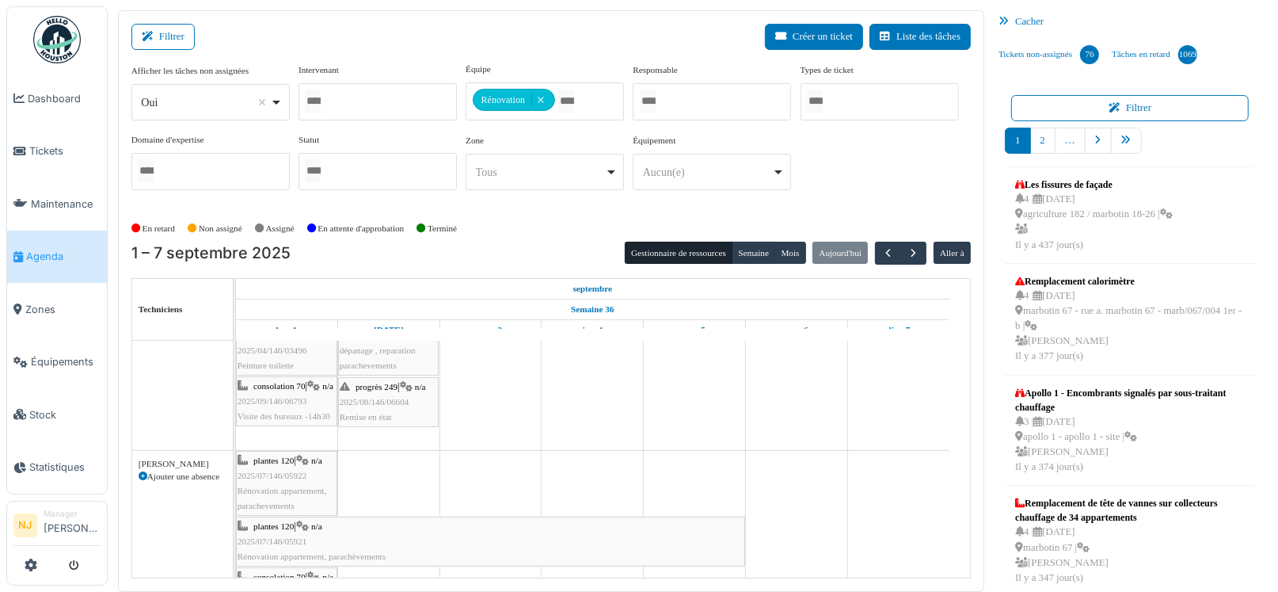
click at [387, 397] on span "2025/08/146/06604" at bounding box center [375, 402] width 70 height 10
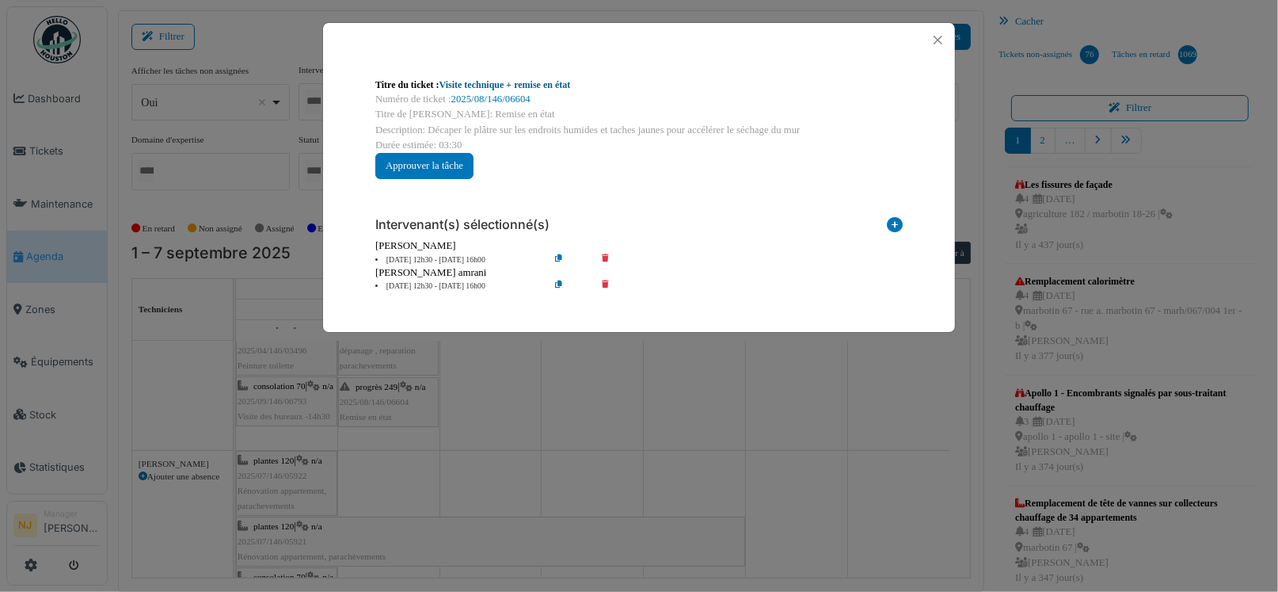
click at [485, 83] on link "Visite technique + remise en état" at bounding box center [505, 84] width 131 height 11
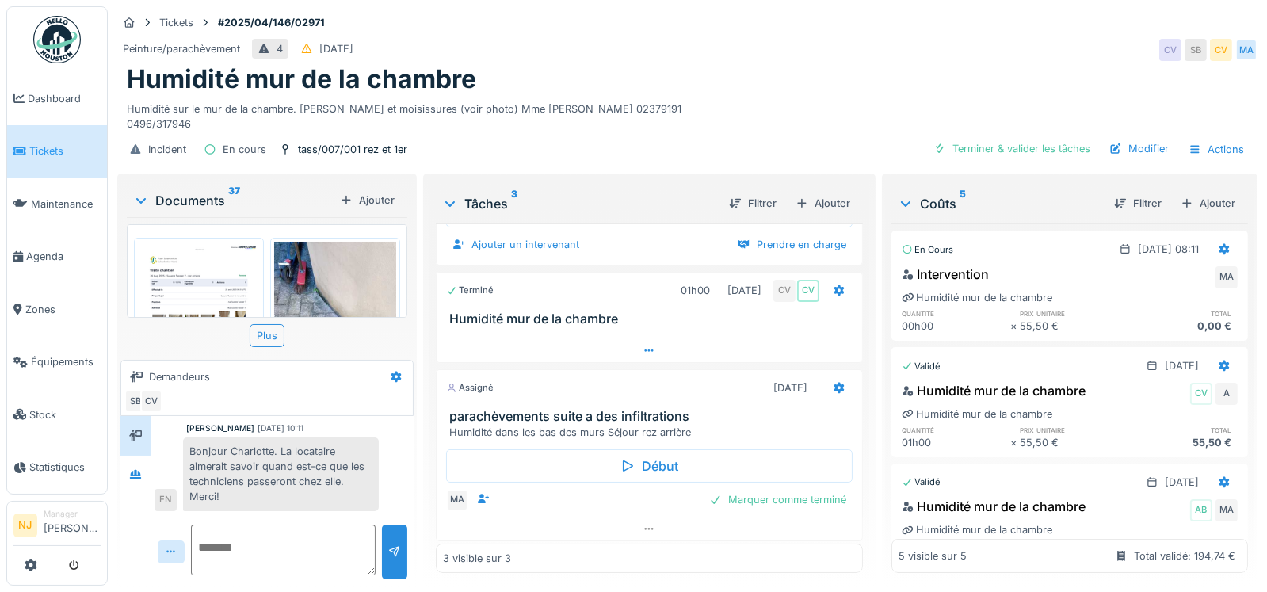
scroll to position [12, 0]
click at [546, 409] on h3 "parachèvements suite a des infiltrations" at bounding box center [652, 416] width 406 height 15
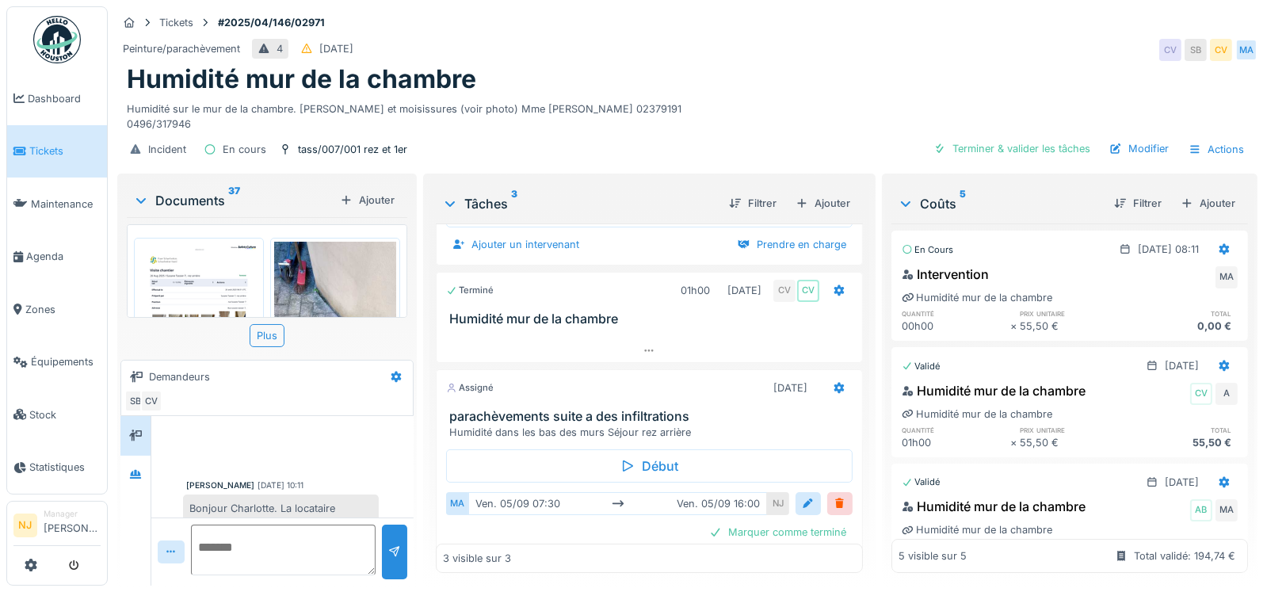
scroll to position [57, 0]
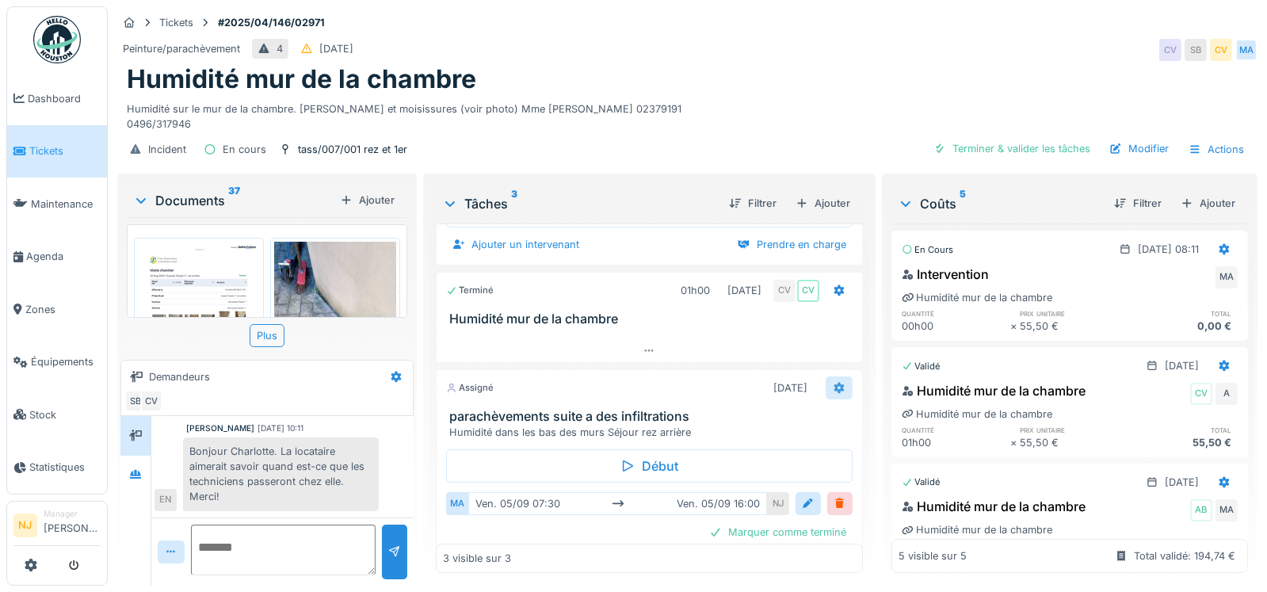
click at [833, 383] on icon at bounding box center [838, 388] width 10 height 11
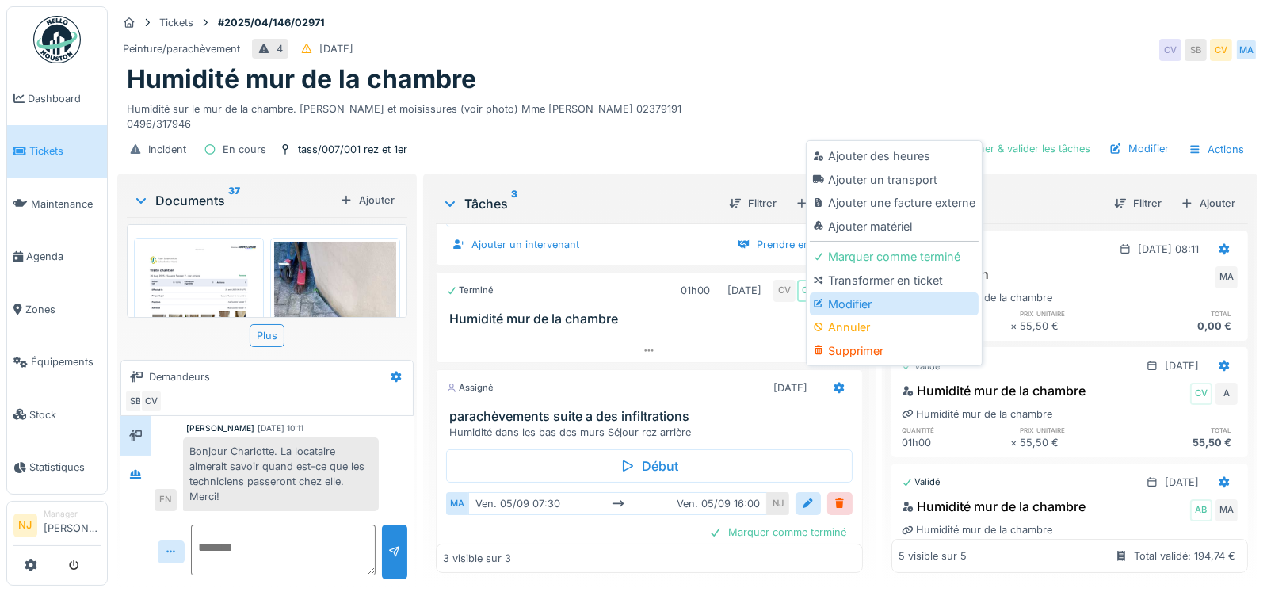
click at [842, 292] on div "Modifier" at bounding box center [893, 304] width 169 height 24
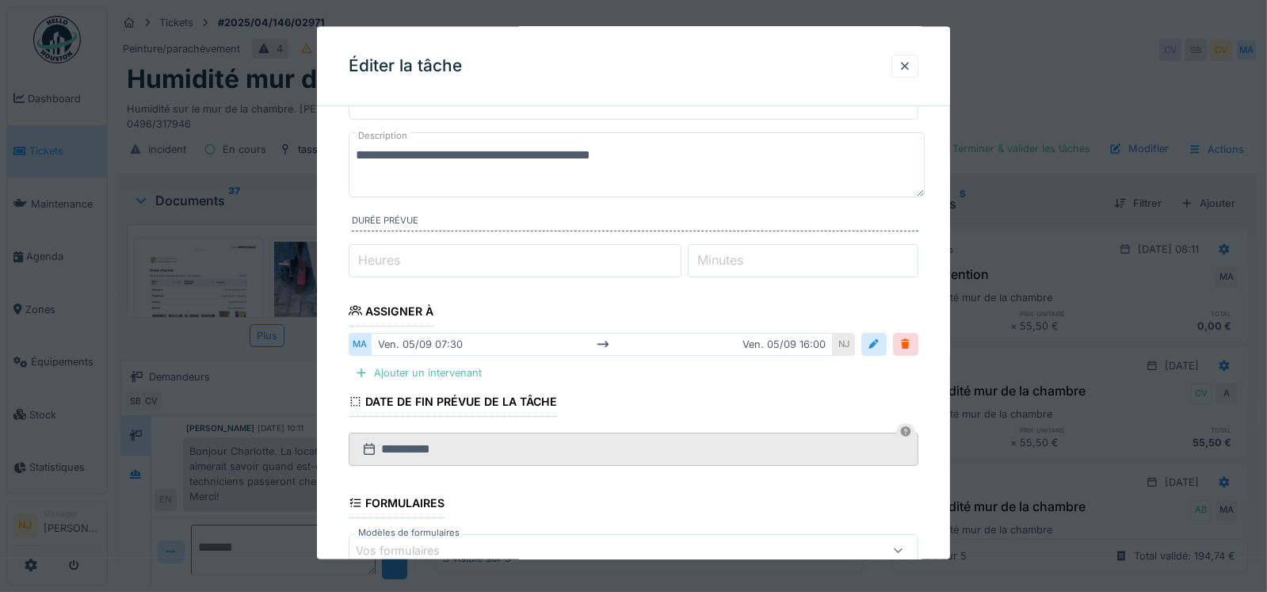
scroll to position [0, 0]
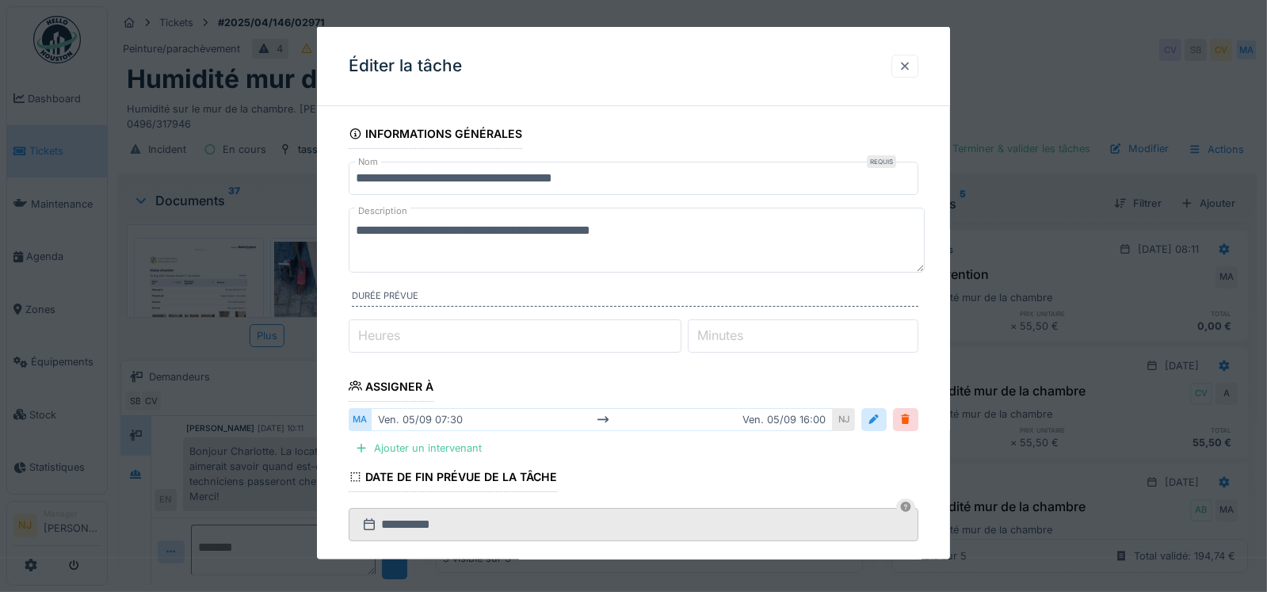
click at [908, 62] on div at bounding box center [904, 66] width 13 height 15
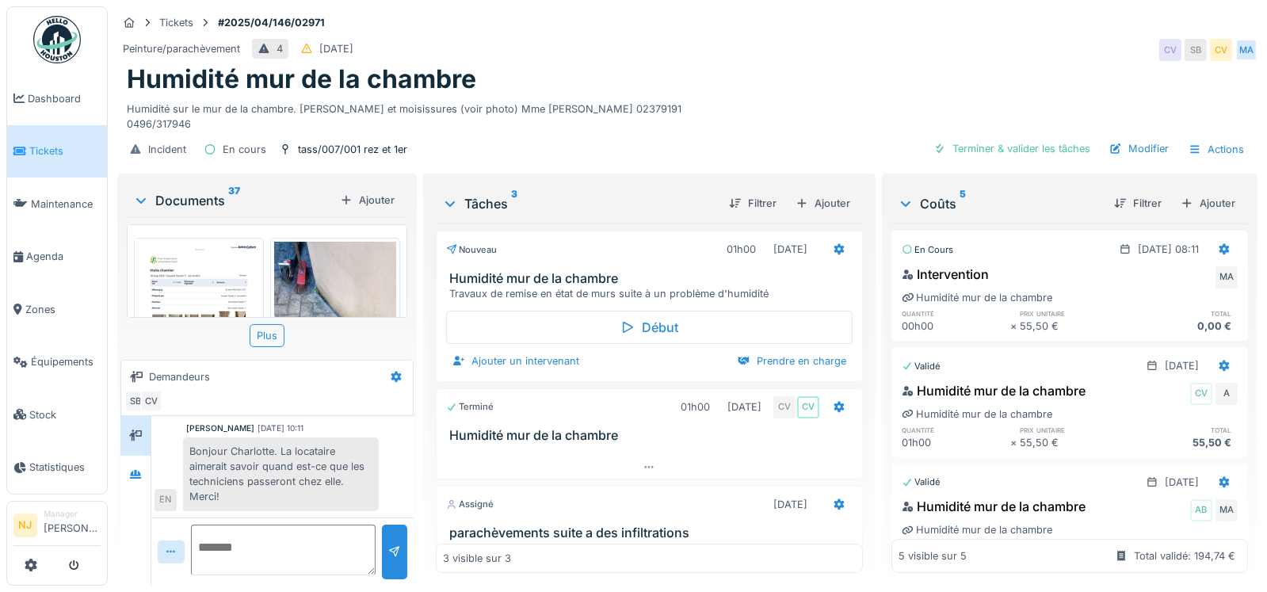
click at [531, 271] on h3 "Humidité mur de la chambre" at bounding box center [652, 278] width 406 height 15
click at [532, 271] on h3 "Humidité mur de la chambre" at bounding box center [652, 278] width 406 height 15
click at [506, 301] on div "Début Ajouter un intervenant Prendre en charge" at bounding box center [649, 339] width 427 height 77
click at [484, 271] on h3 "Humidité mur de la chambre" at bounding box center [652, 278] width 406 height 15
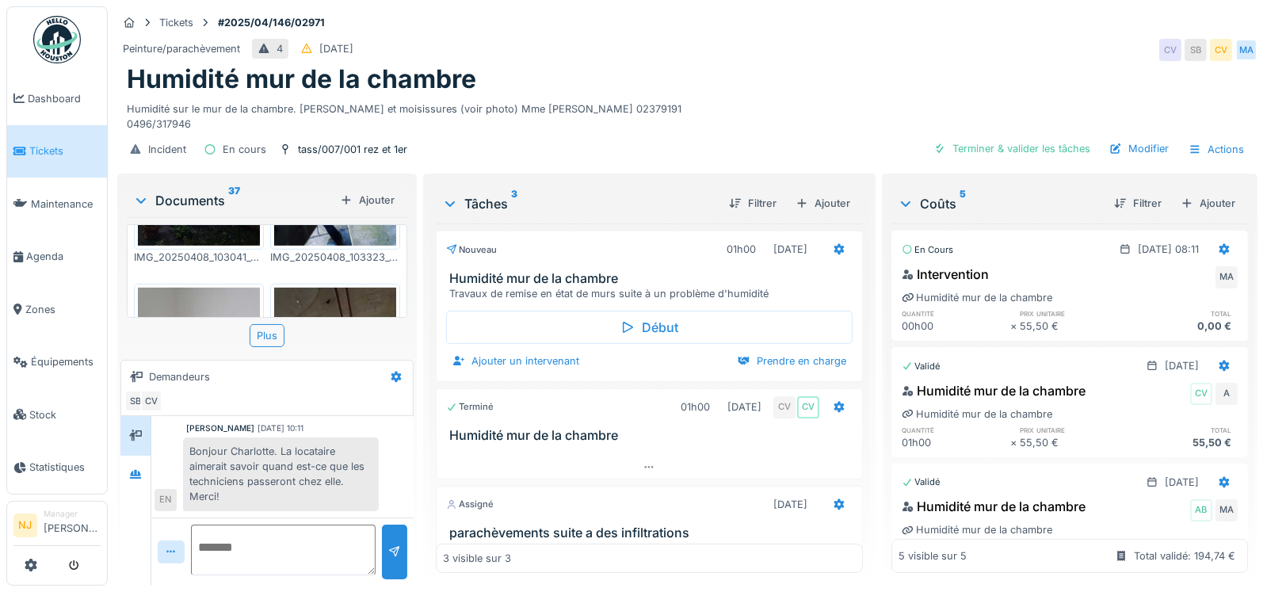
scroll to position [1029, 0]
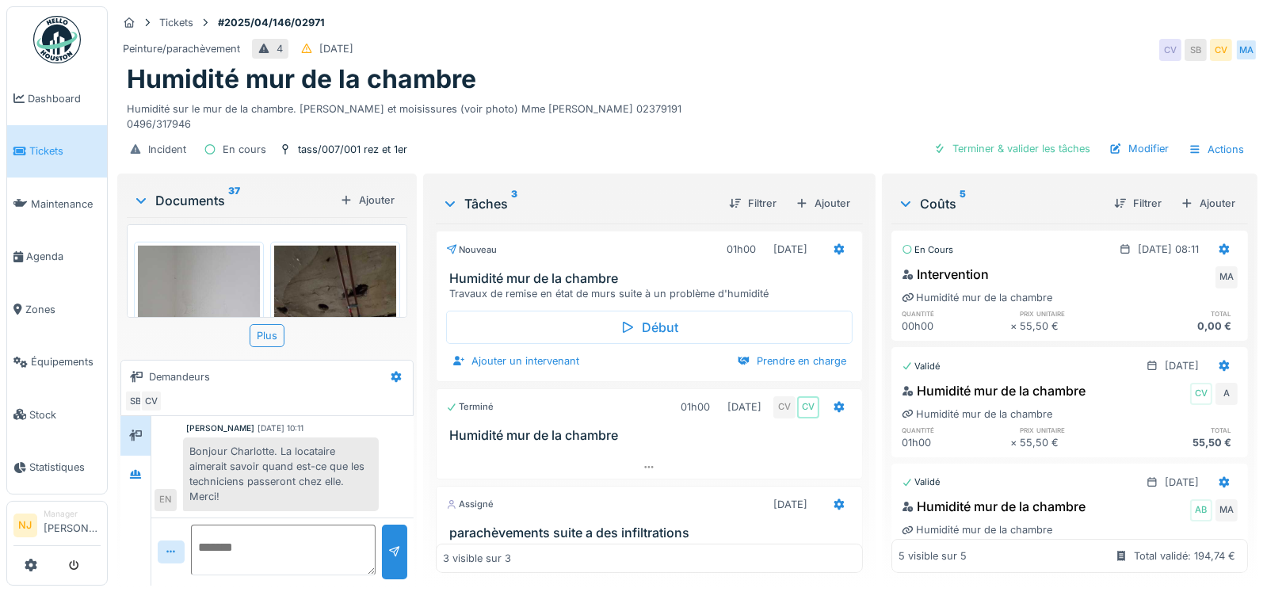
click at [187, 253] on img at bounding box center [199, 327] width 122 height 162
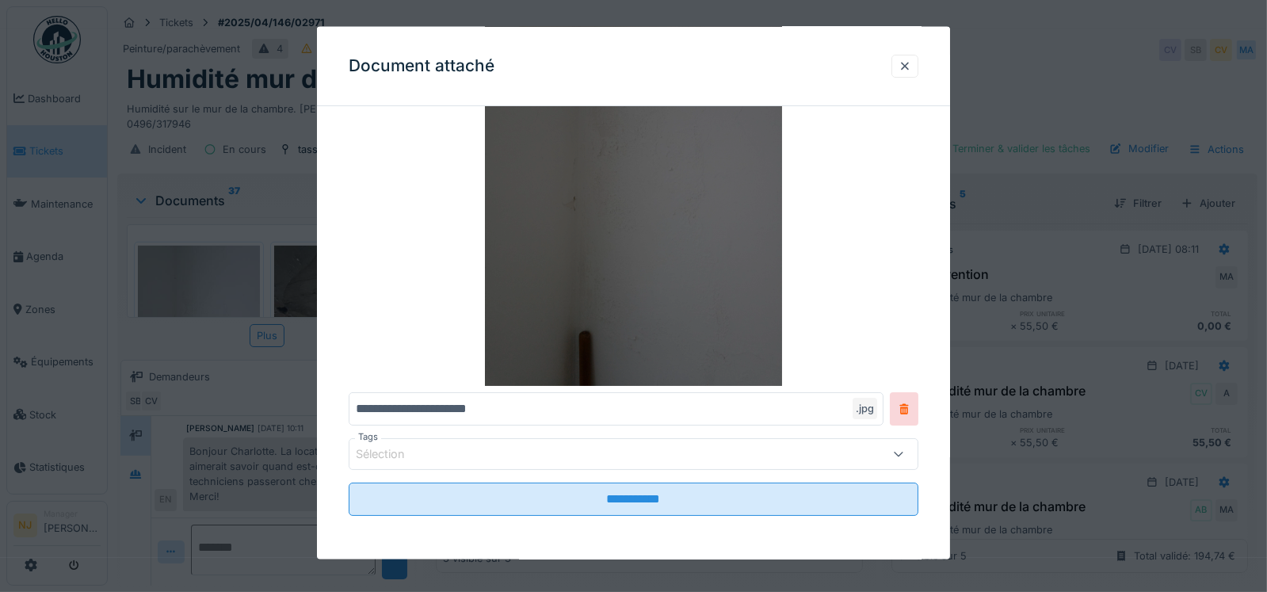
scroll to position [0, 0]
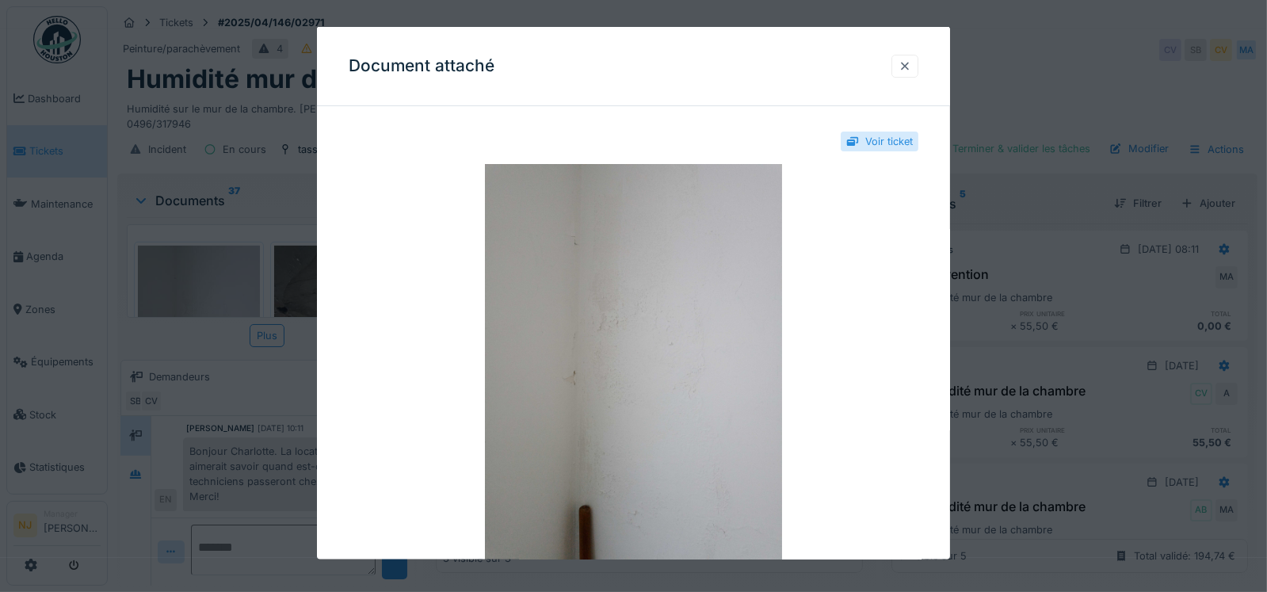
click at [908, 65] on div at bounding box center [904, 66] width 13 height 15
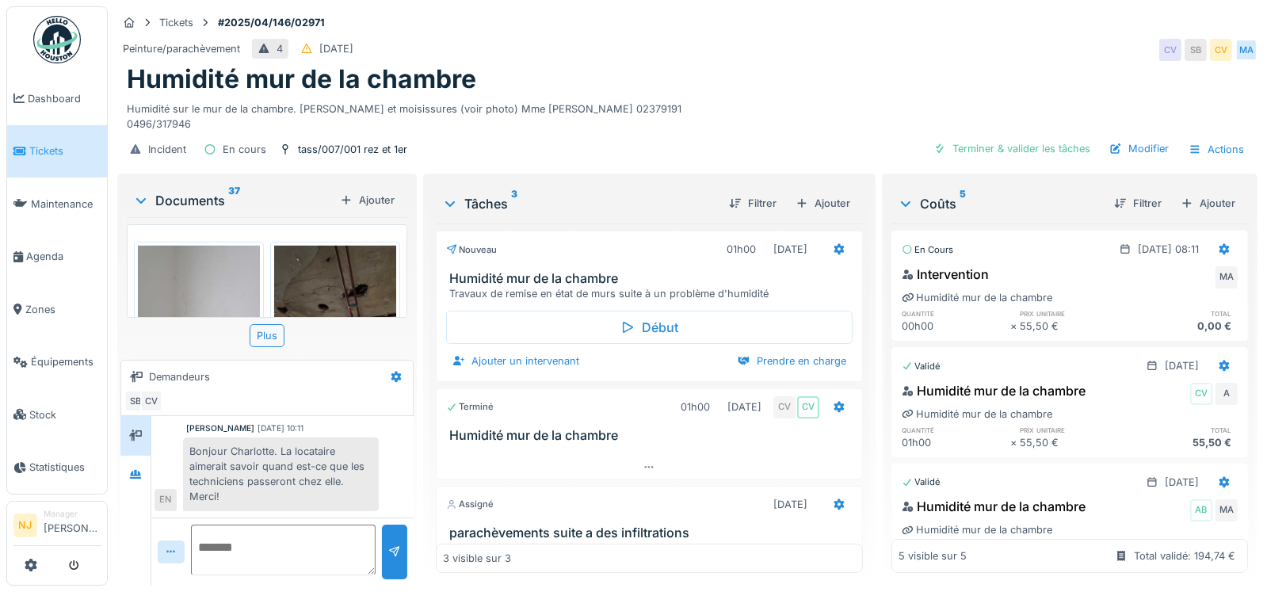
click at [349, 257] on img at bounding box center [335, 327] width 122 height 162
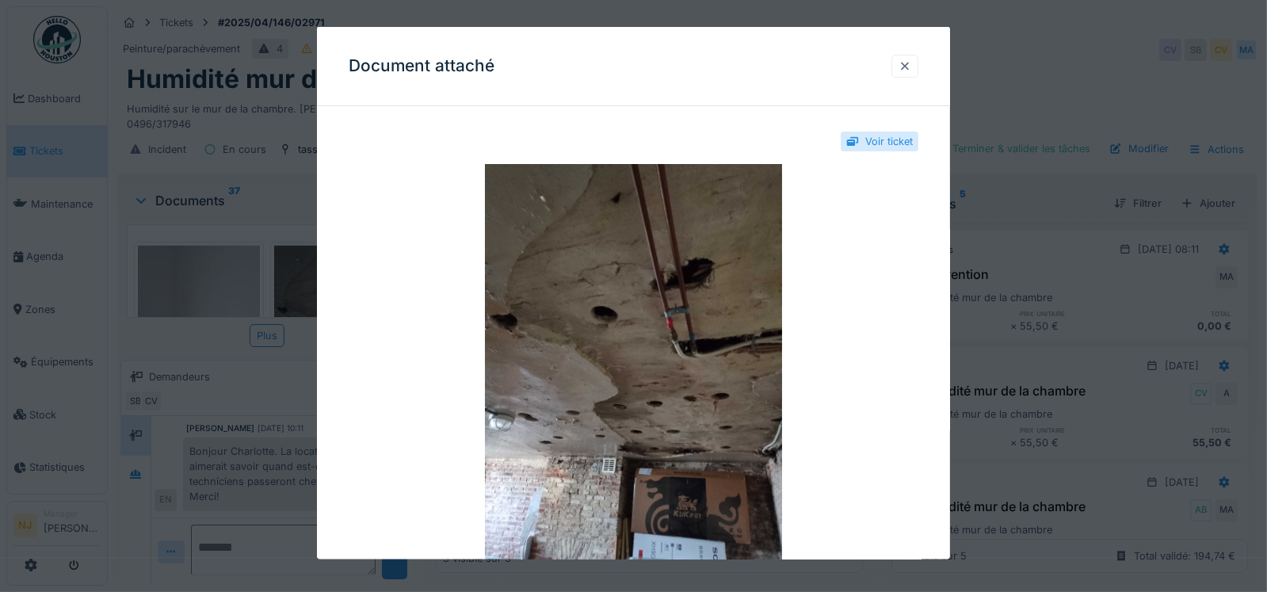
click at [911, 64] on div at bounding box center [904, 66] width 13 height 15
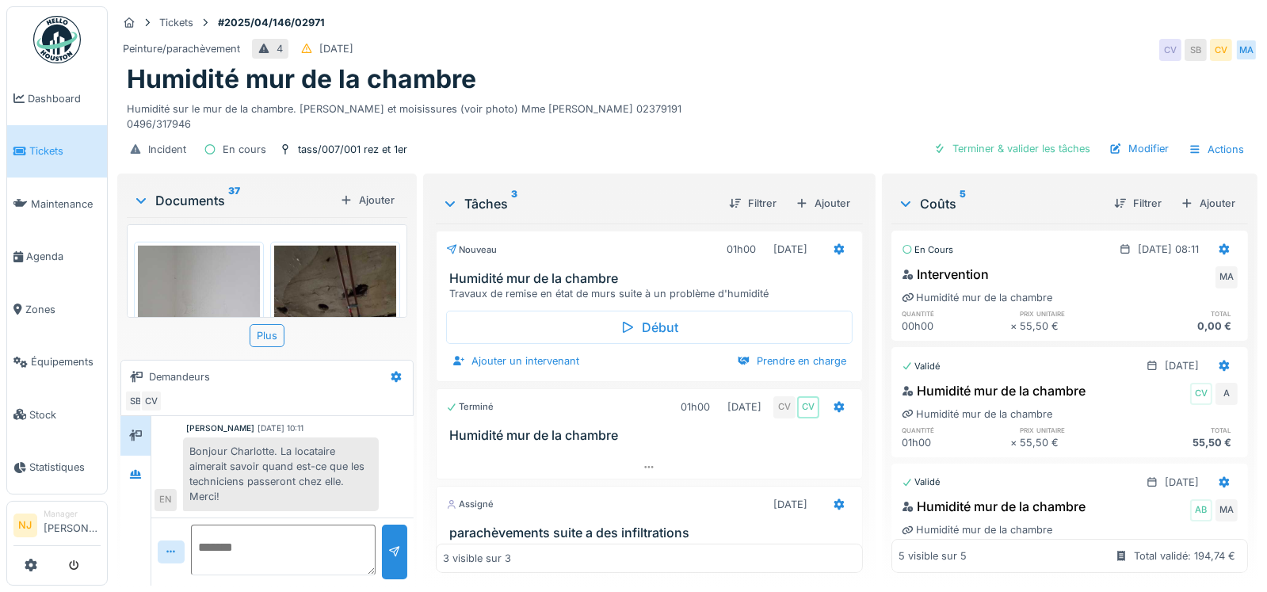
click at [202, 191] on div "Documents 37" at bounding box center [233, 200] width 200 height 19
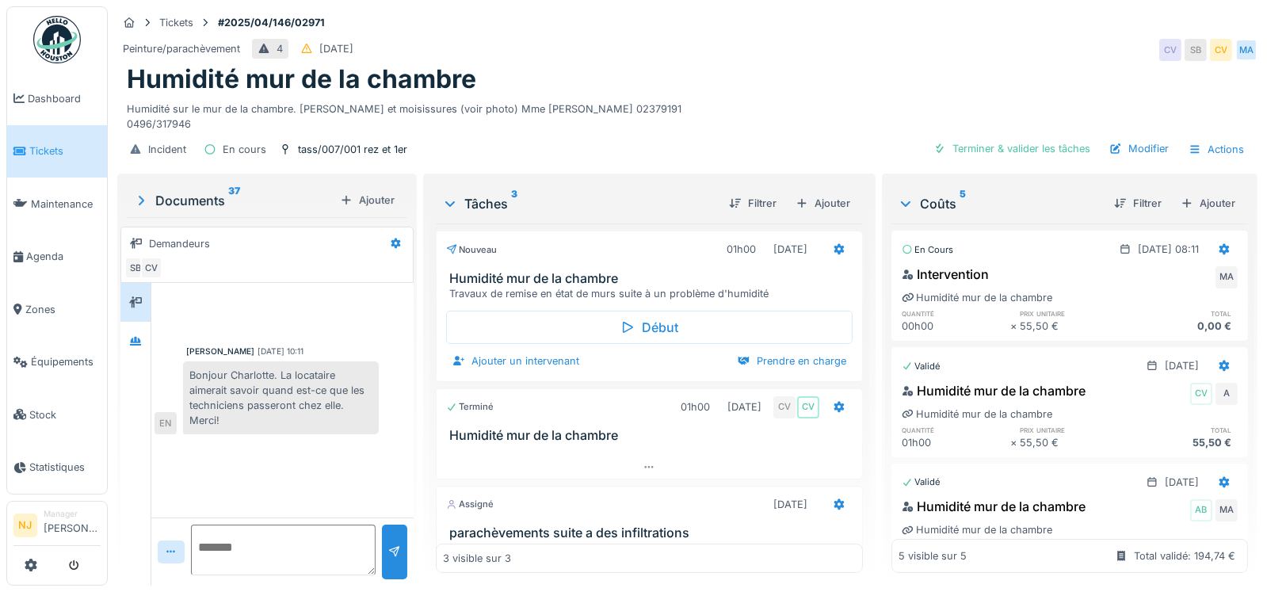
click at [202, 191] on div "Documents 37" at bounding box center [233, 200] width 200 height 19
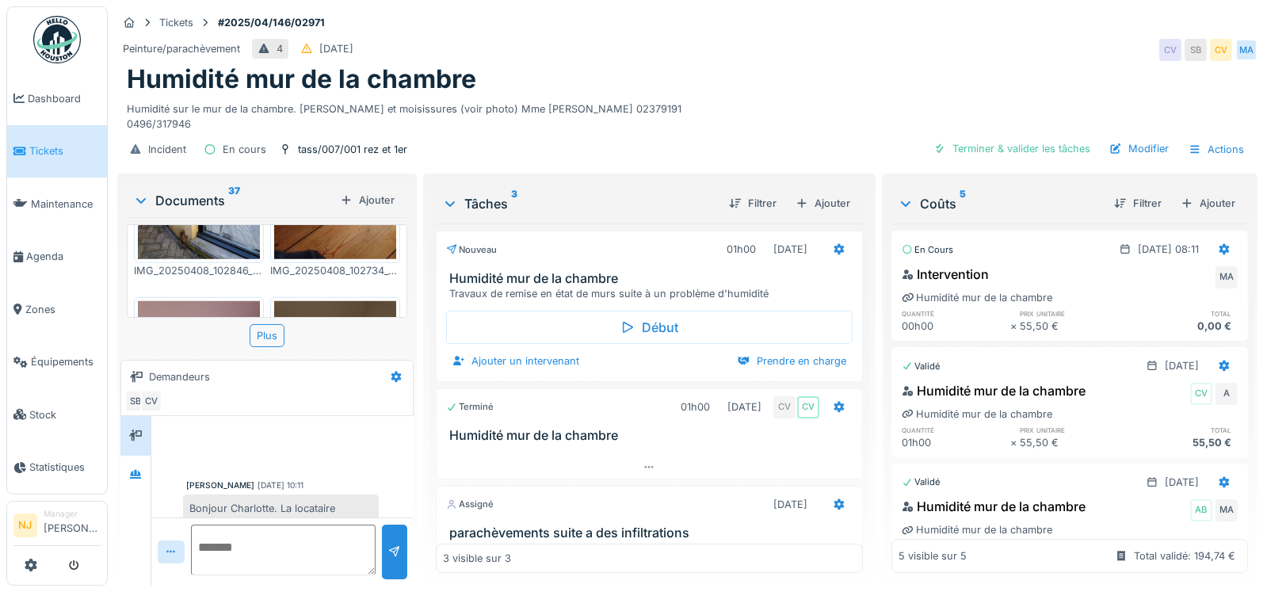
scroll to position [1871, 0]
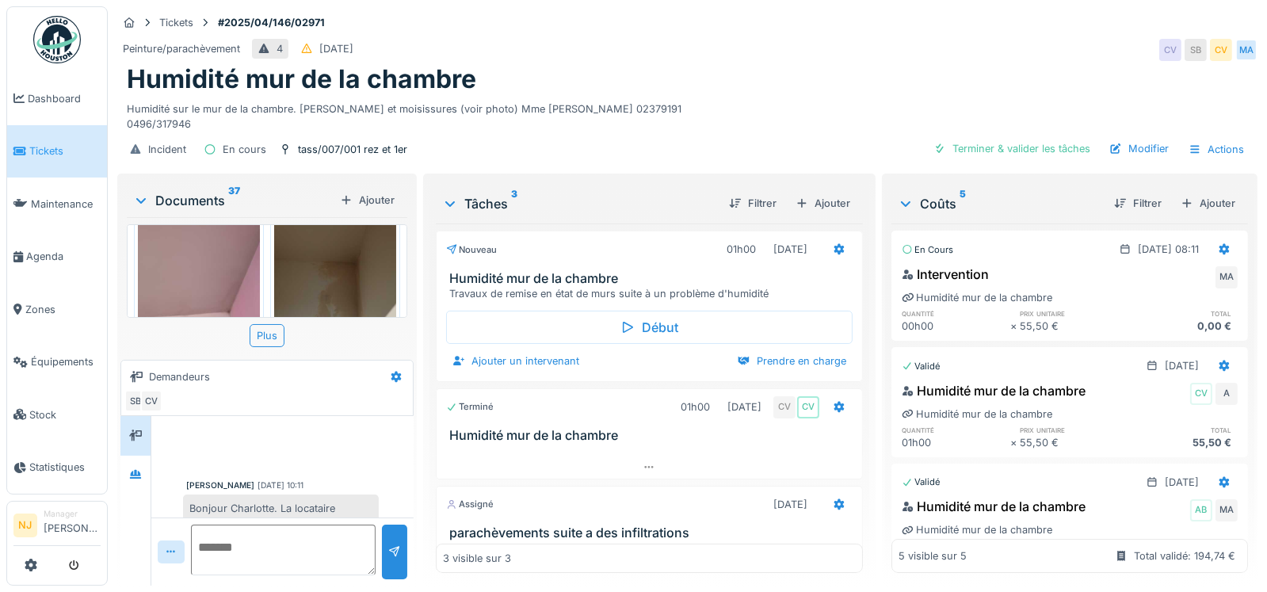
click at [192, 242] on img at bounding box center [199, 303] width 122 height 162
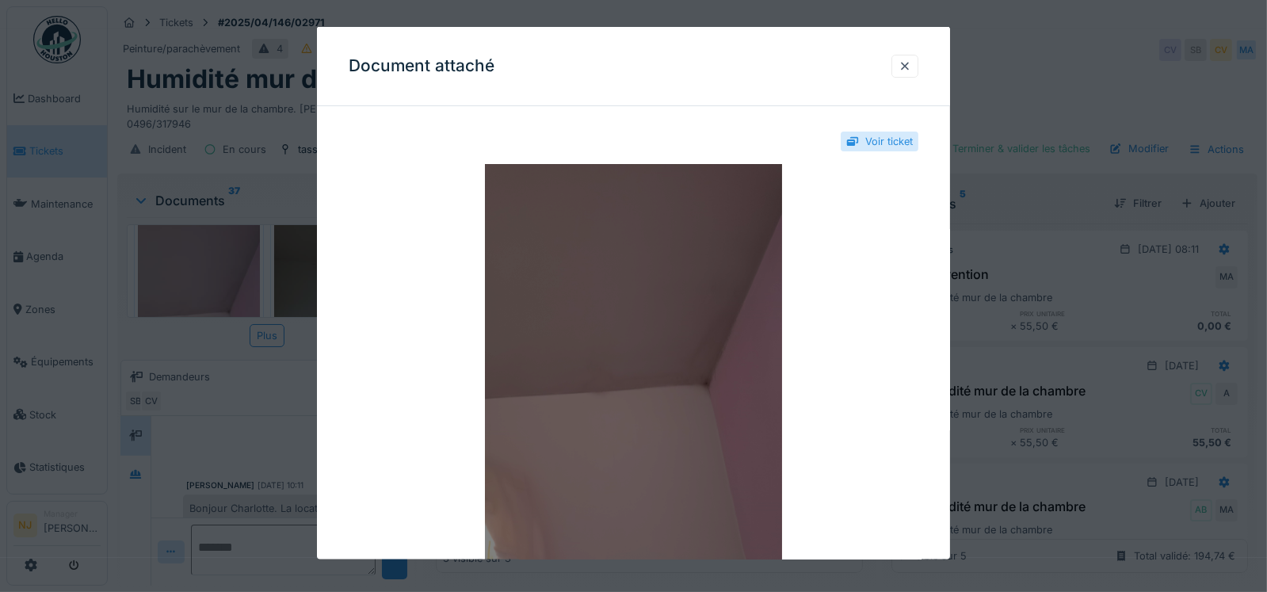
scroll to position [174, 0]
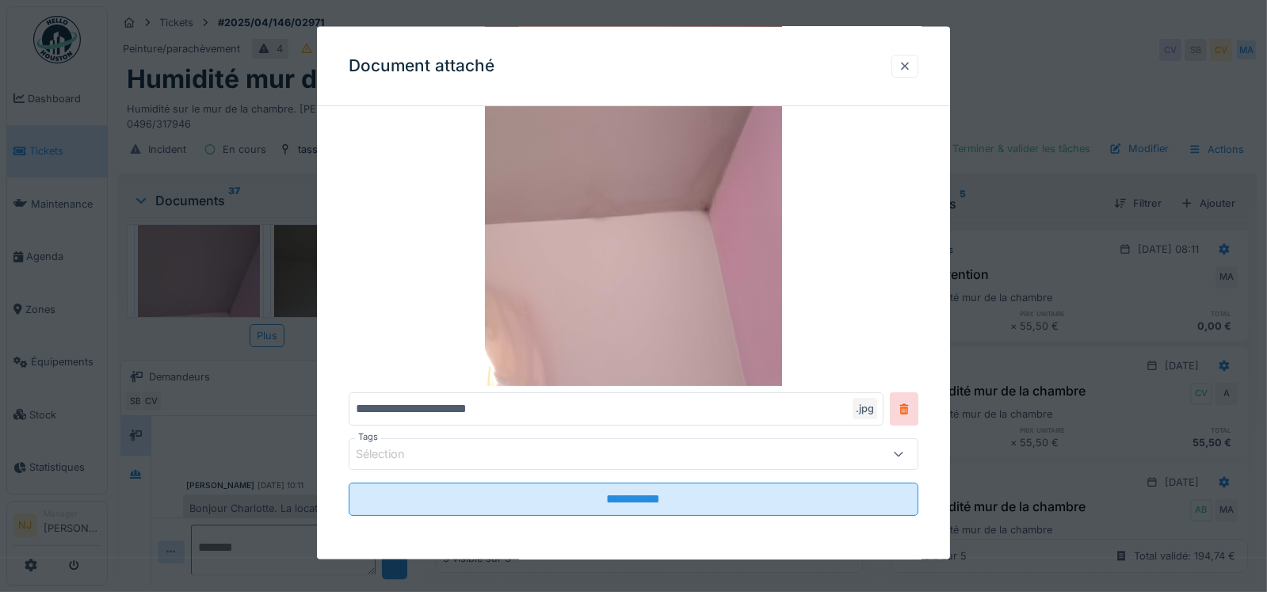
click at [911, 63] on div at bounding box center [904, 66] width 13 height 15
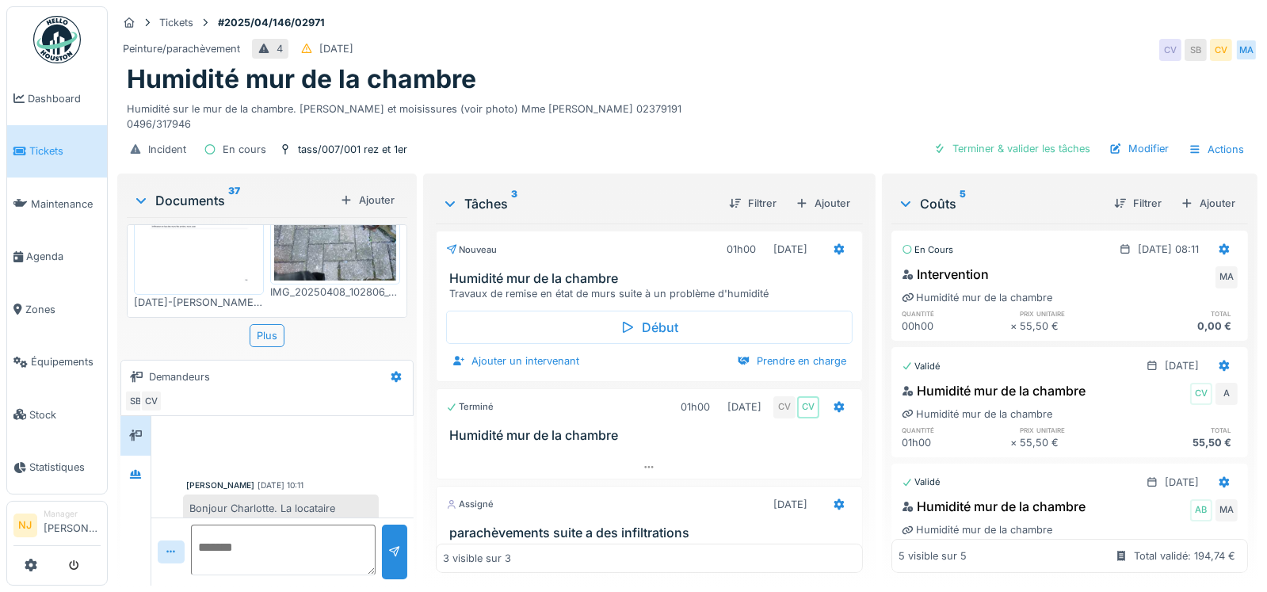
scroll to position [0, 0]
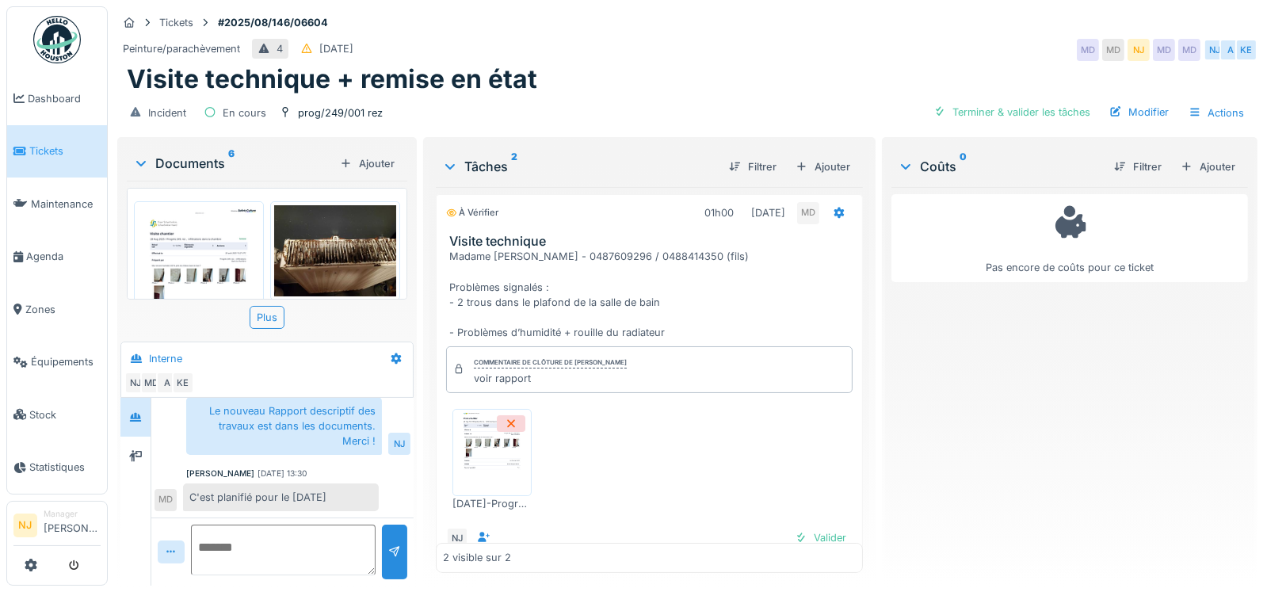
scroll to position [12, 0]
